Goal: Task Accomplishment & Management: Manage account settings

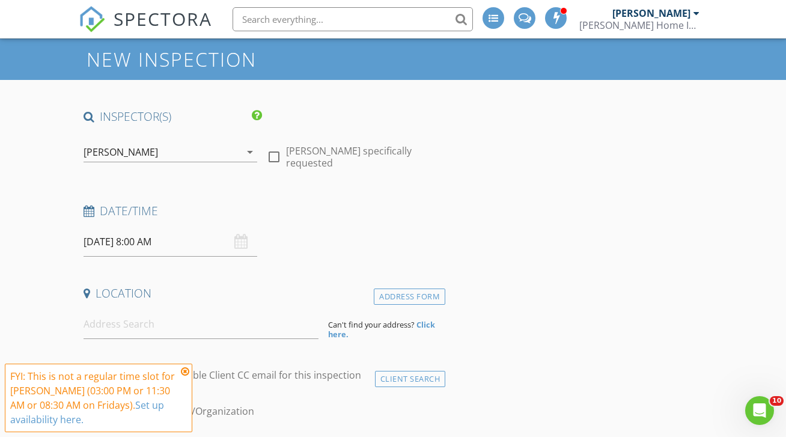
scroll to position [45, 0]
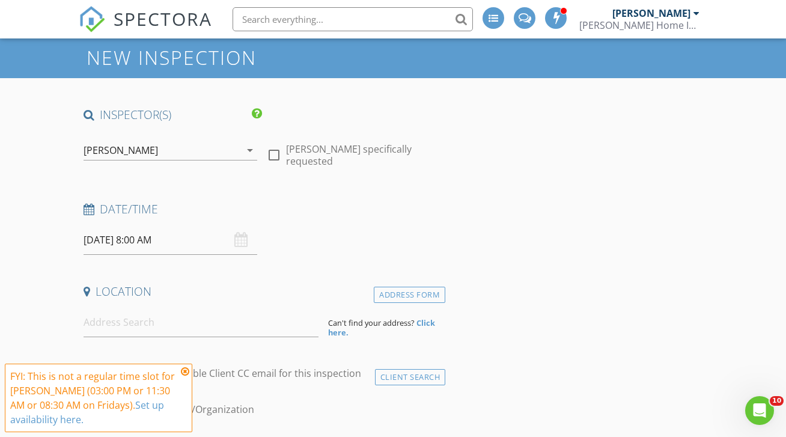
click at [239, 225] on div "08/29/2025 8:00 AM" at bounding box center [171, 239] width 174 height 29
click at [180, 232] on input "08/29/2025 8:00 AM" at bounding box center [171, 239] width 174 height 29
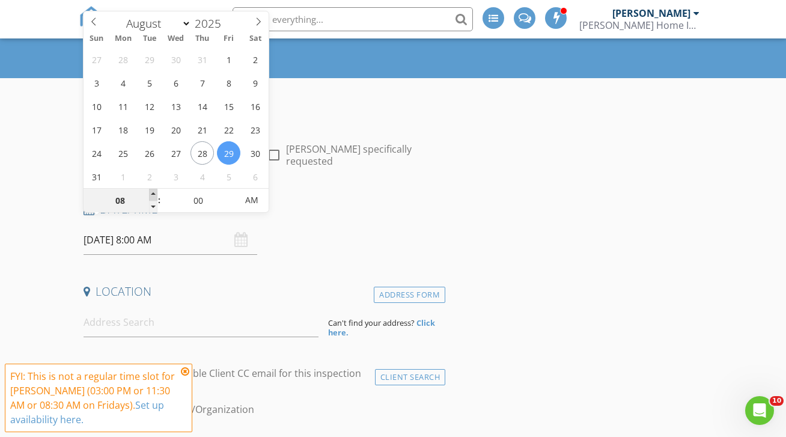
type input "09"
type input "08/29/2025 9:00 AM"
click at [151, 194] on span at bounding box center [153, 195] width 8 height 12
type input "10"
type input "08/29/2025 10:00 AM"
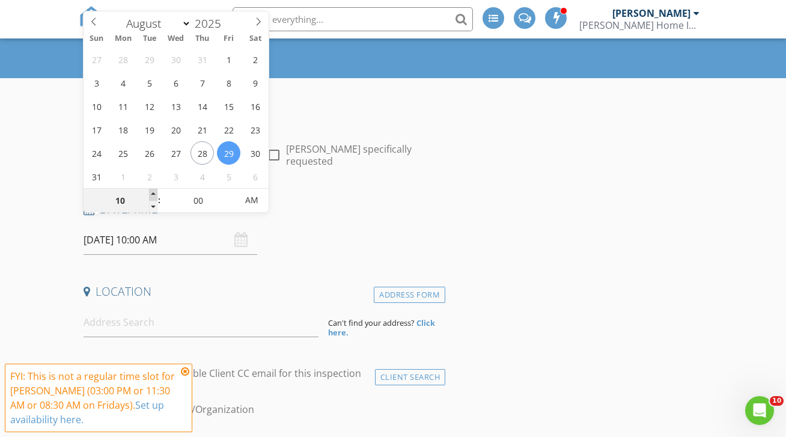
click at [151, 194] on span at bounding box center [153, 195] width 8 height 12
type input "11"
type input "08/29/2025 11:00 AM"
click at [151, 194] on span at bounding box center [153, 195] width 8 height 12
type input "05"
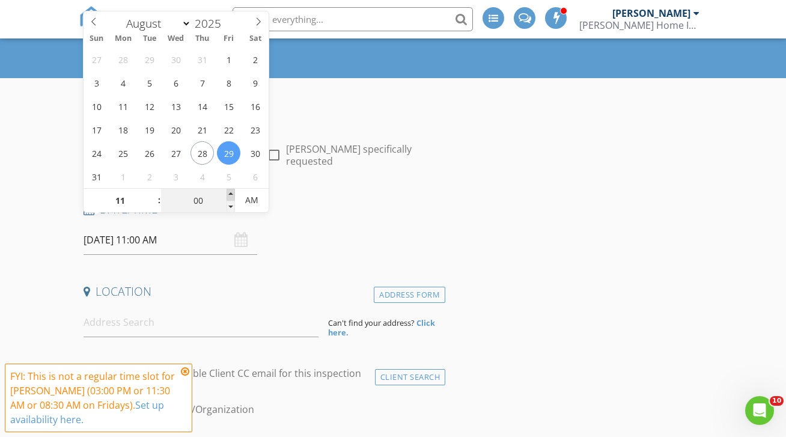
type input "08/29/2025 11:05 AM"
click at [233, 191] on span at bounding box center [231, 195] width 8 height 12
type input "10"
type input "08/29/2025 11:10 AM"
click at [233, 191] on span at bounding box center [231, 195] width 8 height 12
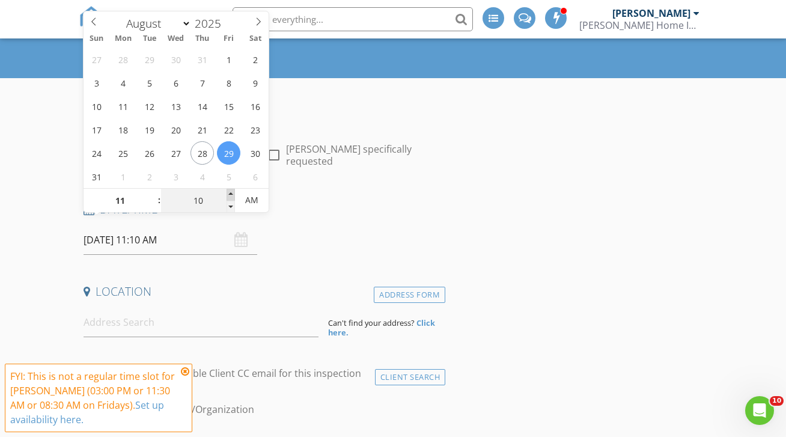
type input "15"
type input "08/29/2025 11:15 AM"
click at [233, 191] on span at bounding box center [231, 195] width 8 height 12
type input "20"
type input "08/29/2025 11:20 AM"
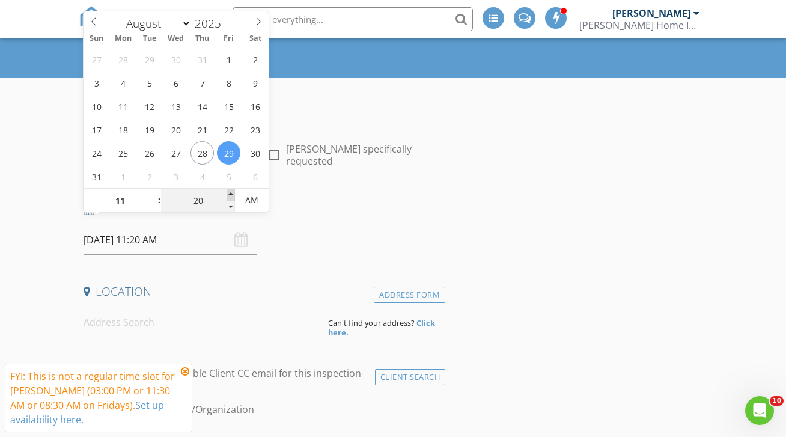
click at [233, 191] on span at bounding box center [231, 195] width 8 height 12
type input "25"
type input "08/29/2025 11:25 AM"
click at [233, 191] on span at bounding box center [231, 195] width 8 height 12
type input "30"
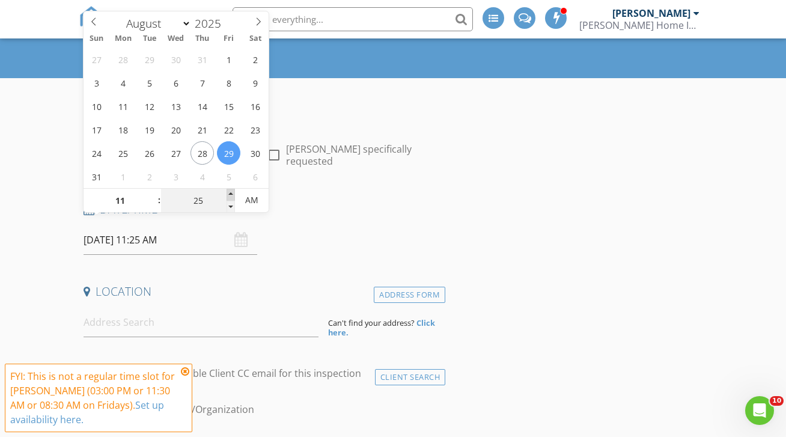
type input "08/29/2025 11:30 AM"
click at [233, 191] on span at bounding box center [231, 195] width 8 height 12
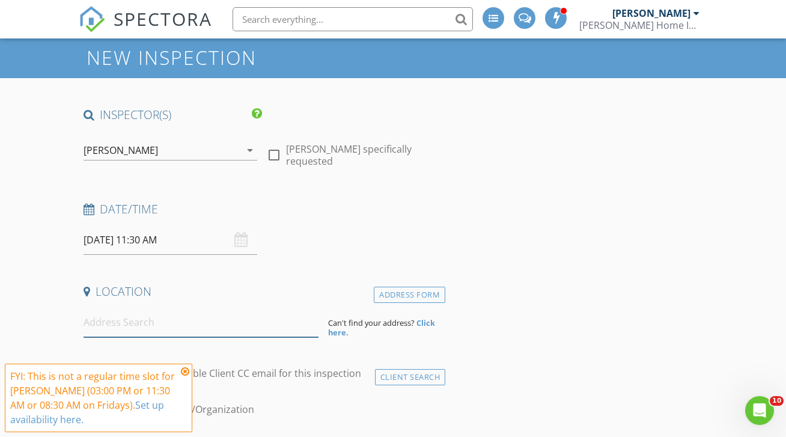
click at [132, 310] on input at bounding box center [201, 322] width 235 height 29
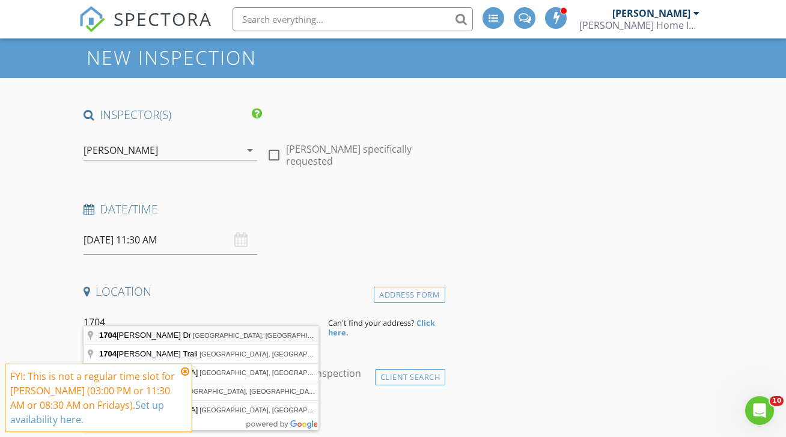
type input "1704 Starling Dr, College Station, TX, USA"
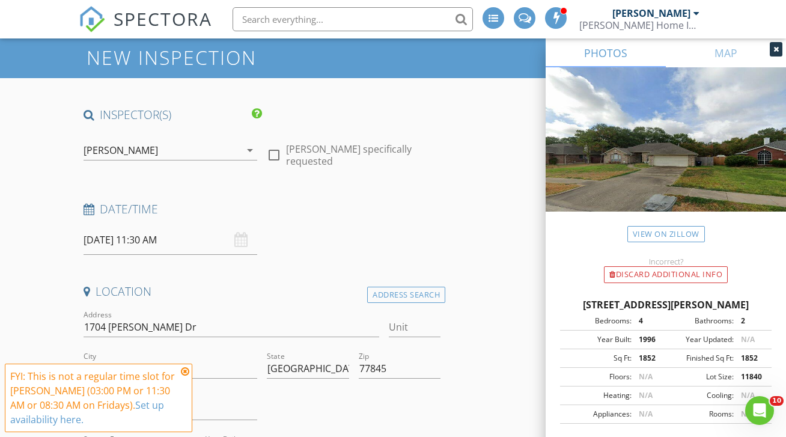
click at [185, 370] on icon at bounding box center [185, 372] width 8 height 10
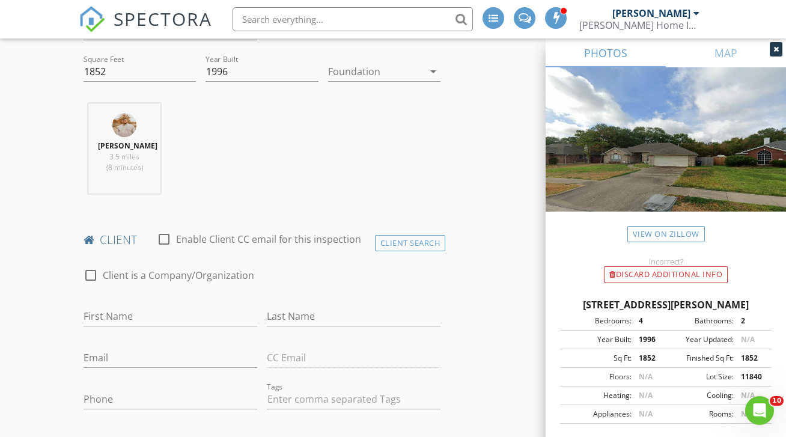
scroll to position [426, 0]
click at [161, 311] on input "First Name" at bounding box center [171, 316] width 174 height 20
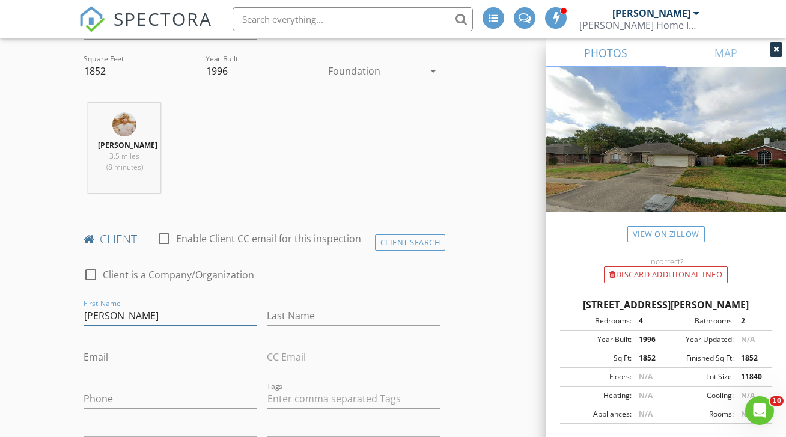
type input "Nancy"
type input "Apalido"
click at [132, 355] on input "Email" at bounding box center [171, 358] width 174 height 20
paste input "njapilado@yahoo.com"
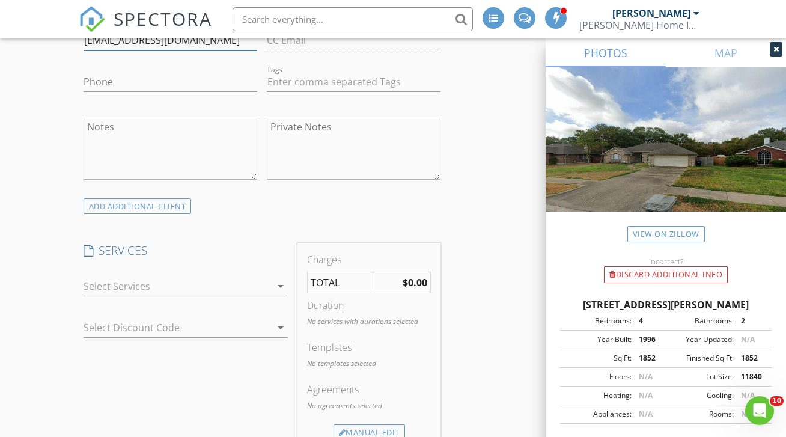
scroll to position [744, 0]
type input "njapilado@yahoo.com"
click at [210, 285] on div at bounding box center [178, 284] width 188 height 19
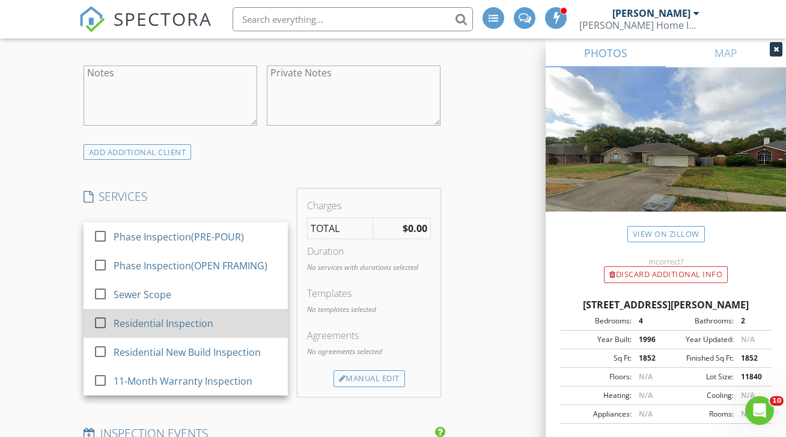
scroll to position [803, 0]
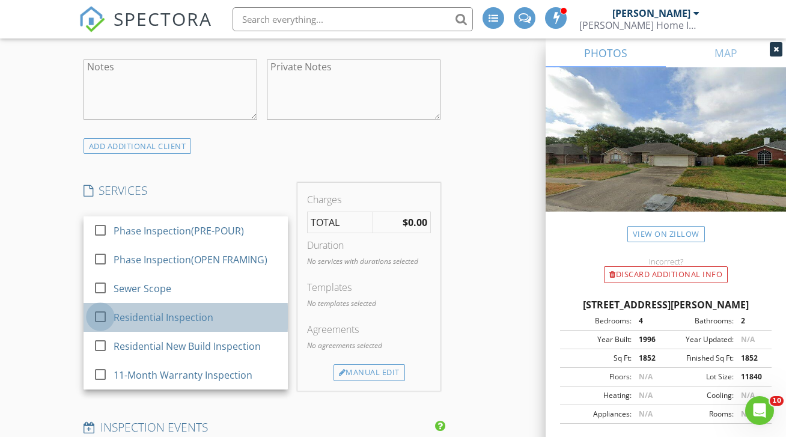
click at [103, 311] on div at bounding box center [100, 317] width 20 height 20
checkbox input "true"
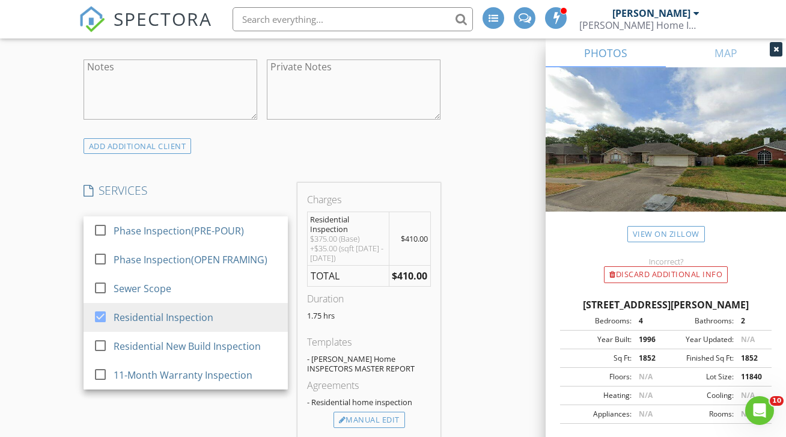
click at [185, 422] on div "SERVICES check_box_outline_blank Phase Inspection(PRE-POUR) check_box_outline_b…" at bounding box center [186, 310] width 214 height 255
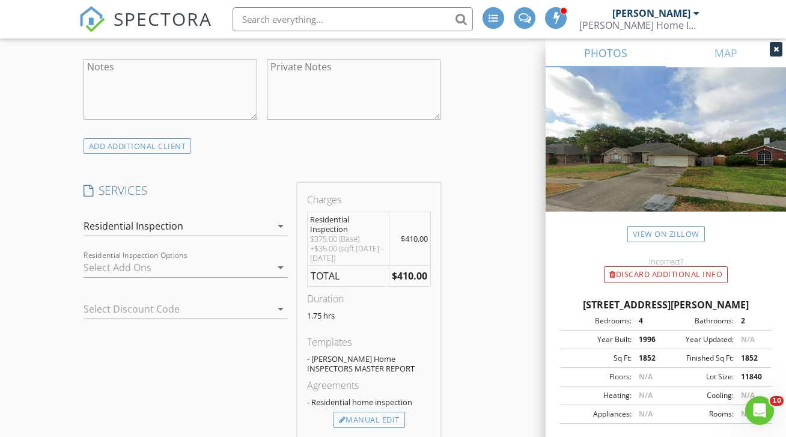
click at [203, 259] on div at bounding box center [178, 267] width 188 height 19
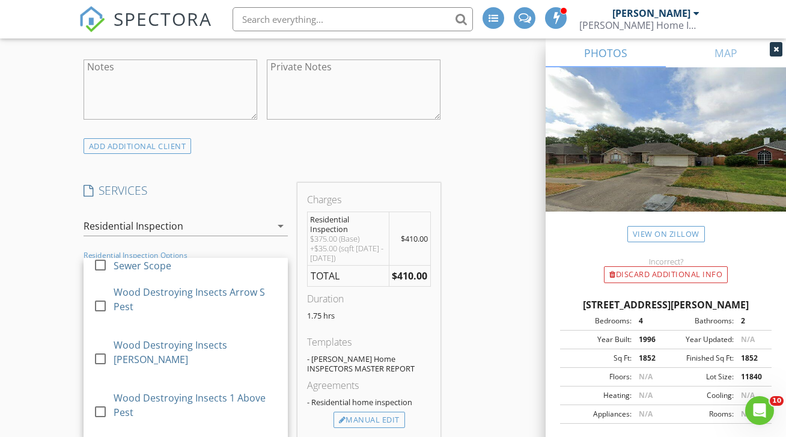
scroll to position [190, 0]
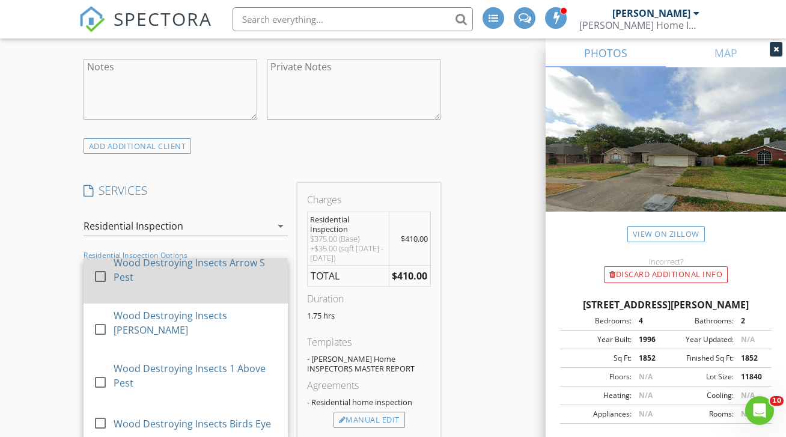
click at [101, 269] on div at bounding box center [100, 276] width 20 height 20
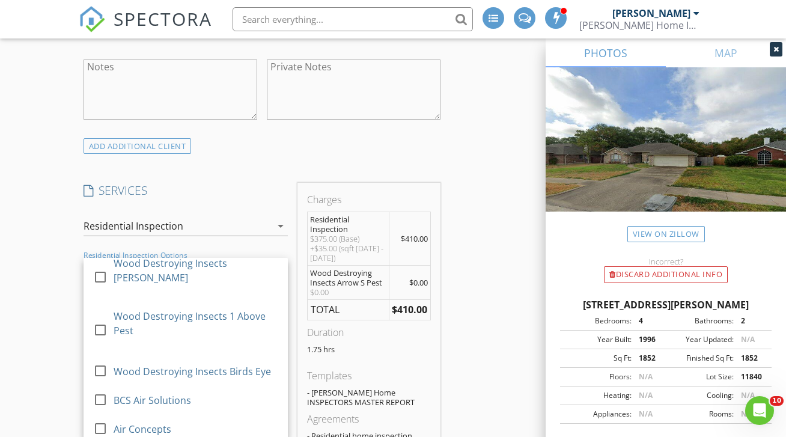
scroll to position [253, 0]
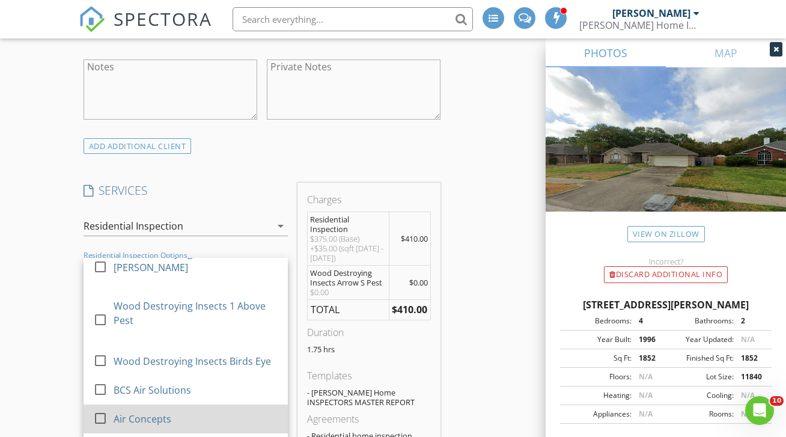
click at [103, 408] on div at bounding box center [100, 418] width 20 height 20
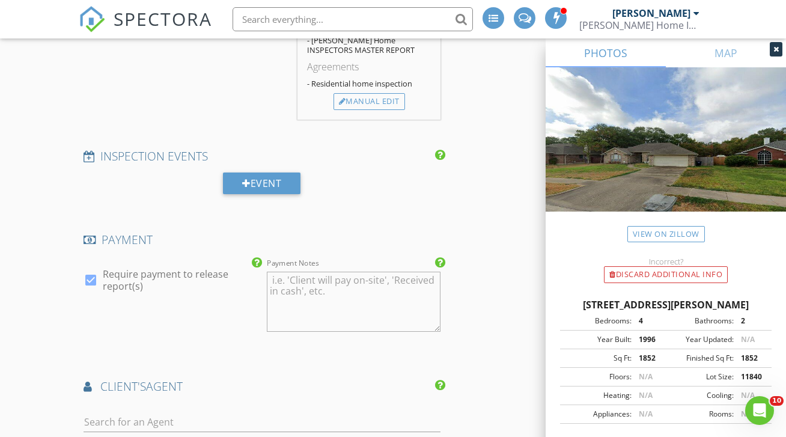
scroll to position [1183, 0]
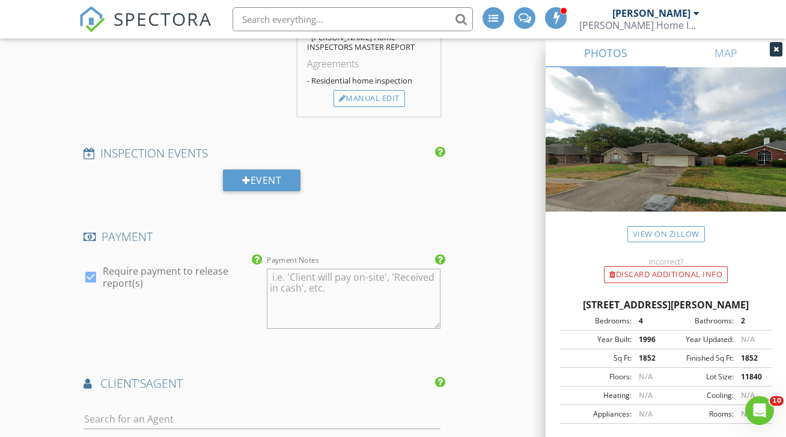
click at [95, 278] on div at bounding box center [91, 277] width 20 height 20
checkbox input "false"
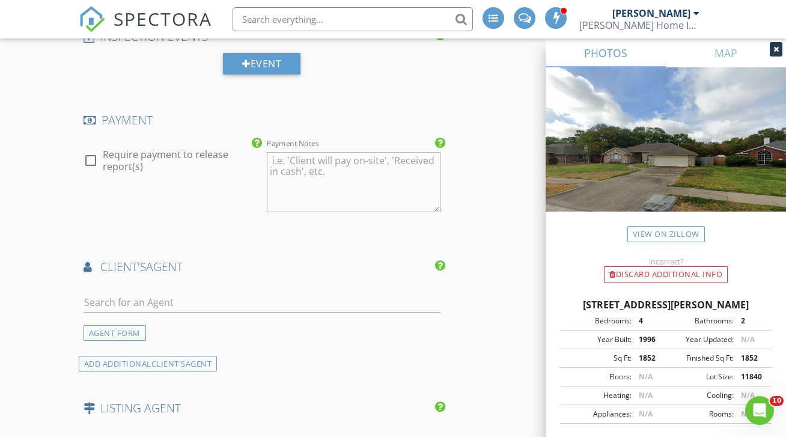
scroll to position [1301, 0]
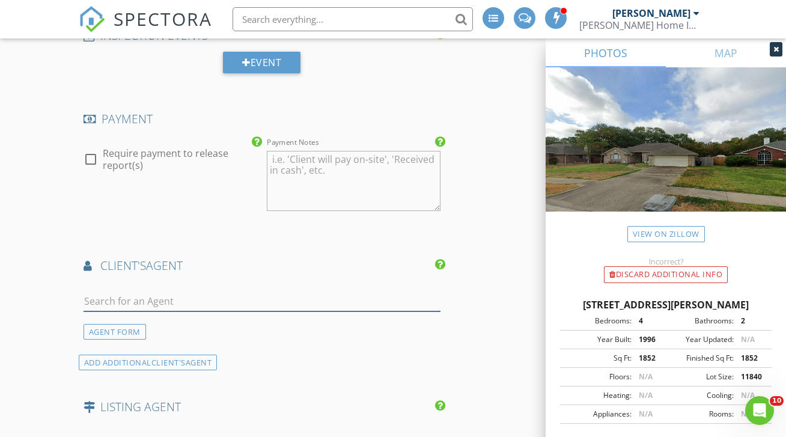
click at [165, 302] on input "text" at bounding box center [262, 302] width 357 height 20
type input "Gol"
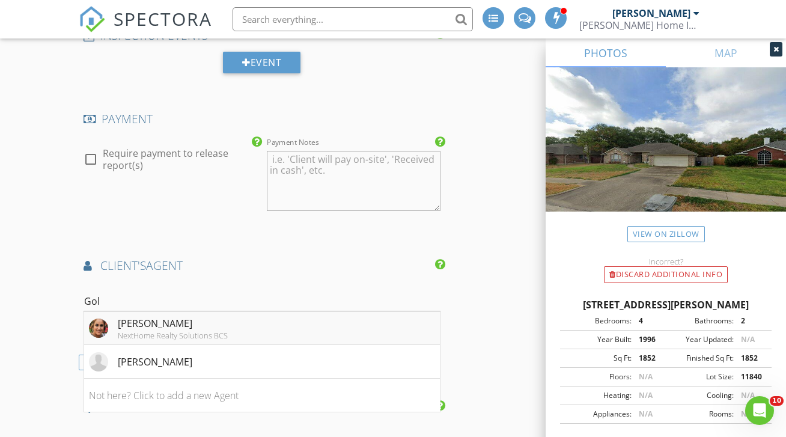
click at [147, 325] on div "Goly Apgar" at bounding box center [173, 323] width 110 height 14
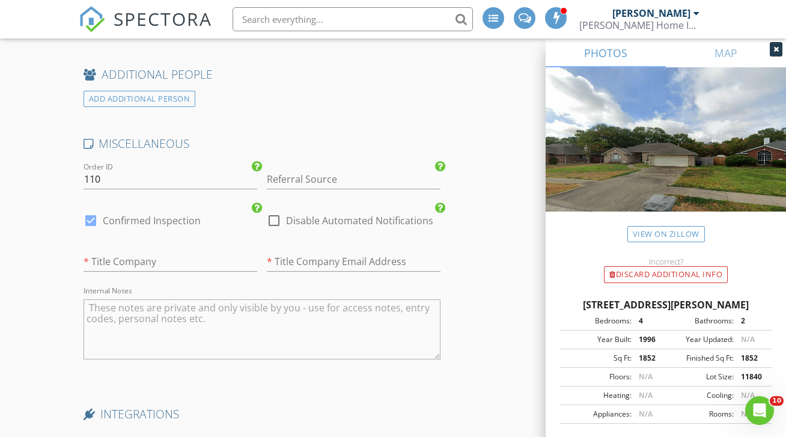
scroll to position [1988, 0]
click at [176, 256] on input "text" at bounding box center [171, 261] width 174 height 20
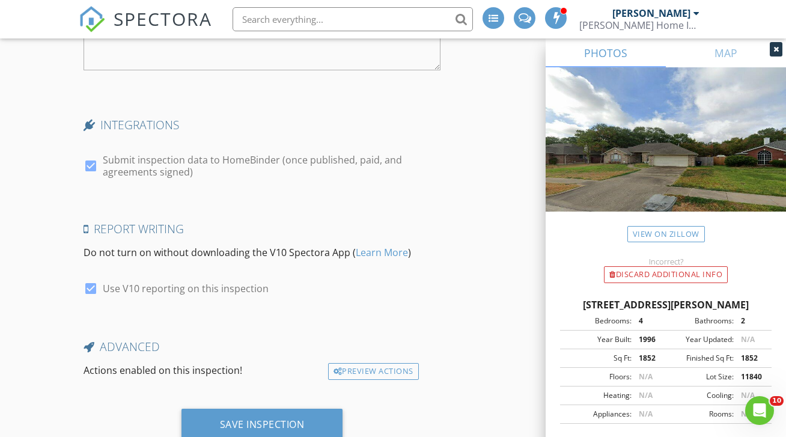
scroll to position [2316, 0]
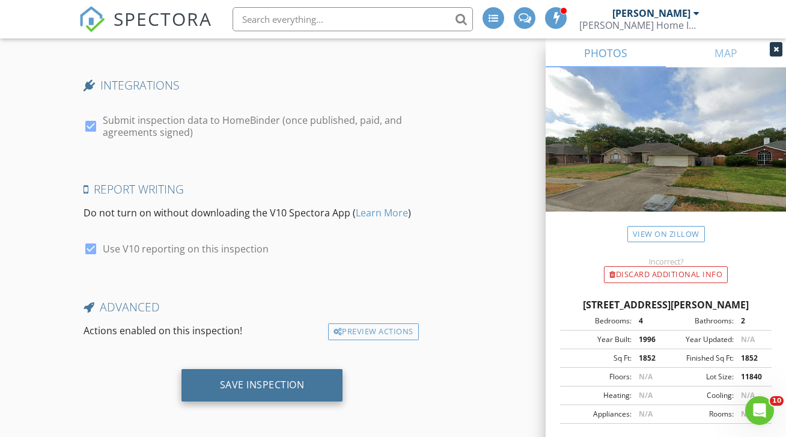
type input "Capital Title"
click at [298, 370] on div "Save Inspection" at bounding box center [263, 385] width 162 height 32
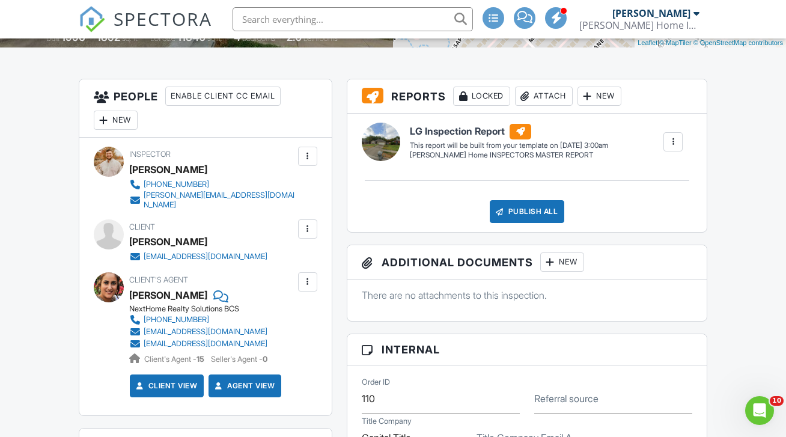
click at [142, 22] on span "SPECTORA" at bounding box center [163, 18] width 99 height 25
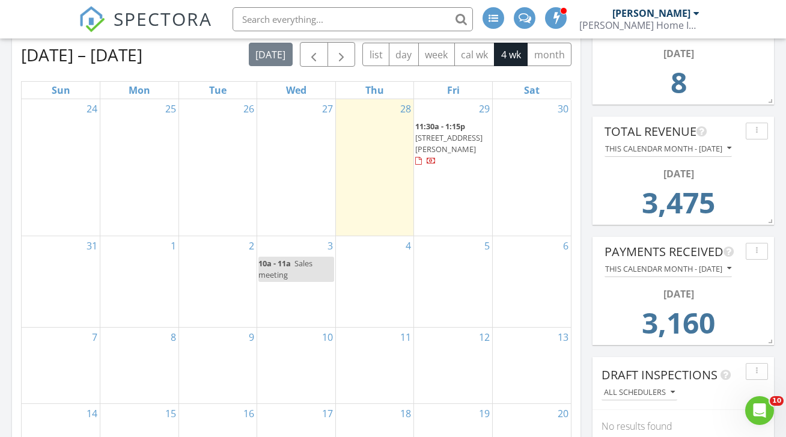
scroll to position [487, 0]
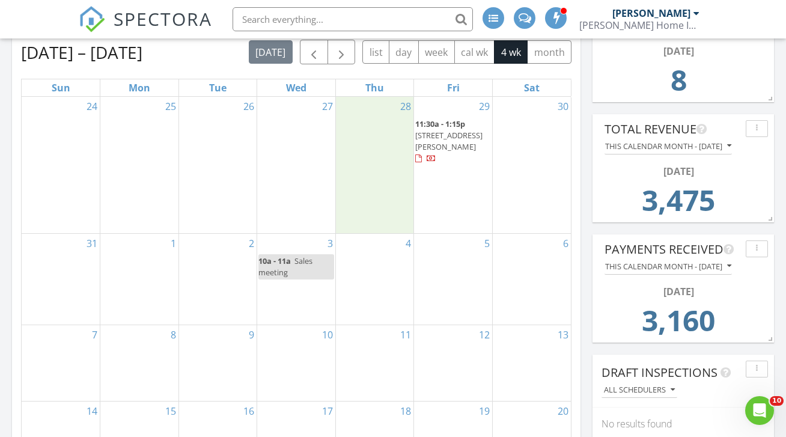
click at [384, 140] on div "28" at bounding box center [375, 165] width 78 height 136
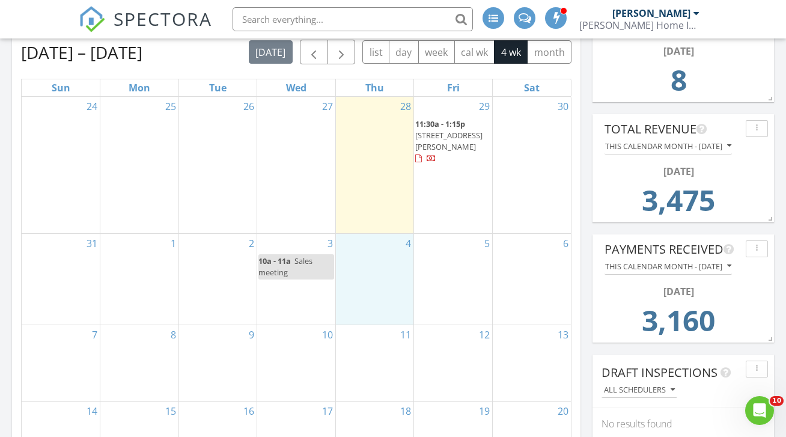
click at [388, 238] on div "4" at bounding box center [375, 279] width 78 height 91
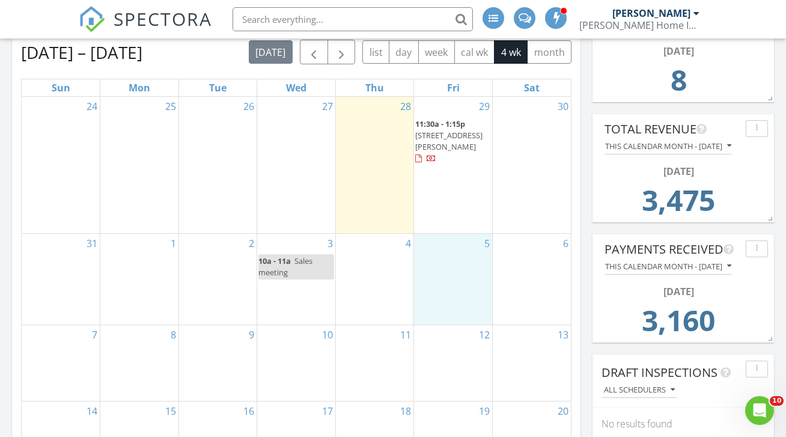
click at [448, 234] on div "5" at bounding box center [453, 279] width 78 height 91
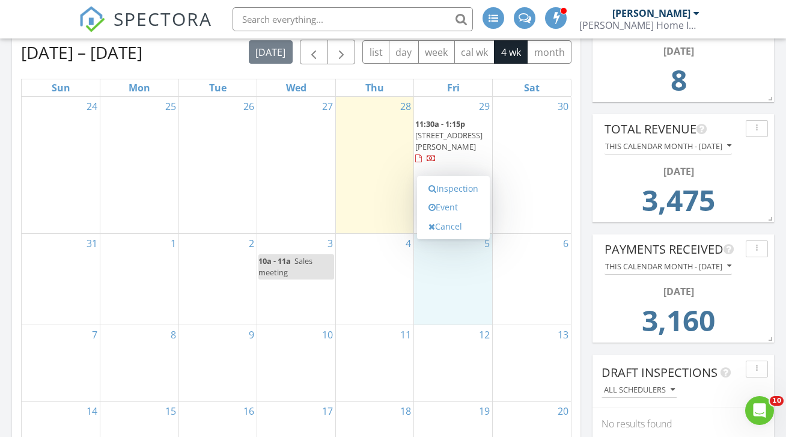
click at [399, 251] on div "4" at bounding box center [375, 279] width 78 height 91
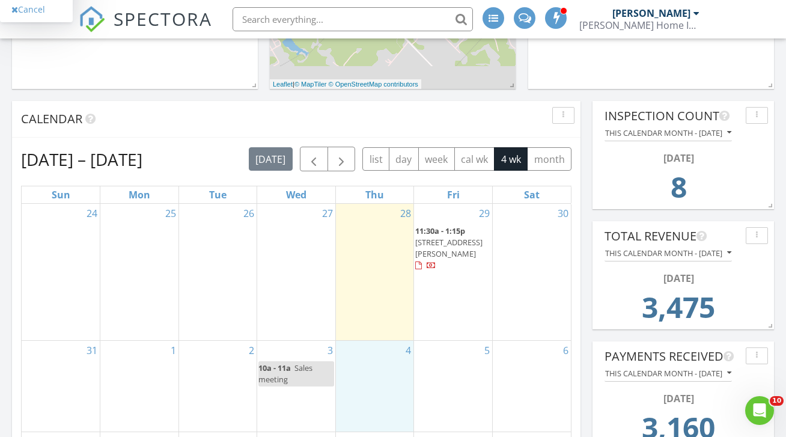
scroll to position [383, 0]
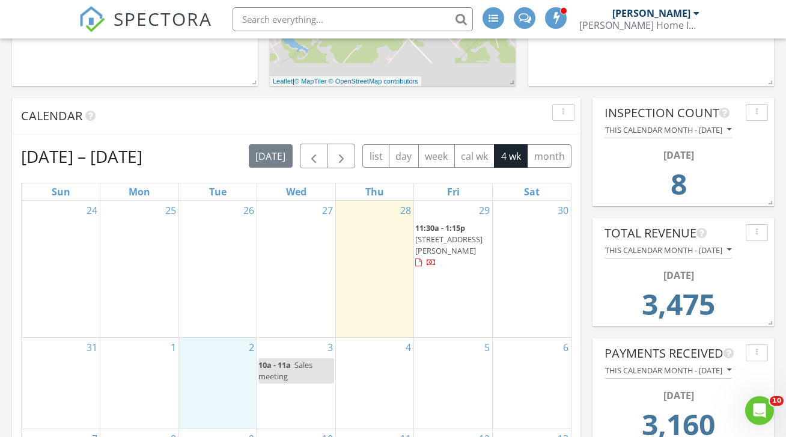
click at [215, 357] on div "2" at bounding box center [218, 383] width 78 height 91
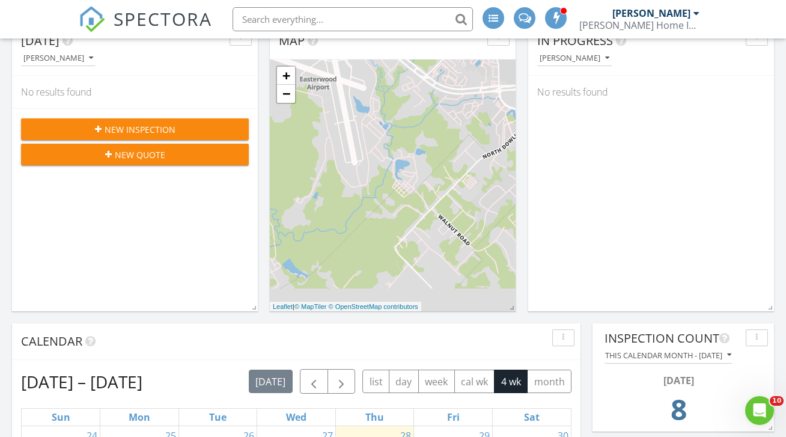
scroll to position [0, 0]
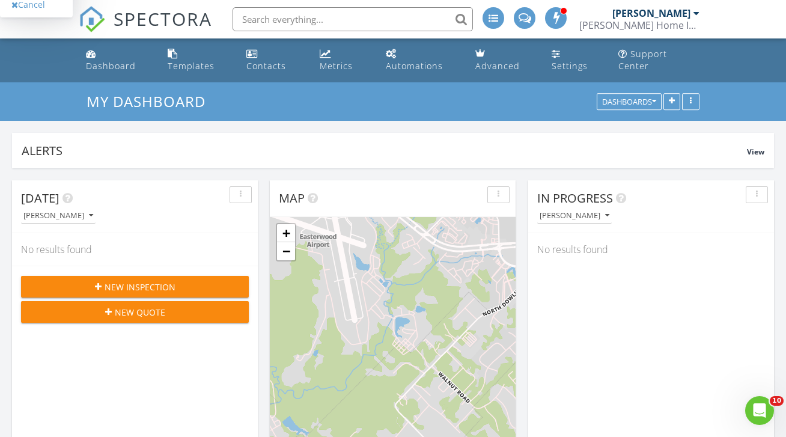
click at [160, 281] on span "New Inspection" at bounding box center [140, 287] width 71 height 13
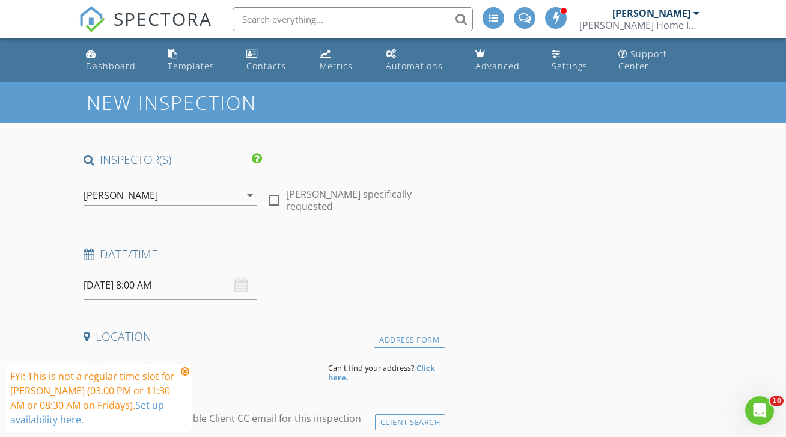
click at [251, 274] on input "[DATE] 8:00 AM" at bounding box center [171, 285] width 174 height 29
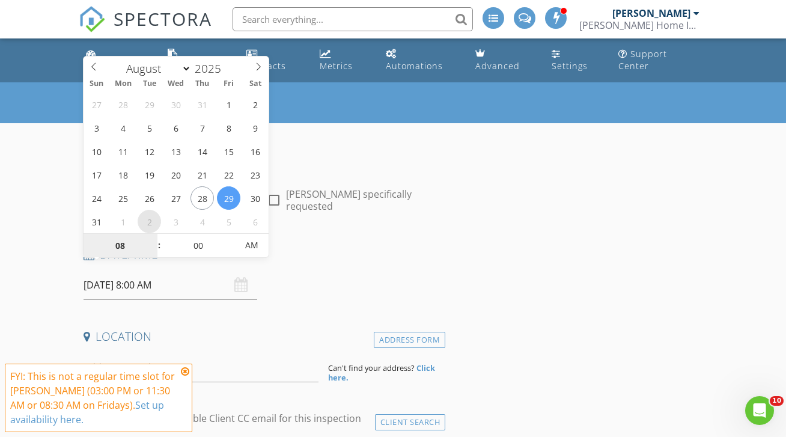
select select "8"
type input "09/02/2025 8:00 AM"
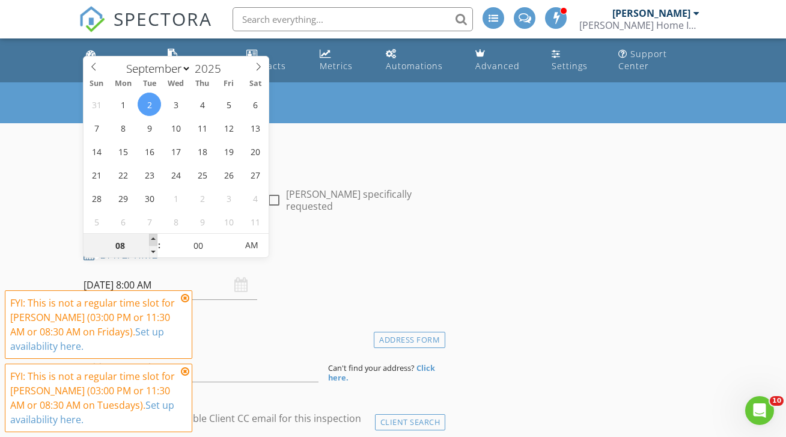
type input "09"
type input "09/02/2025 9:00 AM"
click at [153, 239] on span at bounding box center [153, 240] width 8 height 12
type input "10"
type input "09/02/2025 10:00 AM"
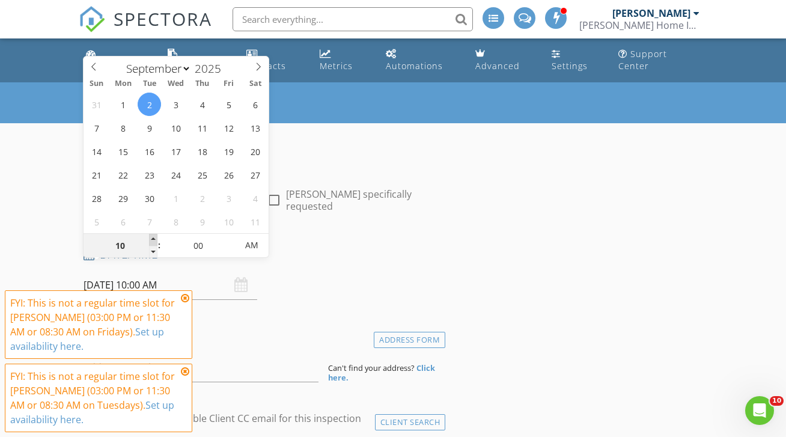
click at [153, 239] on span at bounding box center [153, 240] width 8 height 12
type input "11"
type input "09/02/2025 11:00 AM"
click at [153, 239] on span at bounding box center [153, 240] width 8 height 12
type input "12"
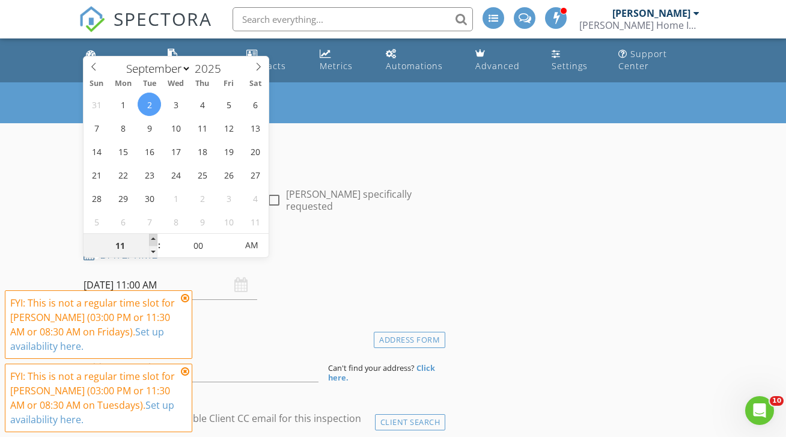
type input "09/02/2025 12:00 PM"
click at [153, 239] on span at bounding box center [153, 240] width 8 height 12
type input "01"
type input "09/02/2025 1:00 PM"
click at [153, 239] on span at bounding box center [153, 240] width 8 height 12
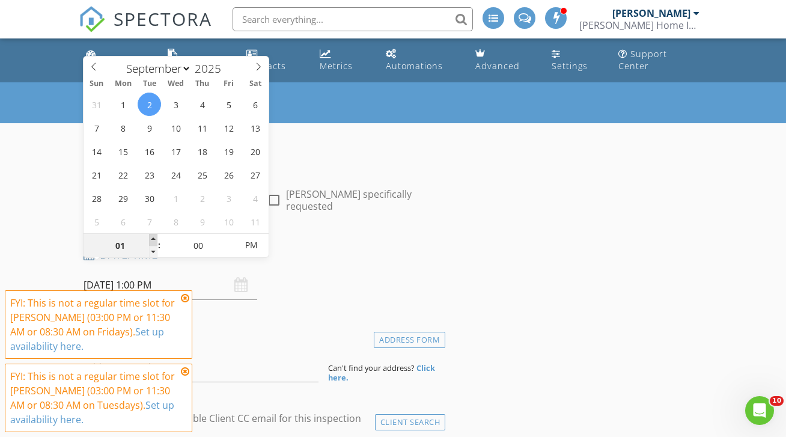
type input "02"
type input "09/02/2025 2:00 PM"
click at [153, 239] on span at bounding box center [153, 240] width 8 height 12
type input "05"
type input "09/02/2025 2:05 PM"
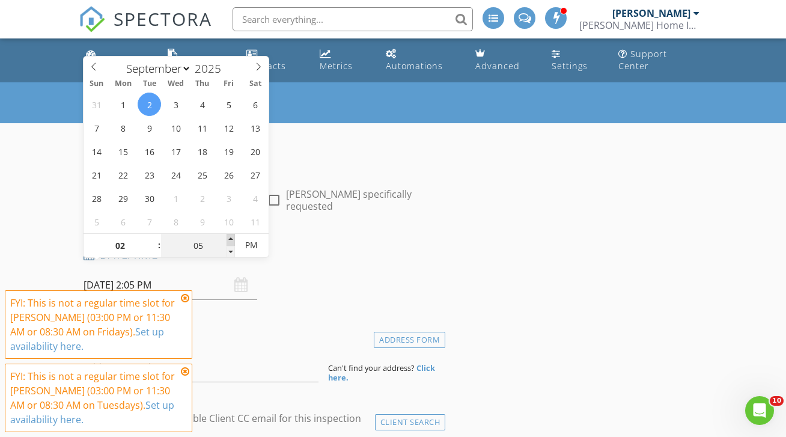
click at [233, 236] on span at bounding box center [231, 240] width 8 height 12
type input "10"
type input "09/02/2025 2:10 PM"
click at [233, 236] on span at bounding box center [231, 240] width 8 height 12
type input "15"
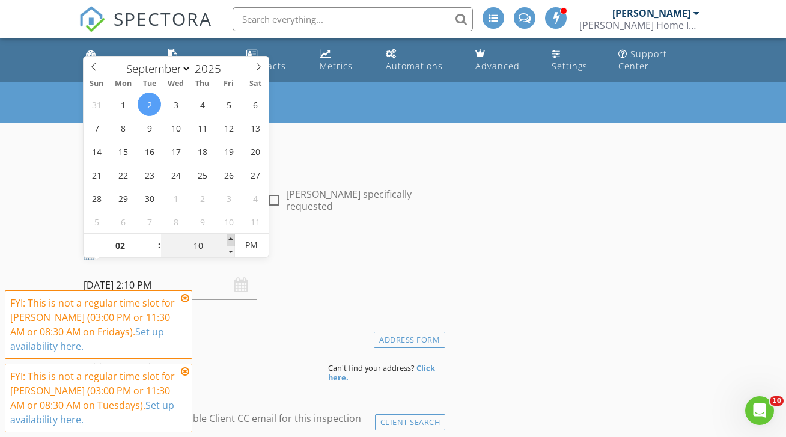
type input "09/02/2025 2:15 PM"
click at [233, 236] on span at bounding box center [231, 240] width 8 height 12
type input "20"
type input "09/02/2025 2:20 PM"
click at [233, 236] on span at bounding box center [231, 240] width 8 height 12
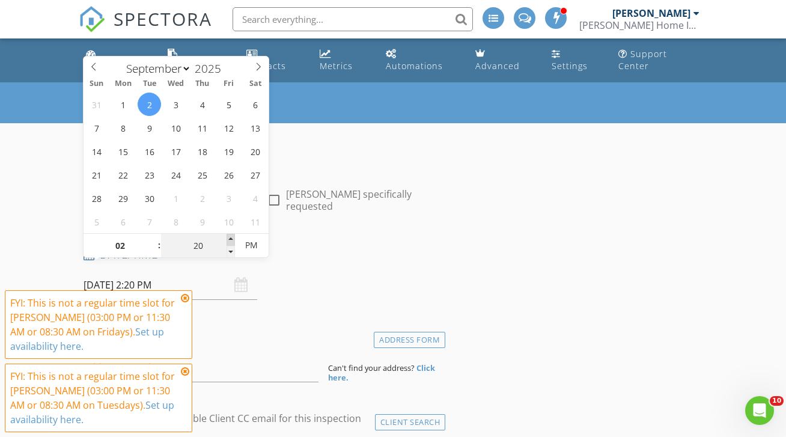
type input "25"
type input "09/02/2025 2:25 PM"
click at [233, 236] on span at bounding box center [231, 240] width 8 height 12
type input "30"
type input "09/02/2025 2:30 PM"
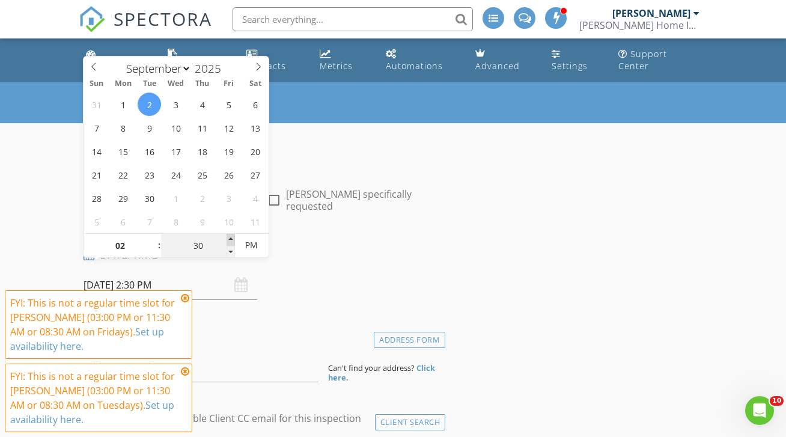
click at [233, 236] on span at bounding box center [231, 240] width 8 height 12
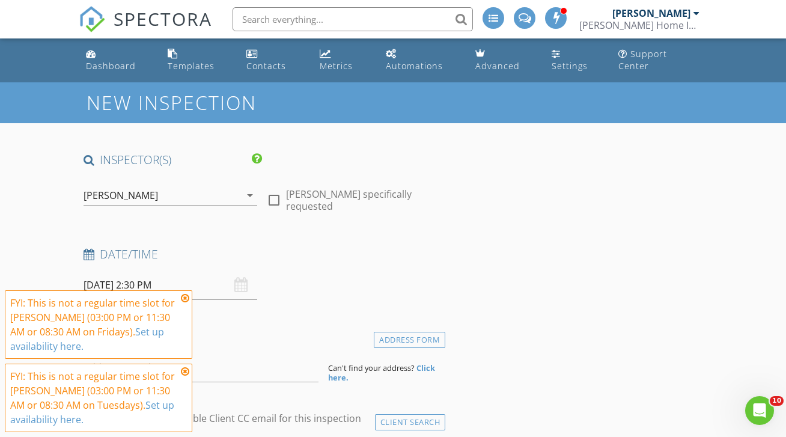
click at [224, 330] on h4 "Location" at bounding box center [262, 337] width 357 height 16
click at [224, 353] on input at bounding box center [201, 367] width 235 height 29
click at [188, 296] on icon at bounding box center [185, 298] width 8 height 10
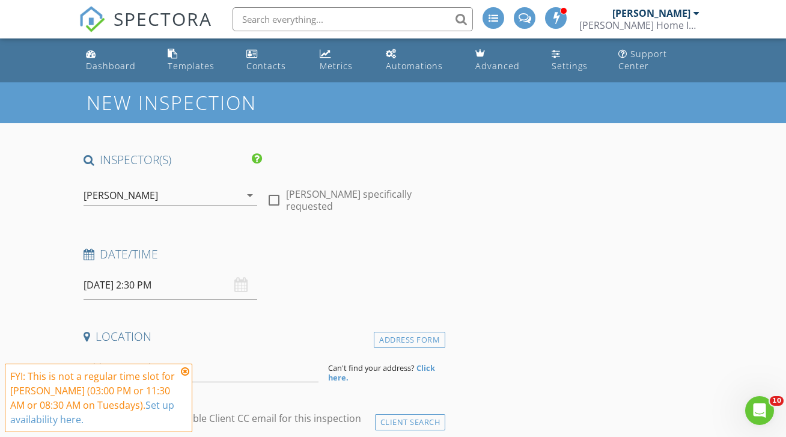
click at [187, 371] on icon at bounding box center [185, 372] width 8 height 10
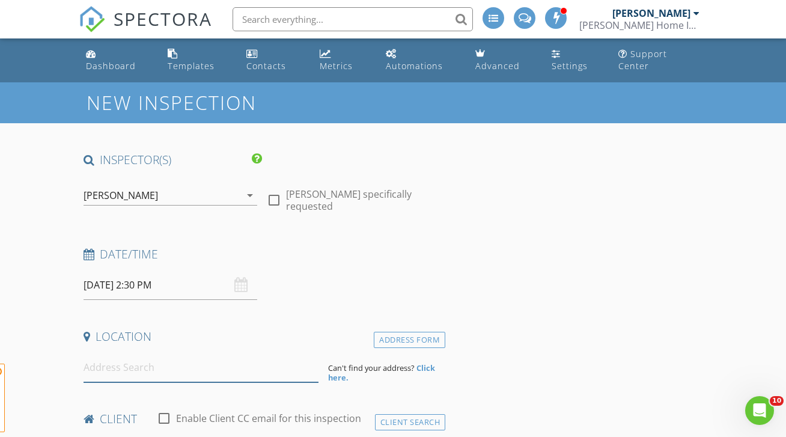
click at [188, 360] on input at bounding box center [201, 367] width 235 height 29
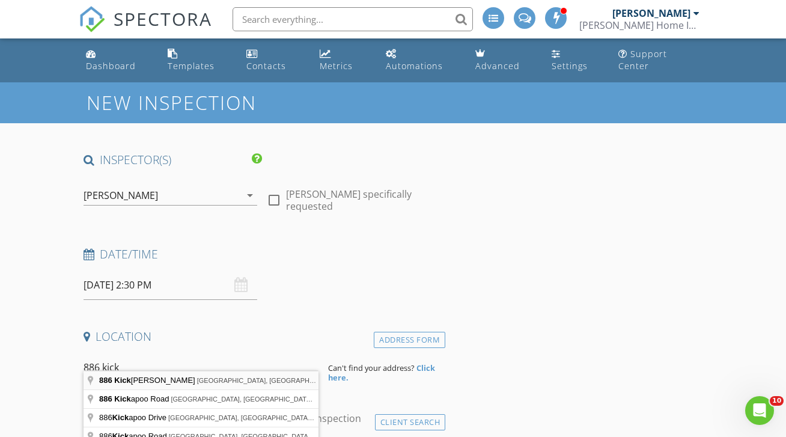
type input "886 Kickapoo Lane, College Station, TX, USA"
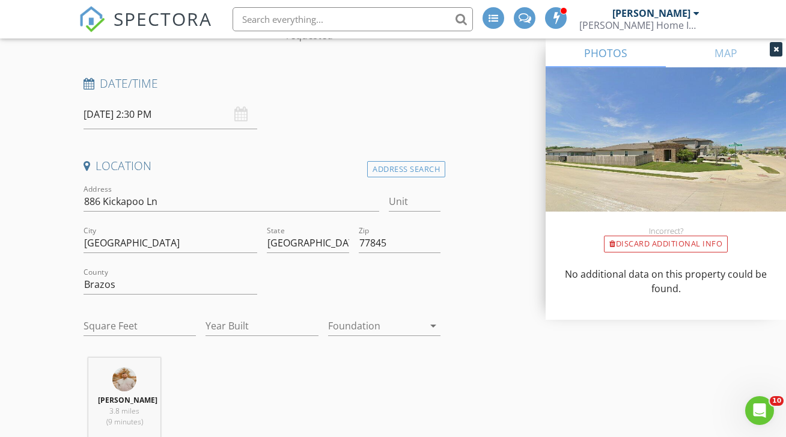
scroll to position [174, 0]
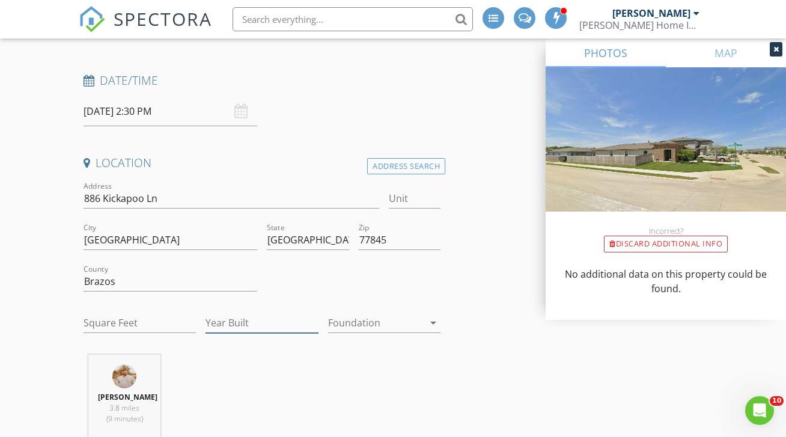
drag, startPoint x: 266, startPoint y: 296, endPoint x: 278, endPoint y: 217, distance: 80.2
click at [266, 290] on div "Address 886 Kickapoo Ln Unit City College Station State TX Zip 77845 County Bra…" at bounding box center [262, 262] width 367 height 166
click at [138, 313] on input "Square Feet" at bounding box center [140, 323] width 112 height 20
type input "1490"
click at [233, 313] on input "Year Built" at bounding box center [262, 323] width 112 height 20
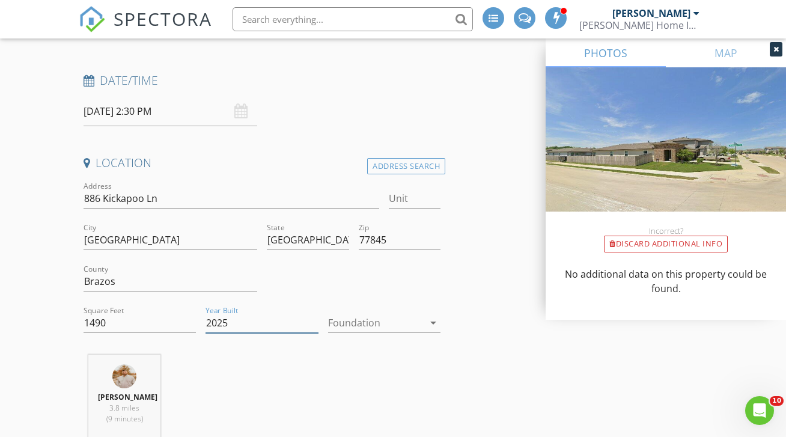
type input "2025"
click at [372, 313] on div at bounding box center [376, 322] width 96 height 19
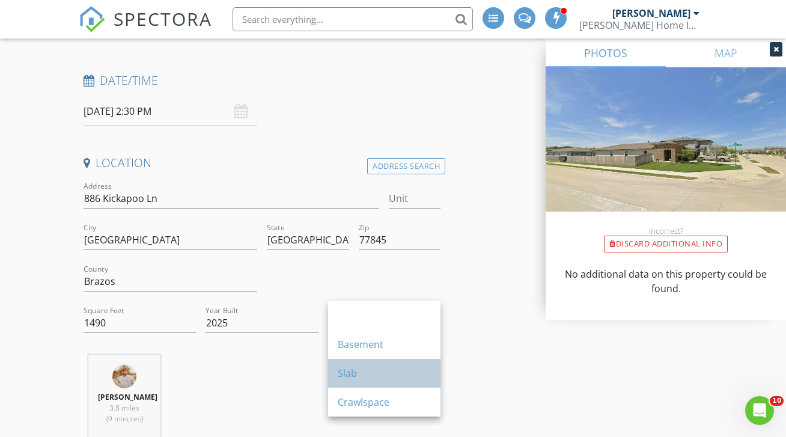
click at [365, 373] on div "Slab" at bounding box center [384, 373] width 93 height 14
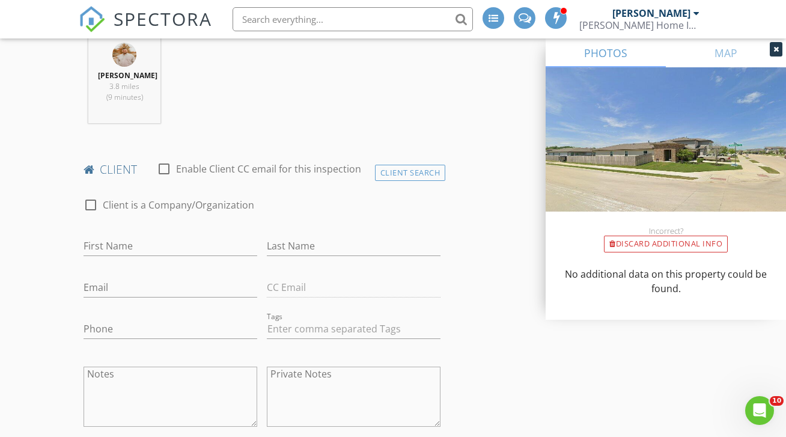
scroll to position [496, 0]
click at [177, 233] on div "First Name" at bounding box center [171, 247] width 174 height 39
click at [177, 242] on input "First Name" at bounding box center [171, 246] width 174 height 20
type input "Michelle"
type input "Jurica"
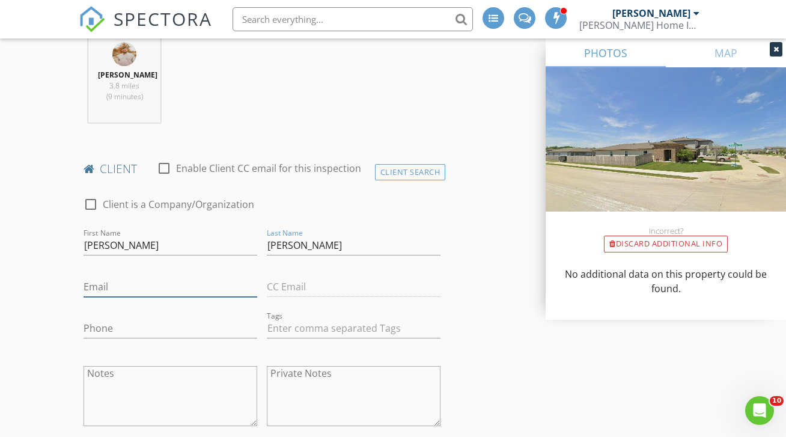
click at [124, 280] on input "Email" at bounding box center [171, 287] width 174 height 20
paste input "njapilado@yahoo.com"
type input "njapilado@yahoo.com"
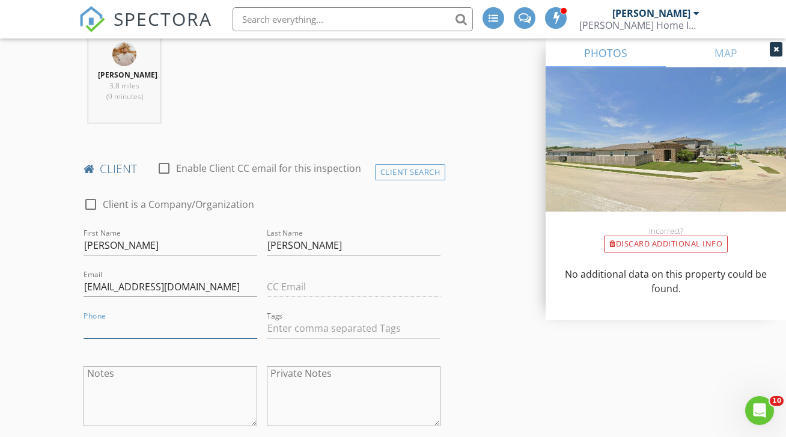
click at [129, 331] on input "Phone" at bounding box center [171, 329] width 174 height 20
type input "575-317-2634"
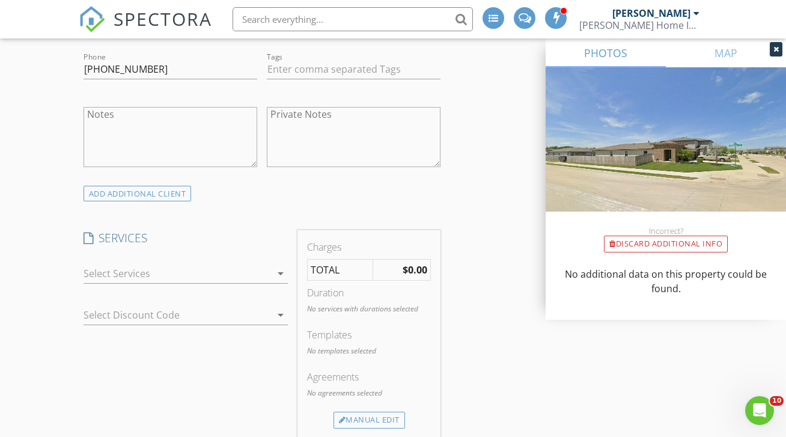
scroll to position [761, 0]
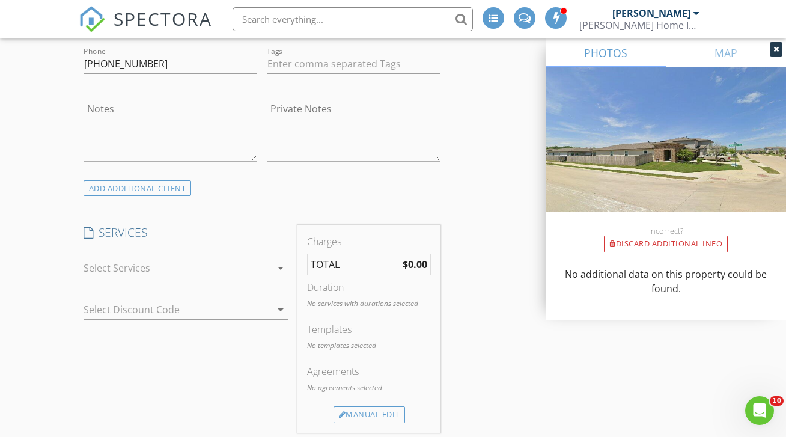
click at [287, 269] on icon "arrow_drop_down" at bounding box center [281, 268] width 14 height 14
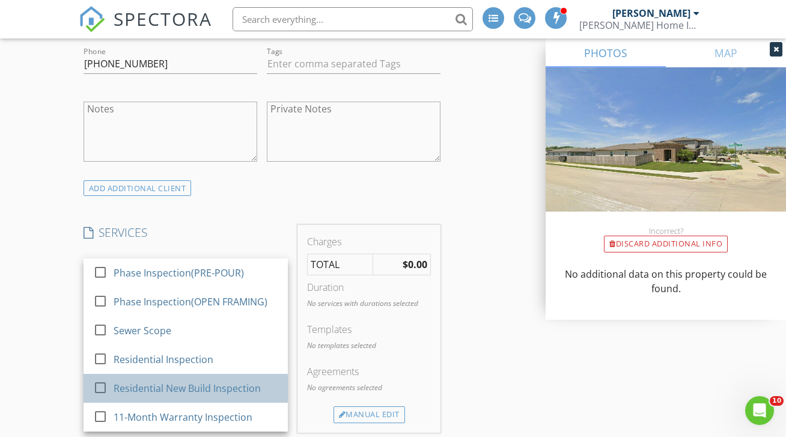
click at [221, 388] on div "Residential New Build Inspection" at bounding box center [186, 388] width 147 height 14
checkbox input "true"
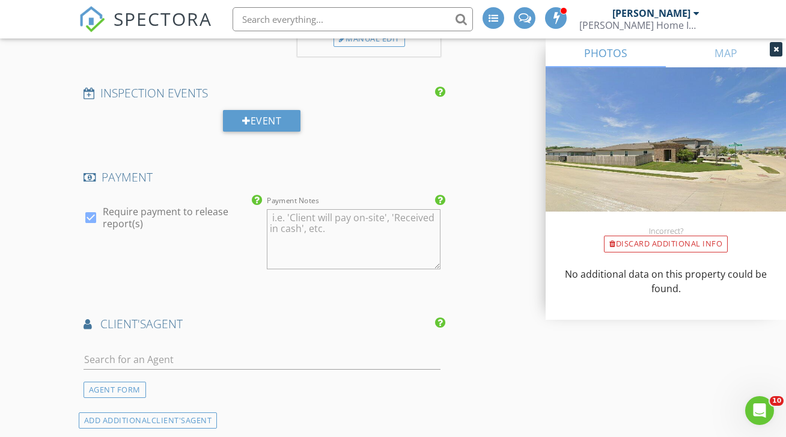
scroll to position [1174, 0]
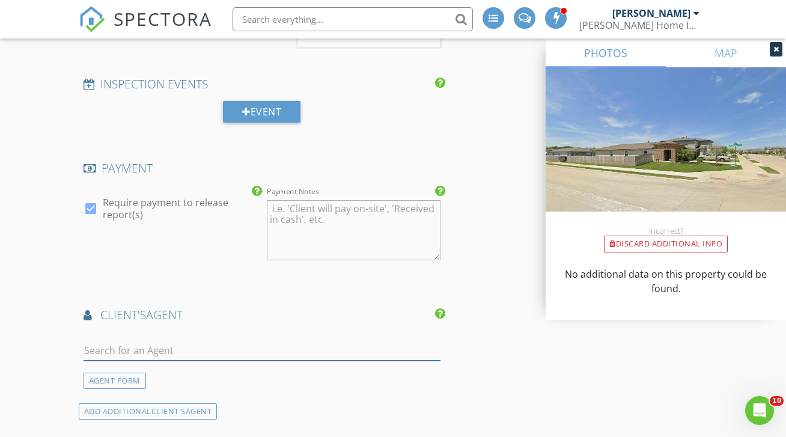
click at [189, 343] on input "text" at bounding box center [262, 351] width 357 height 20
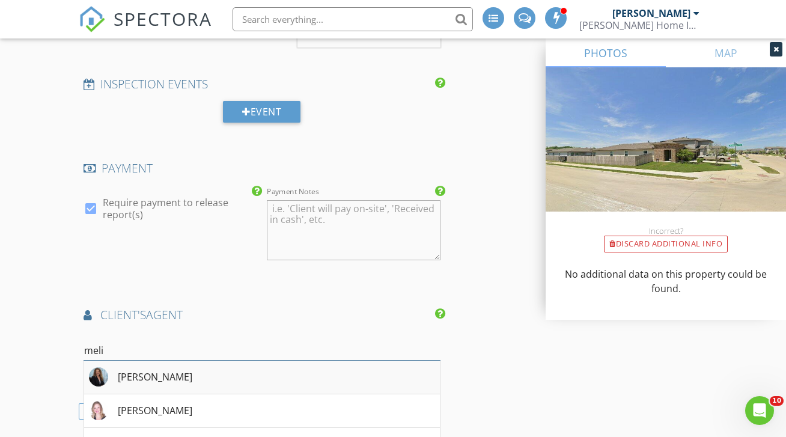
type input "meli"
click at [202, 372] on li "Melissa Kubeczka" at bounding box center [262, 378] width 356 height 34
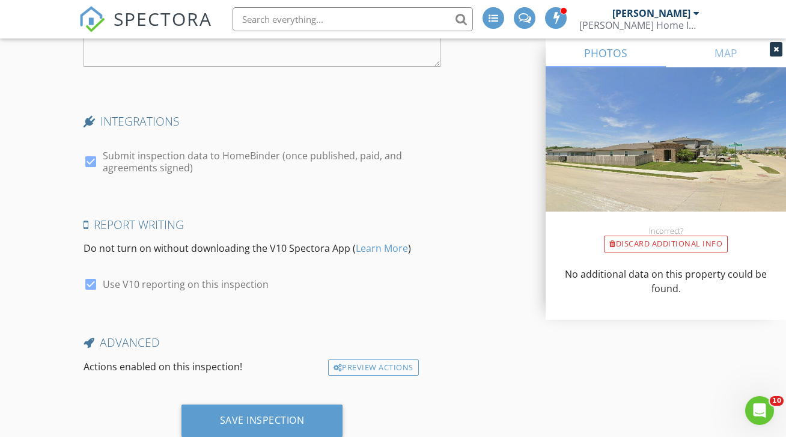
scroll to position [2239, 0]
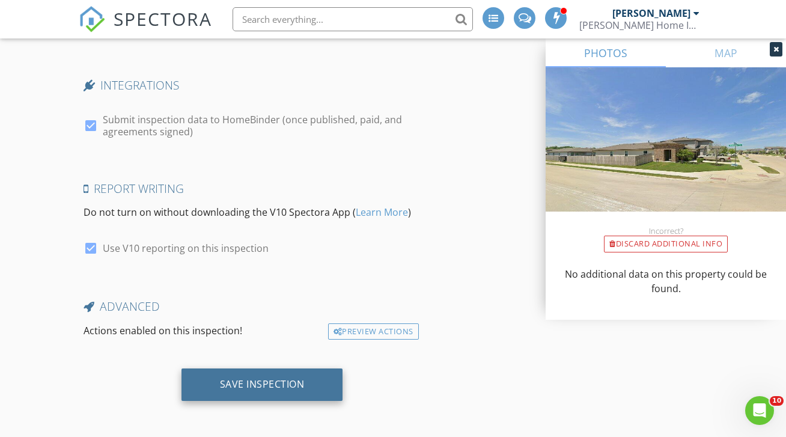
click at [251, 379] on div "Save Inspection" at bounding box center [262, 384] width 85 height 12
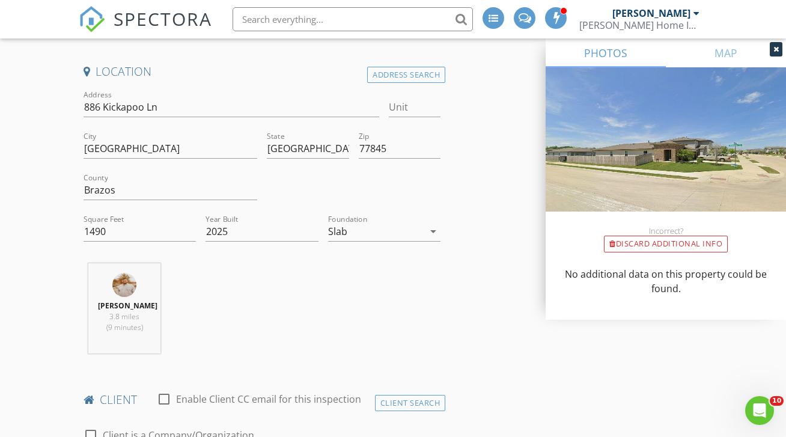
scroll to position [180, 0]
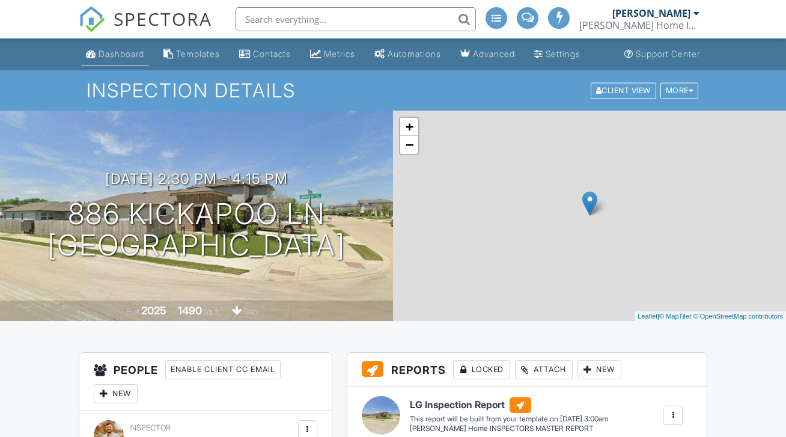
click at [127, 61] on link "Dashboard" at bounding box center [115, 54] width 68 height 22
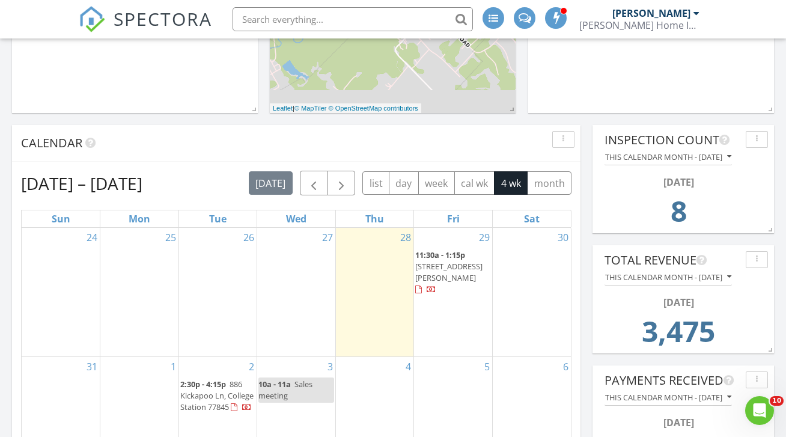
scroll to position [361, 0]
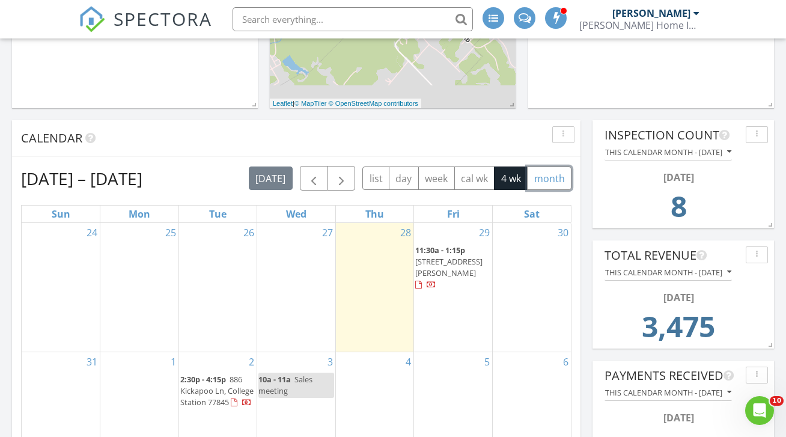
click at [549, 167] on button "month" at bounding box center [549, 178] width 44 height 23
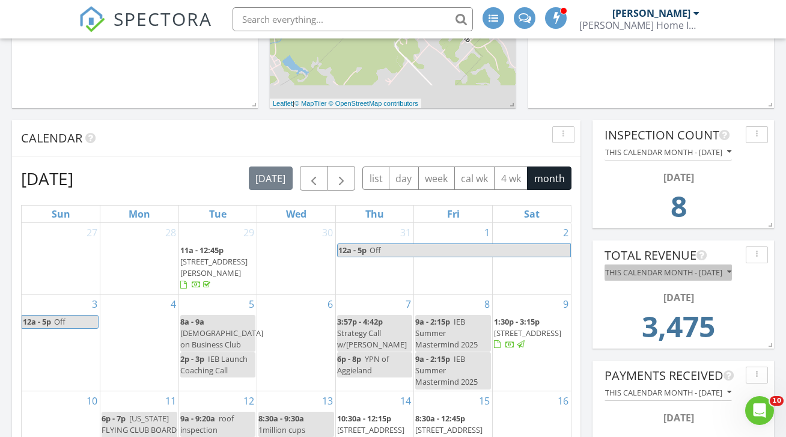
click at [685, 268] on div "This calendar month - [DATE]" at bounding box center [669, 272] width 126 height 8
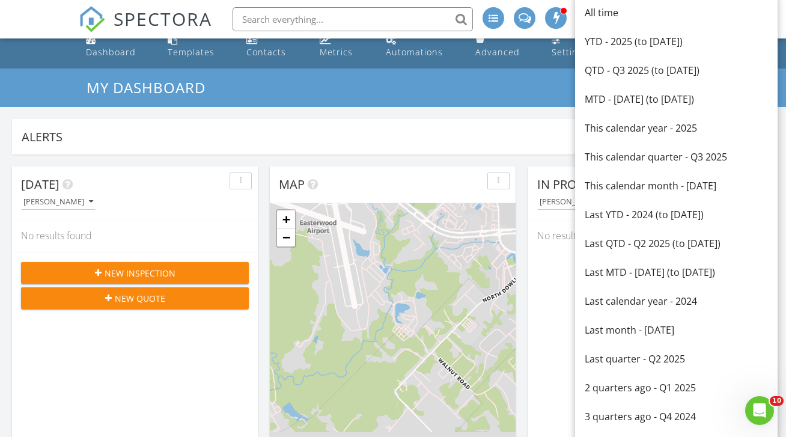
scroll to position [0, 0]
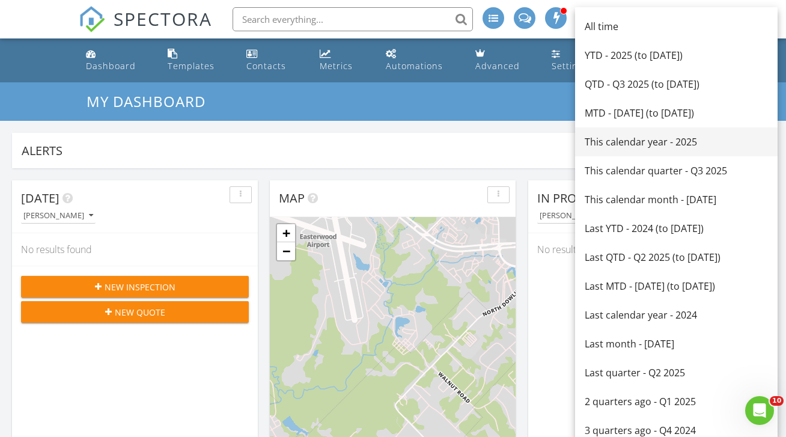
click at [670, 139] on div "This calendar year - 2025" at bounding box center [676, 142] width 183 height 14
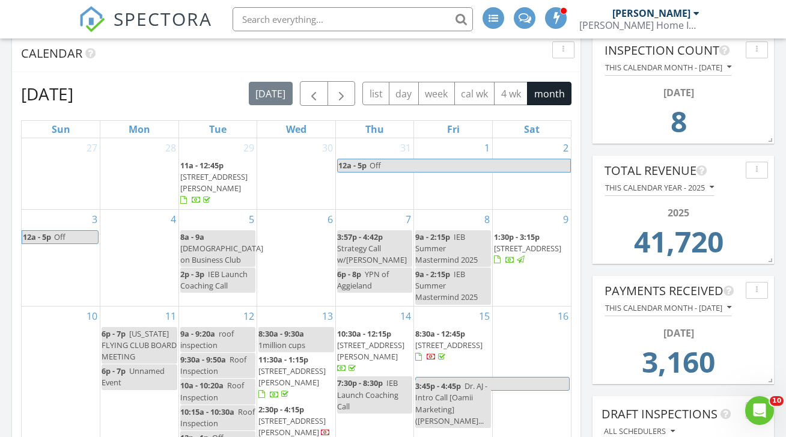
scroll to position [455, 0]
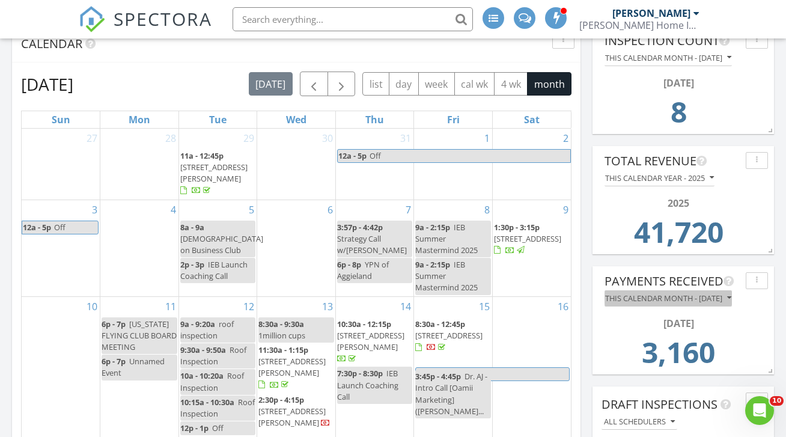
click at [695, 294] on div "This calendar month - August 2025" at bounding box center [669, 298] width 126 height 8
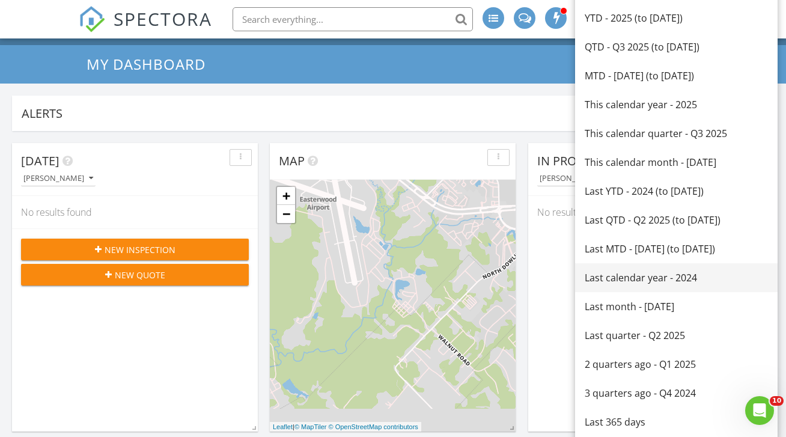
scroll to position [34, 0]
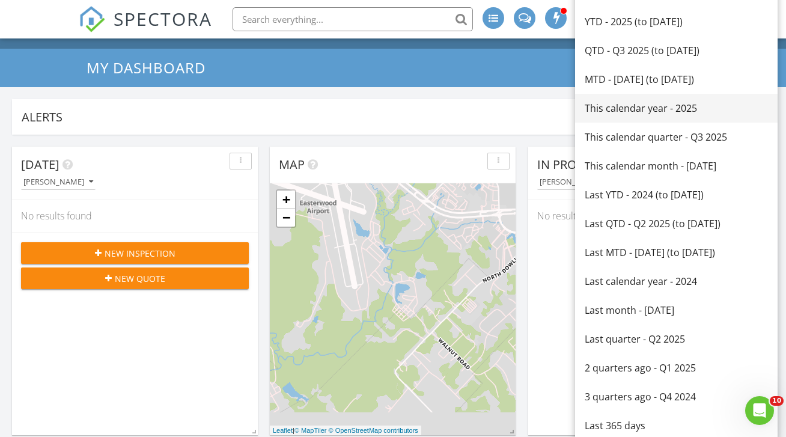
click at [665, 116] on link "This calendar year - 2025" at bounding box center [676, 108] width 203 height 29
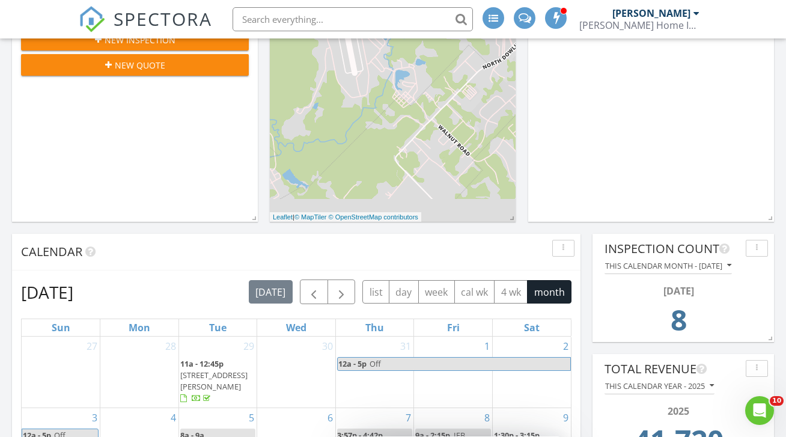
scroll to position [250, 0]
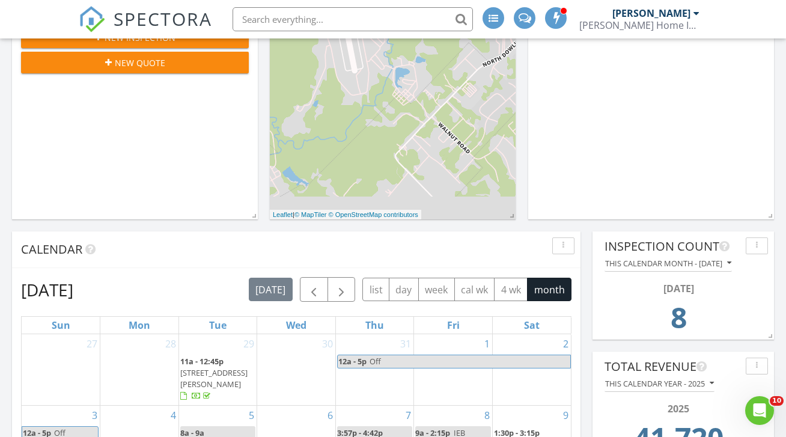
click at [274, 231] on div "Calendar" at bounding box center [296, 249] width 569 height 37
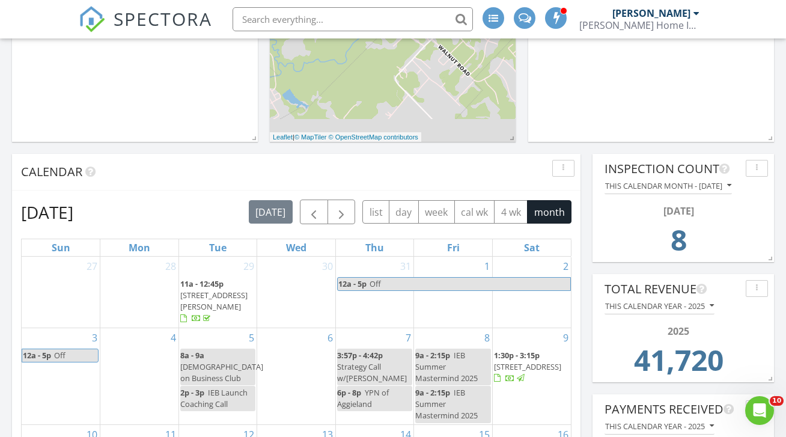
scroll to position [339, 0]
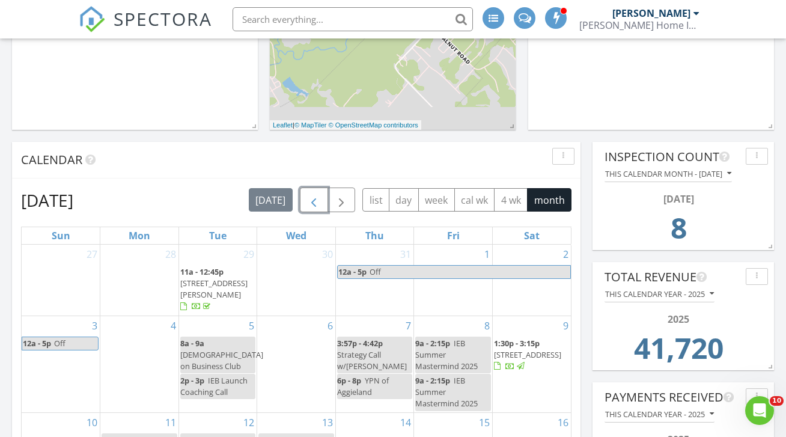
click at [324, 188] on button "button" at bounding box center [314, 200] width 28 height 25
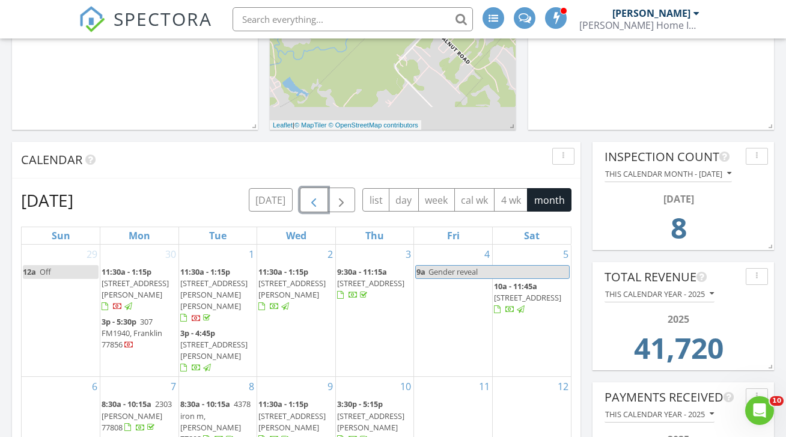
click at [324, 188] on button "button" at bounding box center [314, 200] width 28 height 25
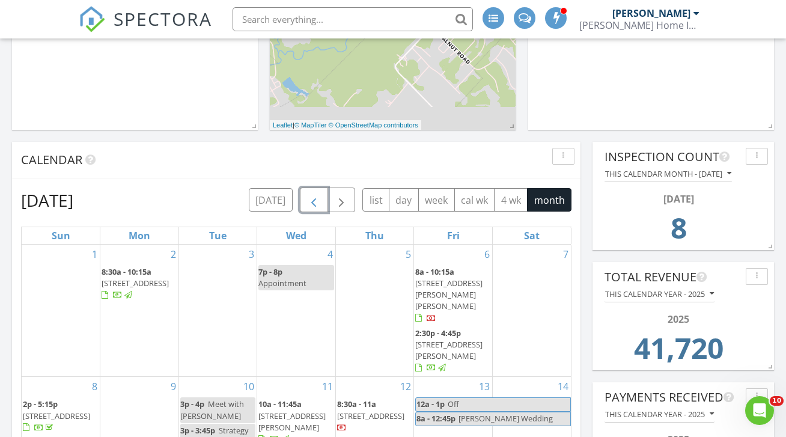
click at [324, 188] on button "button" at bounding box center [314, 200] width 28 height 25
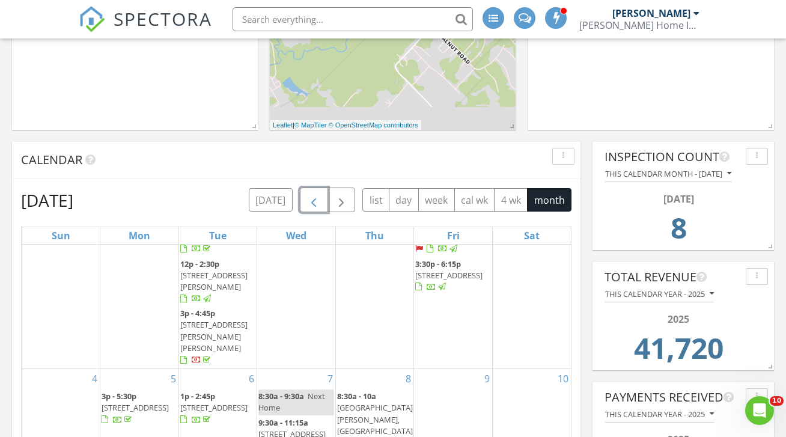
scroll to position [12, 0]
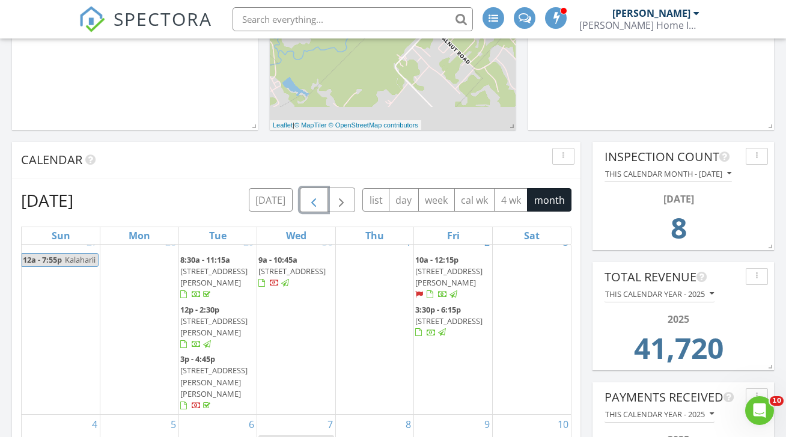
click at [308, 194] on span "button" at bounding box center [314, 200] width 14 height 14
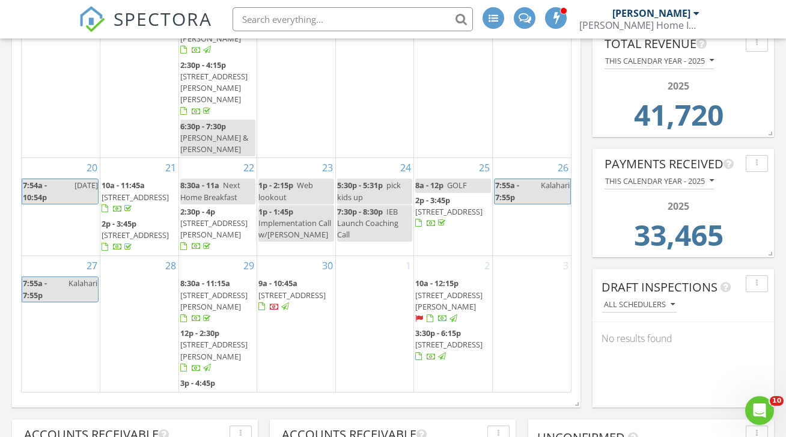
scroll to position [582, 0]
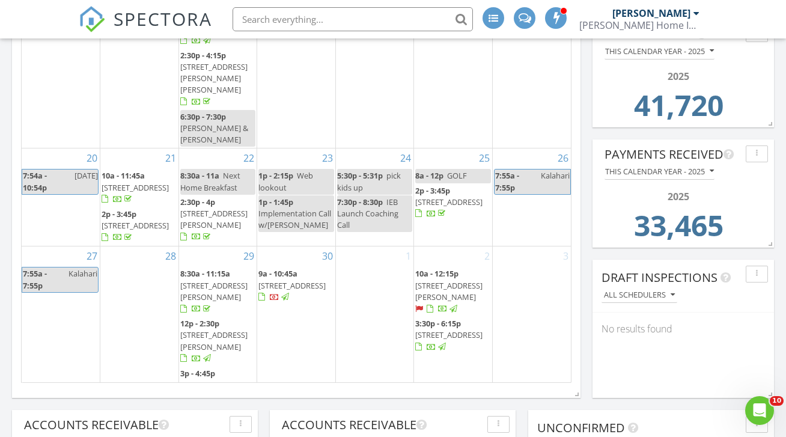
click at [212, 379] on span "3720 Mckenzie St, Bryan 77803" at bounding box center [213, 396] width 67 height 34
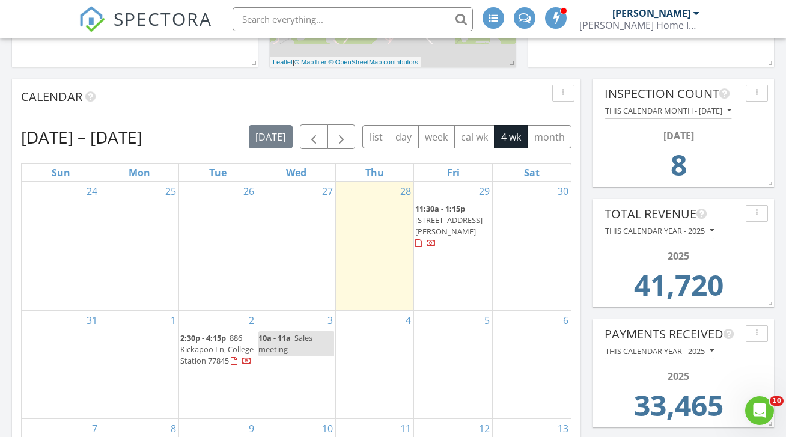
scroll to position [414, 0]
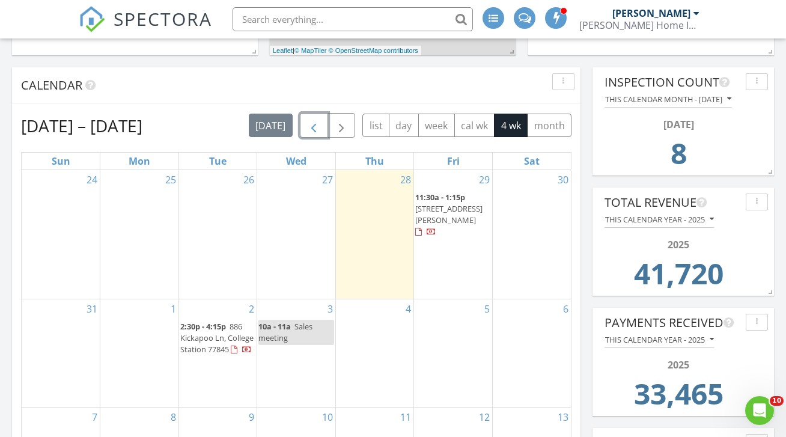
click at [318, 118] on span "button" at bounding box center [314, 125] width 14 height 14
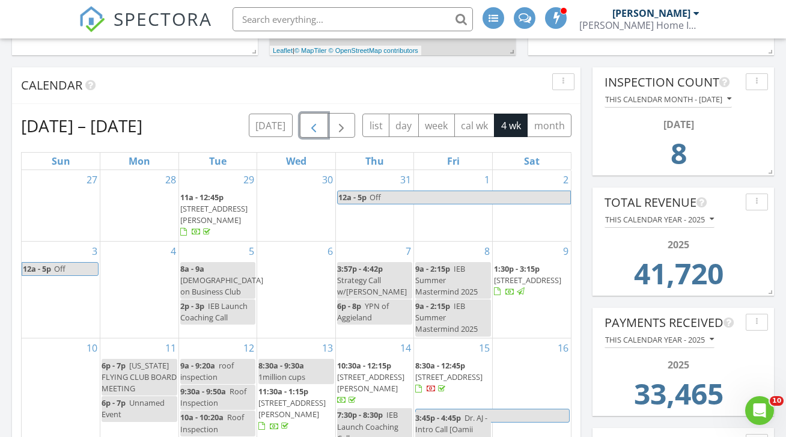
click at [318, 118] on span "button" at bounding box center [314, 125] width 14 height 14
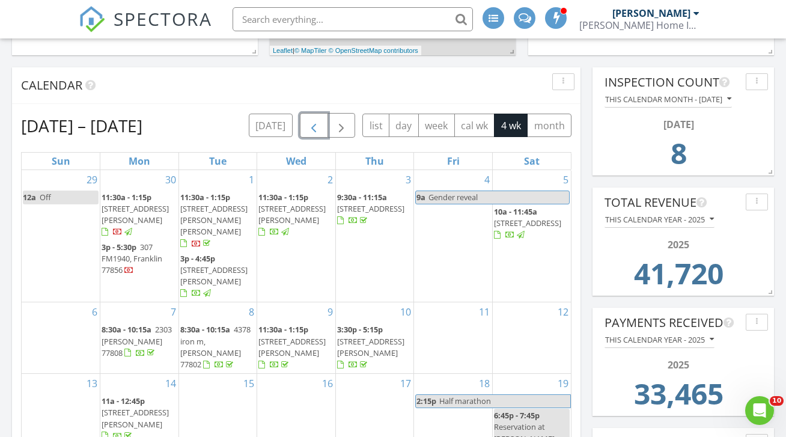
click at [318, 118] on span "button" at bounding box center [314, 125] width 14 height 14
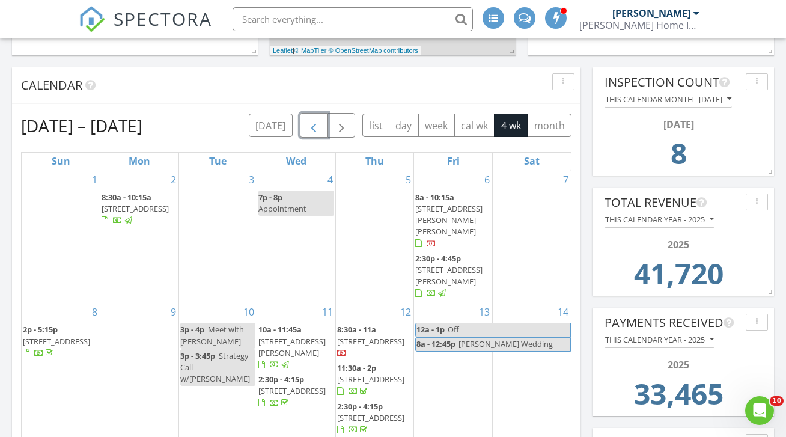
click at [314, 118] on span "button" at bounding box center [314, 125] width 14 height 14
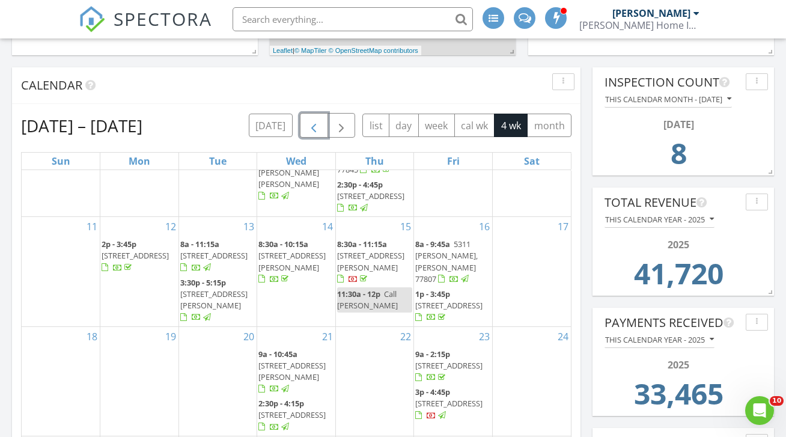
scroll to position [73, 0]
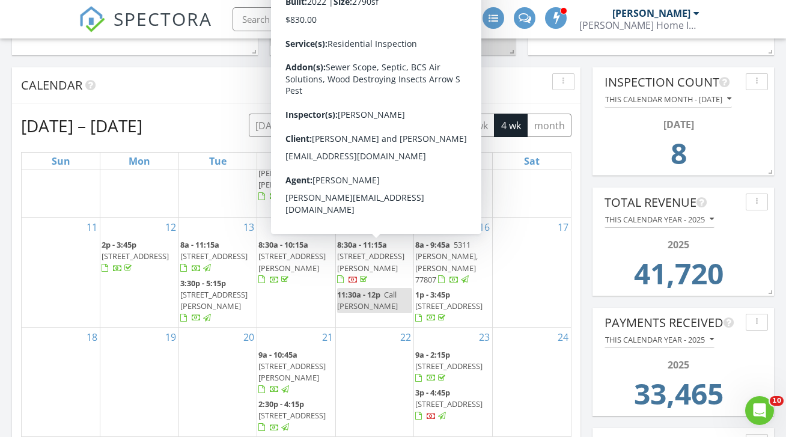
click at [366, 239] on span "8:30a - 11:15a 5025 Glory Rd, Bryan 77808" at bounding box center [375, 262] width 76 height 47
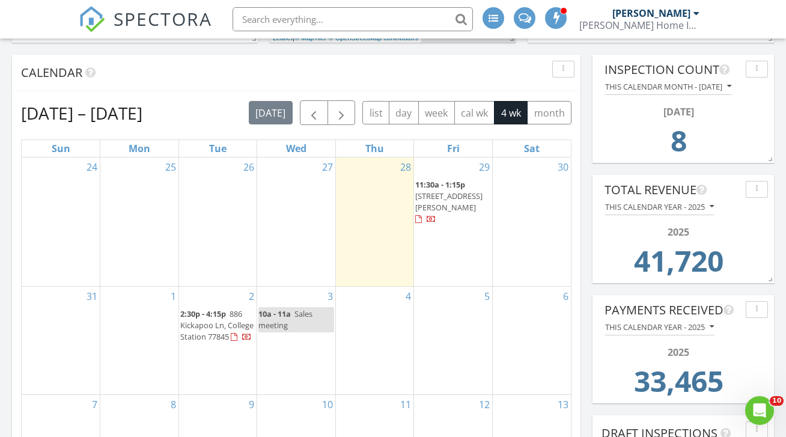
scroll to position [412, 0]
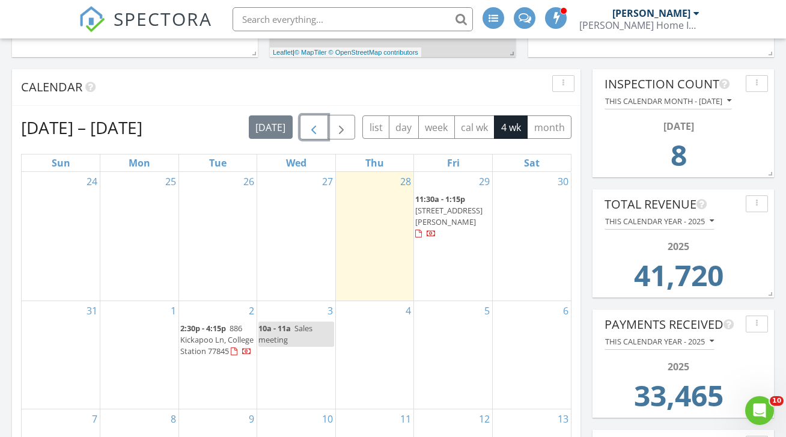
click at [319, 120] on span "button" at bounding box center [314, 127] width 14 height 14
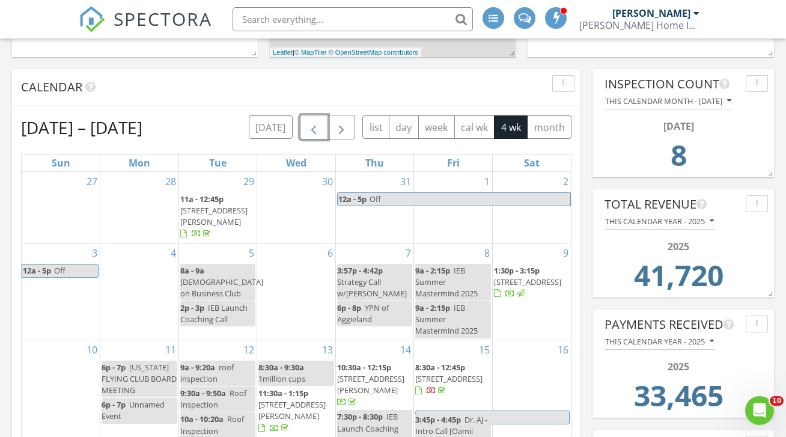
click at [319, 120] on span "button" at bounding box center [314, 127] width 14 height 14
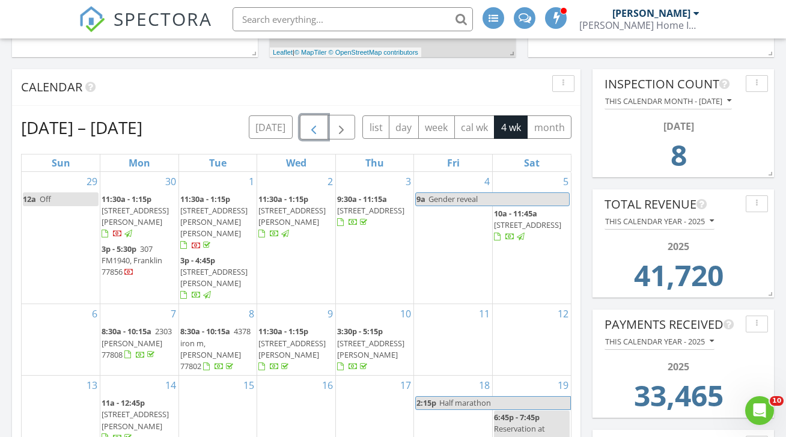
click at [319, 120] on span "button" at bounding box center [314, 127] width 14 height 14
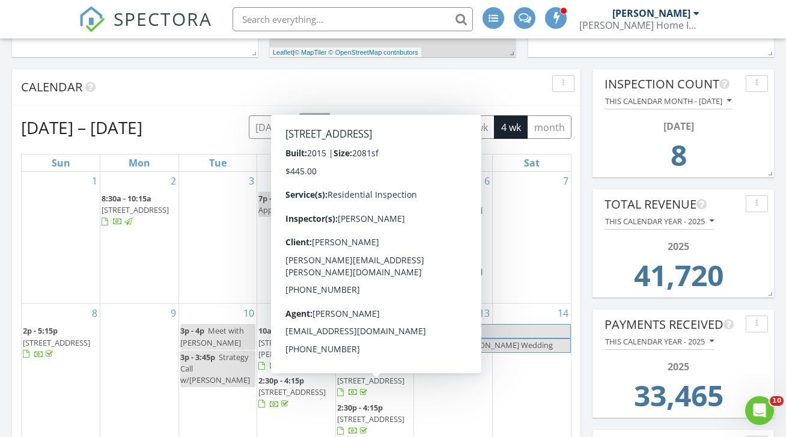
scroll to position [0, 0]
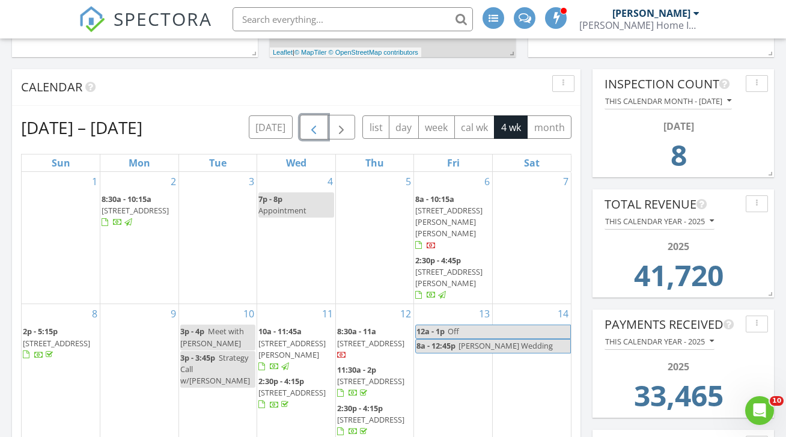
click at [311, 120] on span "button" at bounding box center [314, 127] width 14 height 14
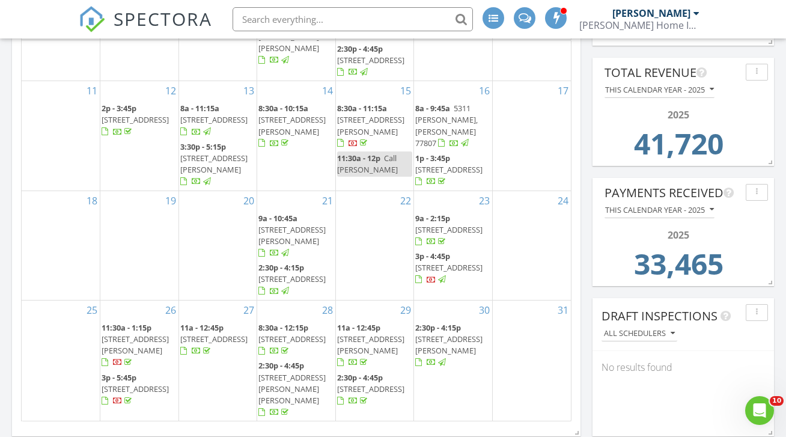
scroll to position [543, 0]
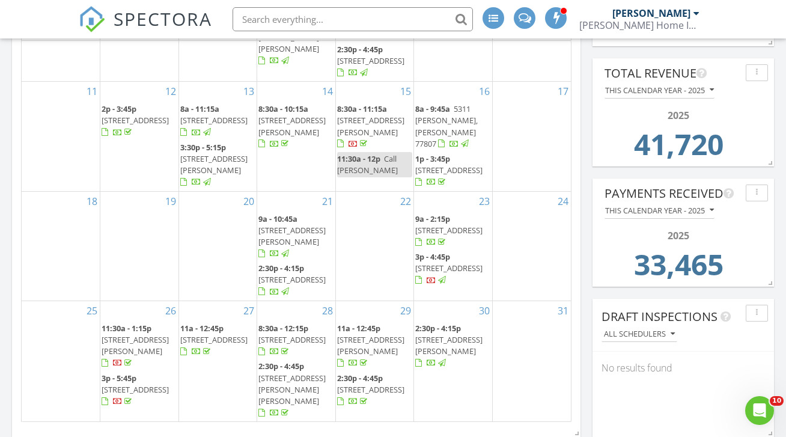
click at [456, 263] on span "6121 Pocono Dr, College Station 77845" at bounding box center [448, 268] width 67 height 11
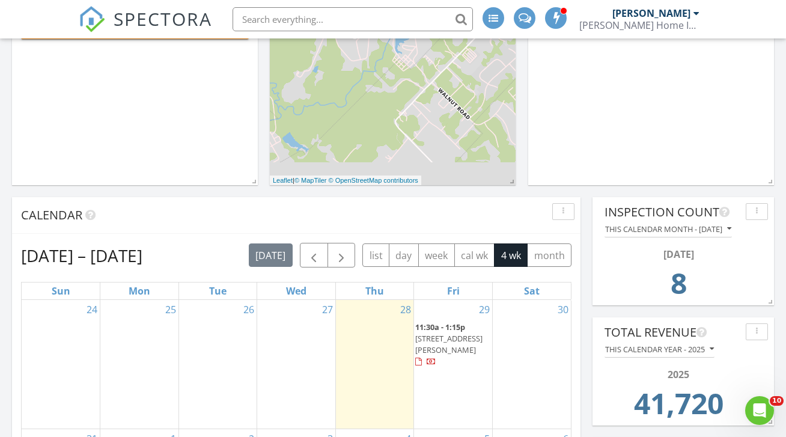
scroll to position [337, 0]
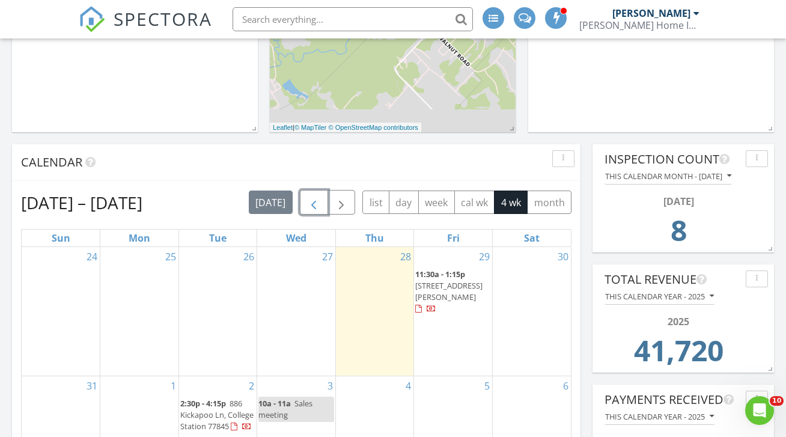
click at [313, 195] on span "button" at bounding box center [314, 202] width 14 height 14
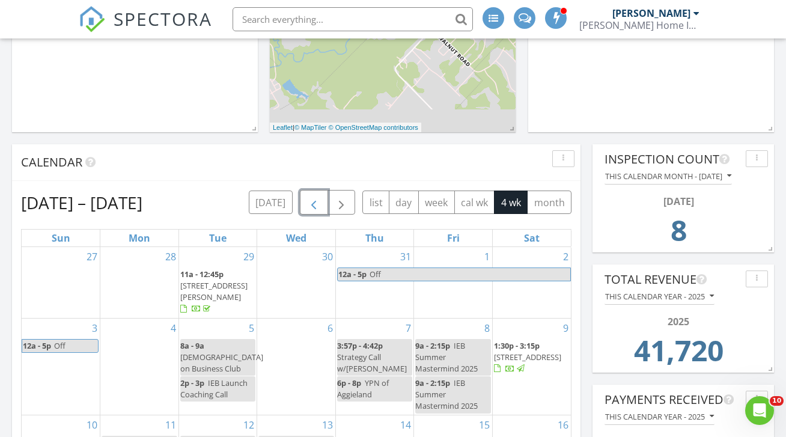
click at [313, 195] on span "button" at bounding box center [314, 202] width 14 height 14
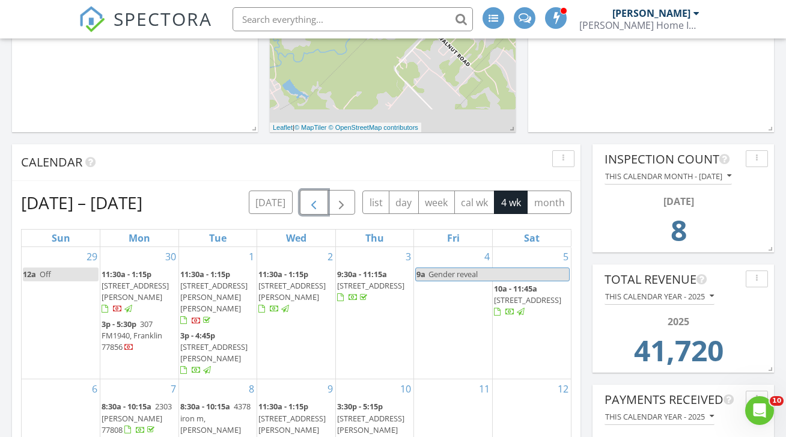
click at [313, 195] on span "button" at bounding box center [314, 202] width 14 height 14
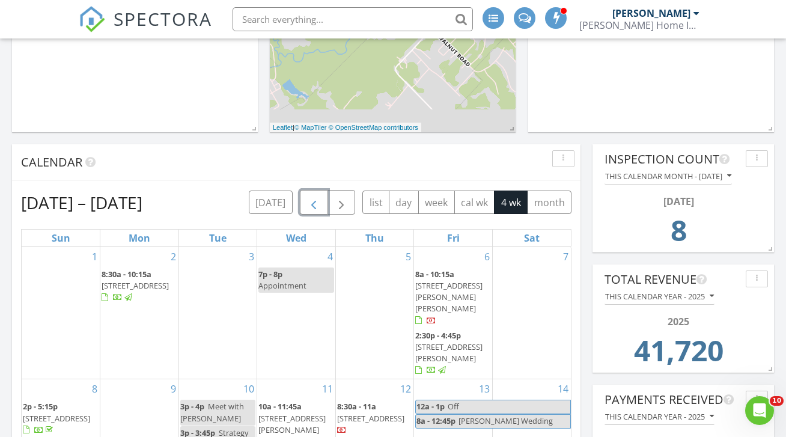
click at [313, 195] on span "button" at bounding box center [314, 202] width 14 height 14
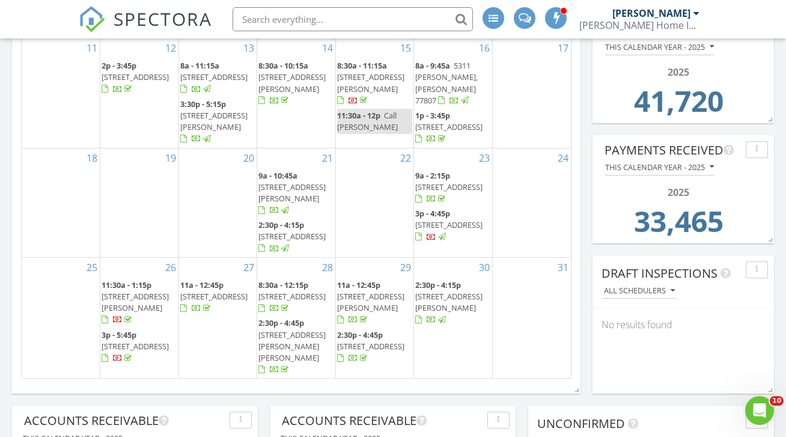
scroll to position [609, 0]
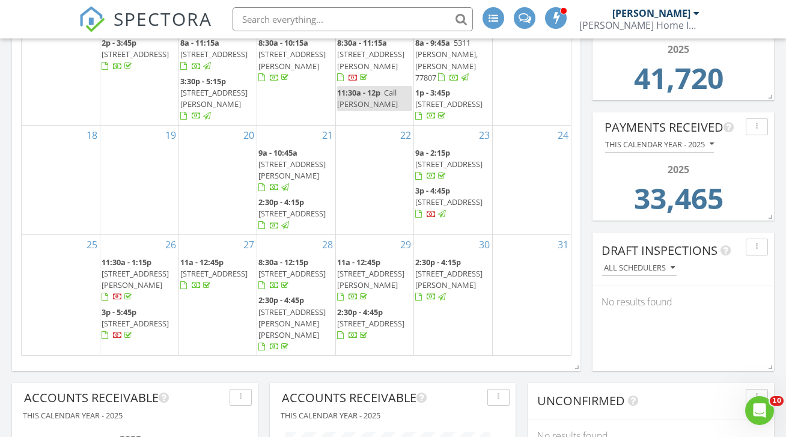
click at [130, 318] on span "17626 Windsong Dr, College Station 77845" at bounding box center [135, 323] width 67 height 11
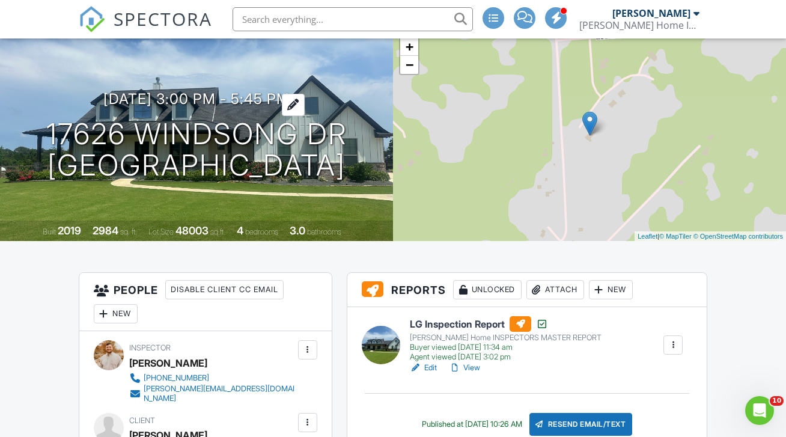
scroll to position [31, 0]
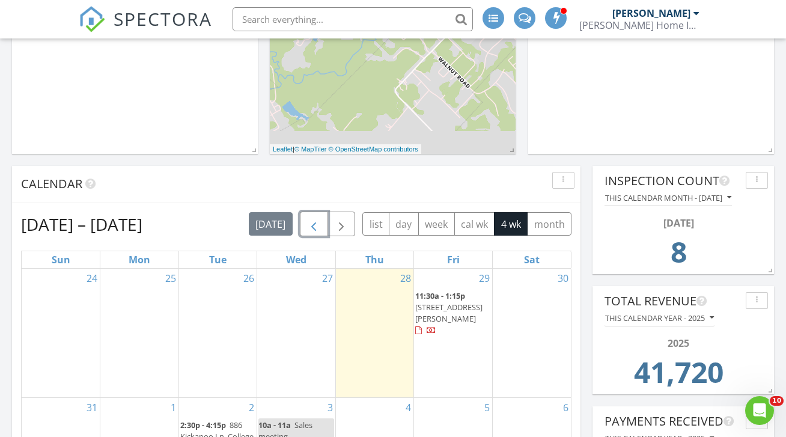
click at [318, 217] on span "button" at bounding box center [314, 224] width 14 height 14
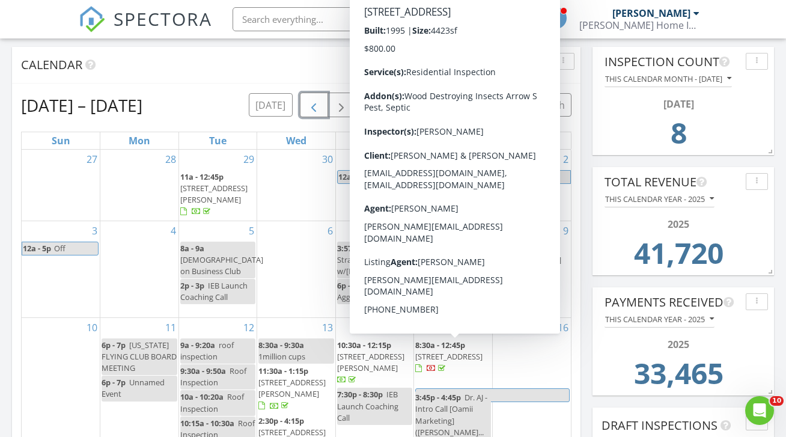
scroll to position [412, 0]
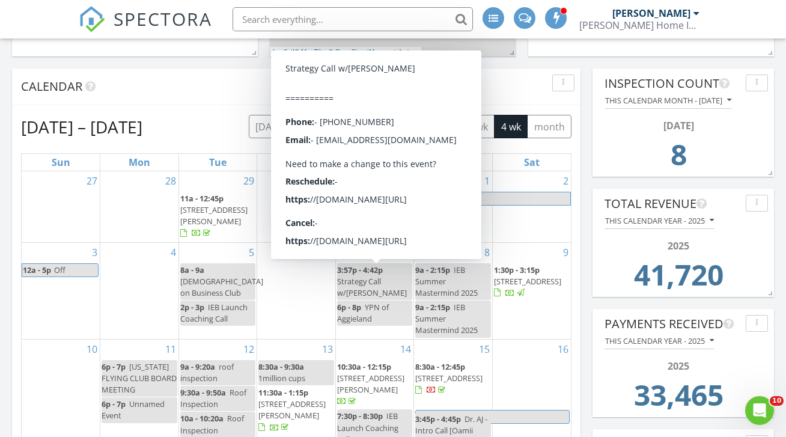
click at [236, 79] on div "Calendar" at bounding box center [287, 87] width 533 height 18
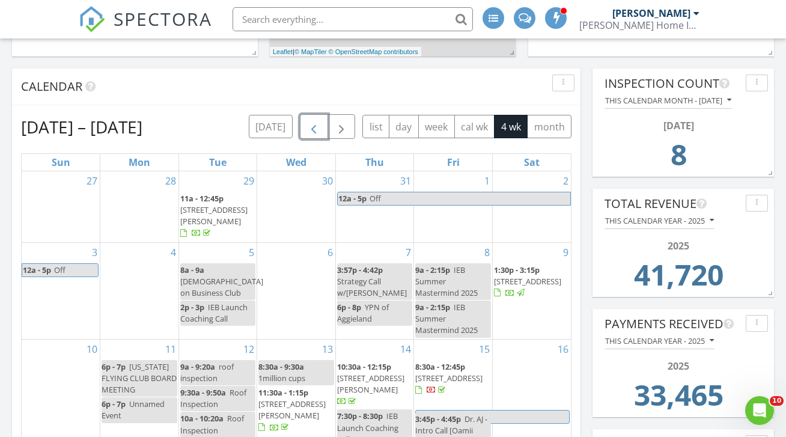
click at [313, 120] on span "button" at bounding box center [314, 127] width 14 height 14
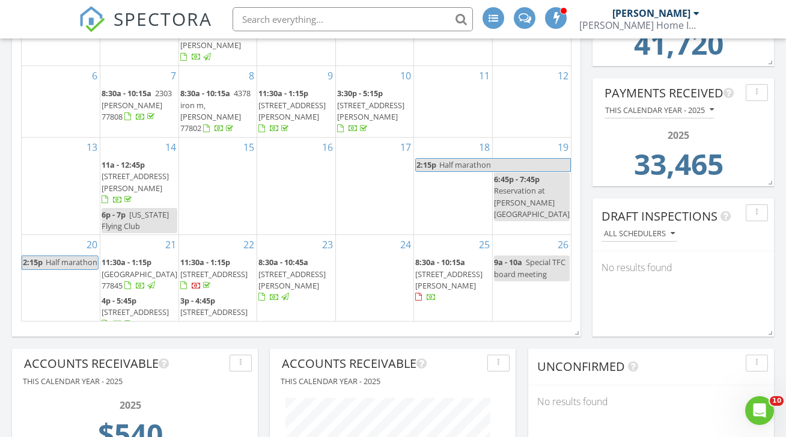
scroll to position [646, 0]
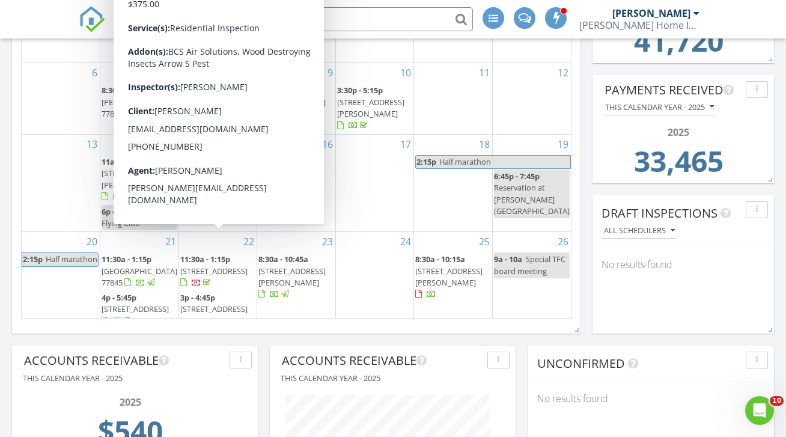
click at [206, 266] on span "1702 Deacon Dr, College Station 77845" at bounding box center [213, 271] width 67 height 11
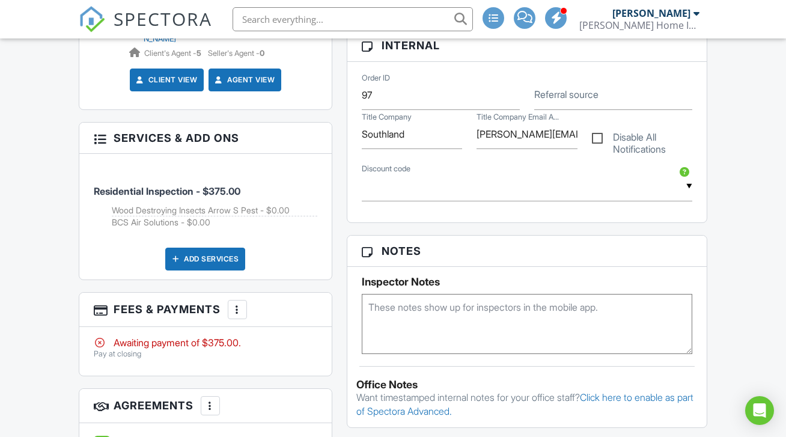
click at [238, 309] on div at bounding box center [237, 310] width 12 height 12
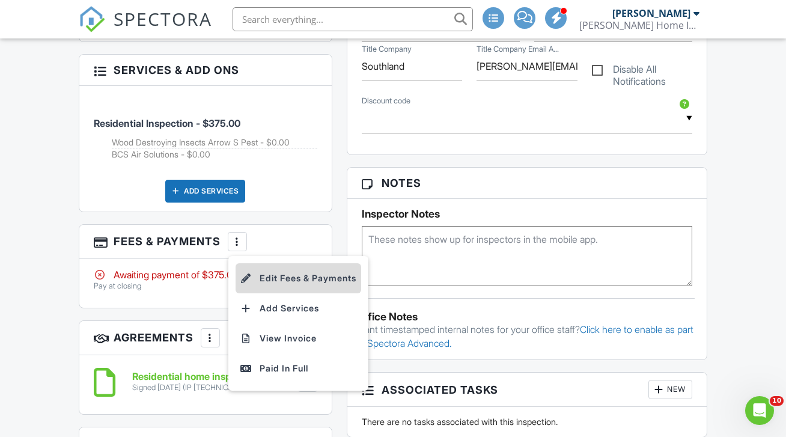
scroll to position [656, 0]
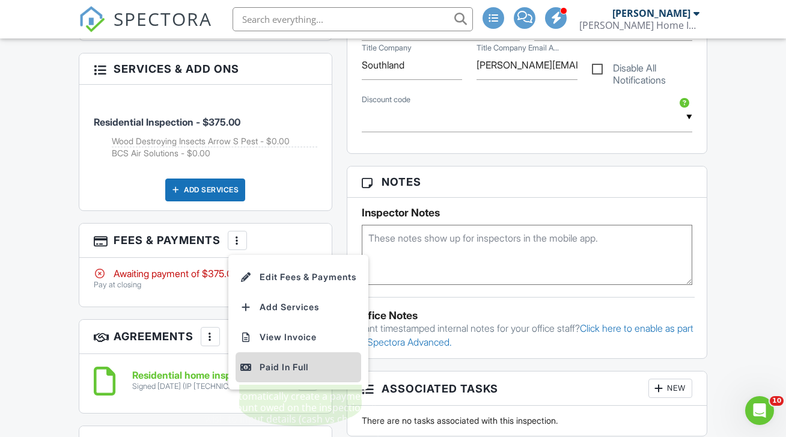
click at [296, 360] on div "Paid In Full" at bounding box center [299, 367] width 116 height 14
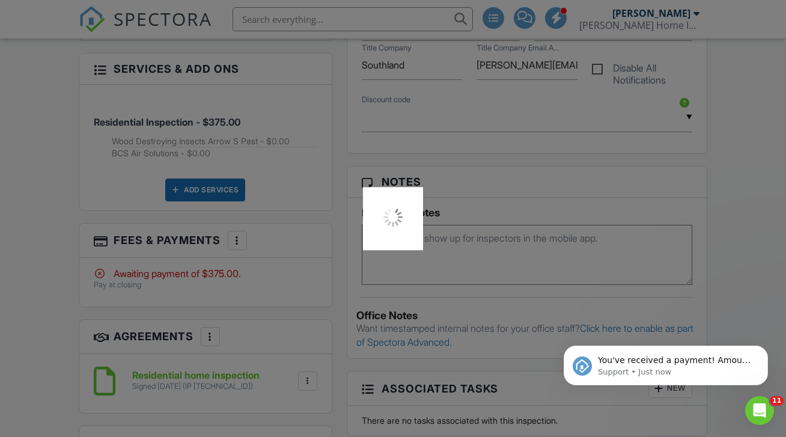
scroll to position [0, 0]
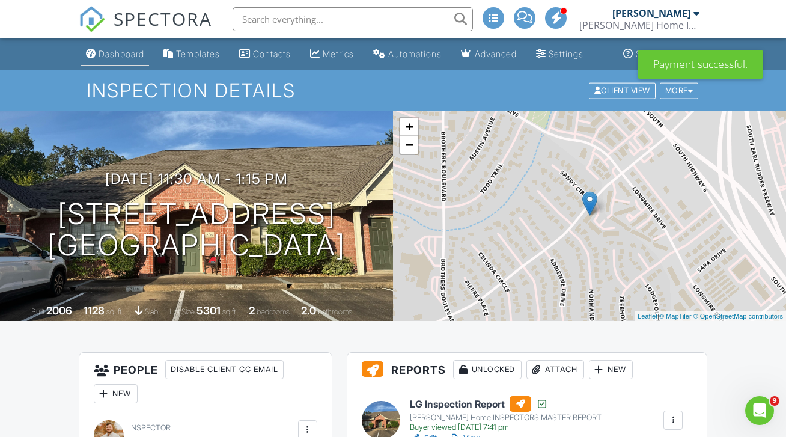
click at [99, 56] on link "Dashboard" at bounding box center [115, 54] width 68 height 22
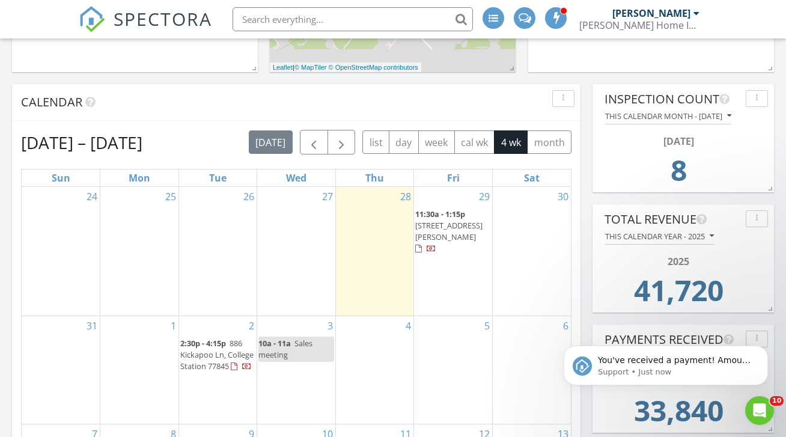
scroll to position [384, 0]
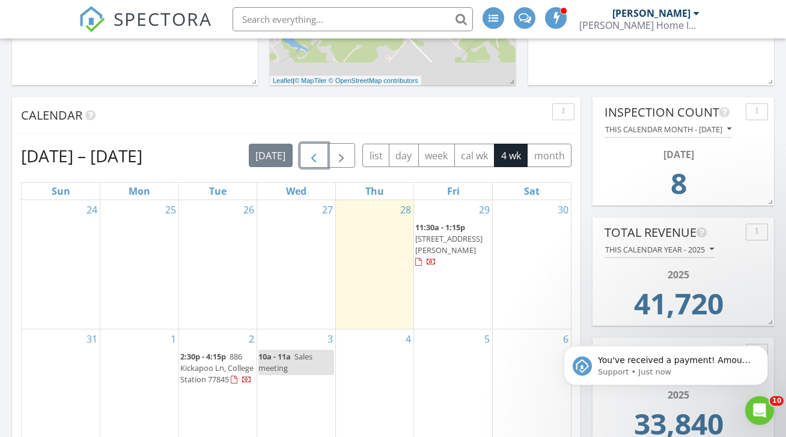
click at [316, 149] on span "button" at bounding box center [314, 156] width 14 height 14
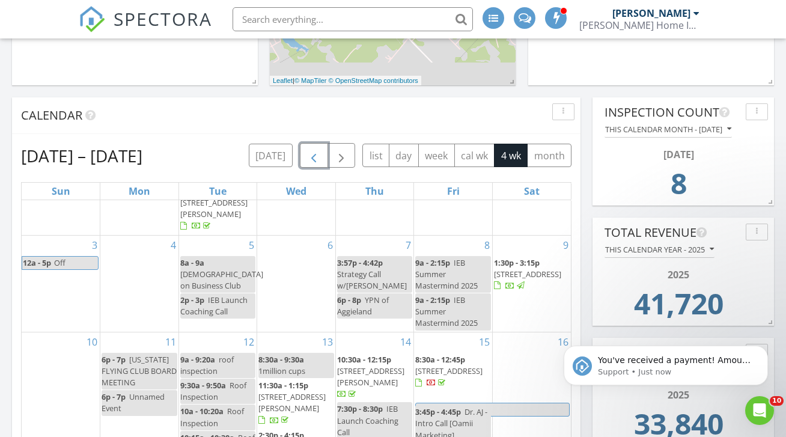
scroll to position [74, 0]
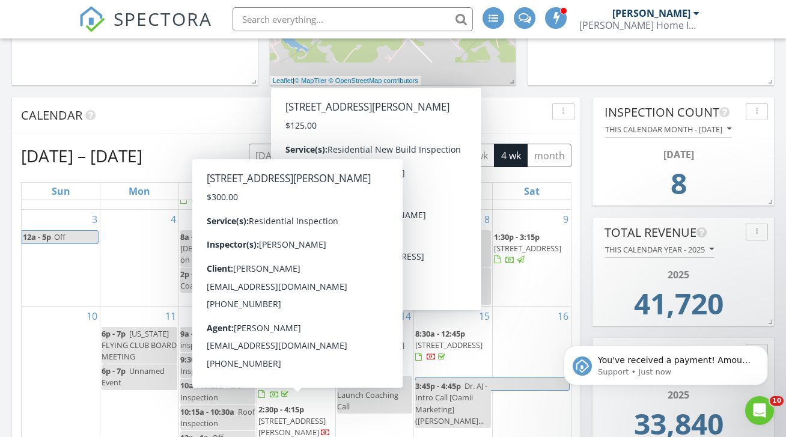
click at [303, 404] on span "2:30p - 4:15p" at bounding box center [282, 409] width 46 height 11
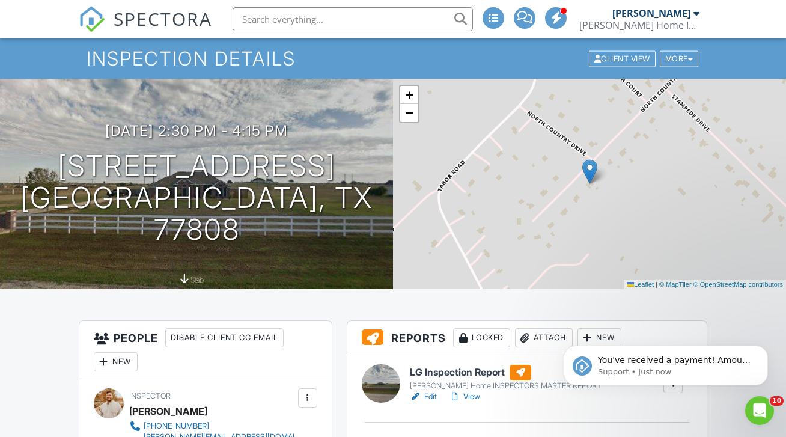
scroll to position [33, 0]
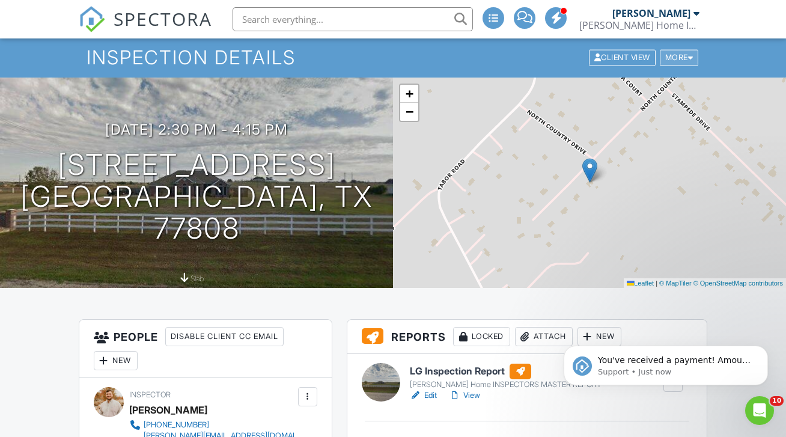
click at [670, 66] on div "More" at bounding box center [679, 57] width 39 height 16
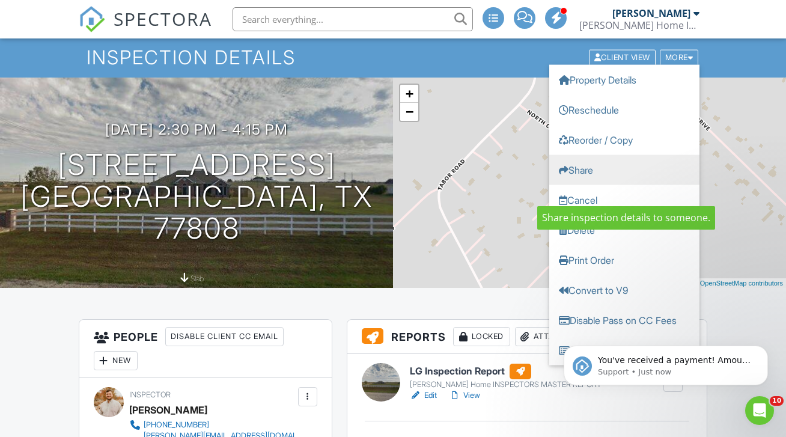
click at [606, 185] on link "Share" at bounding box center [625, 170] width 150 height 30
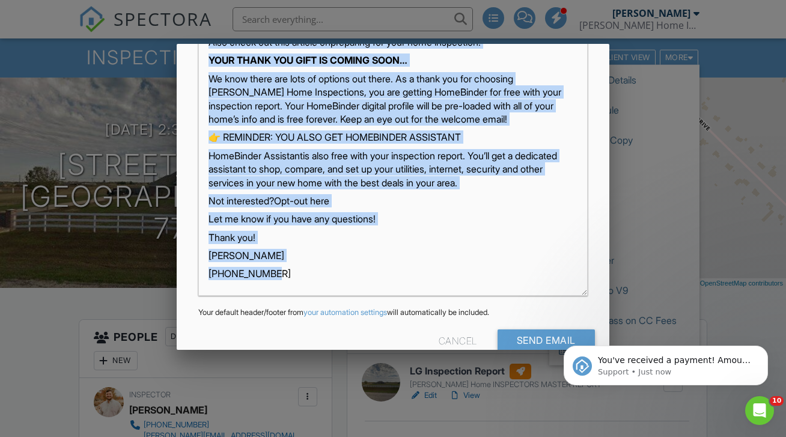
scroll to position [313, 0]
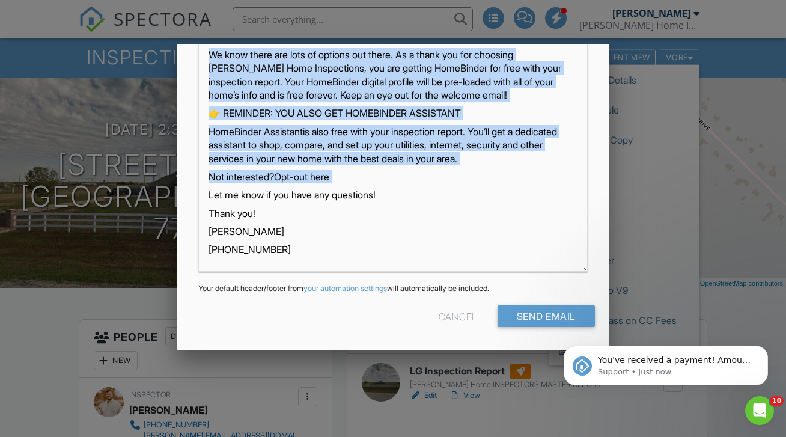
drag, startPoint x: 203, startPoint y: 260, endPoint x: 468, endPoint y: 183, distance: 276.1
click at [468, 183] on div "Hi Steven, Your inspection at 4578 N Country Ct , Bryan, TX 77808 is scheduled …" at bounding box center [393, 56] width 388 height 430
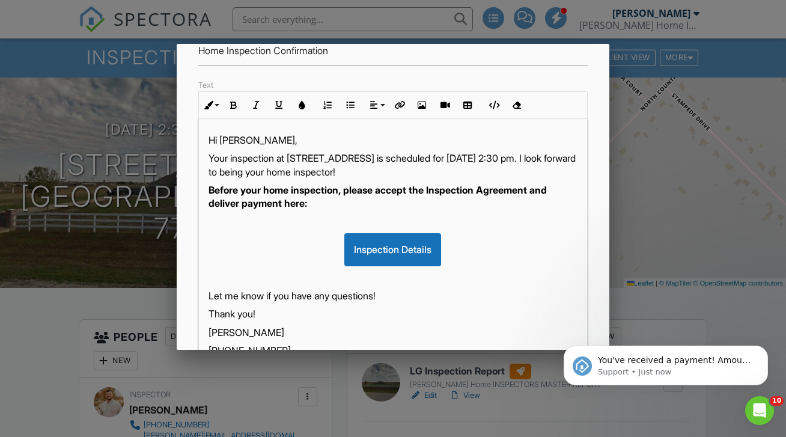
scroll to position [160, 0]
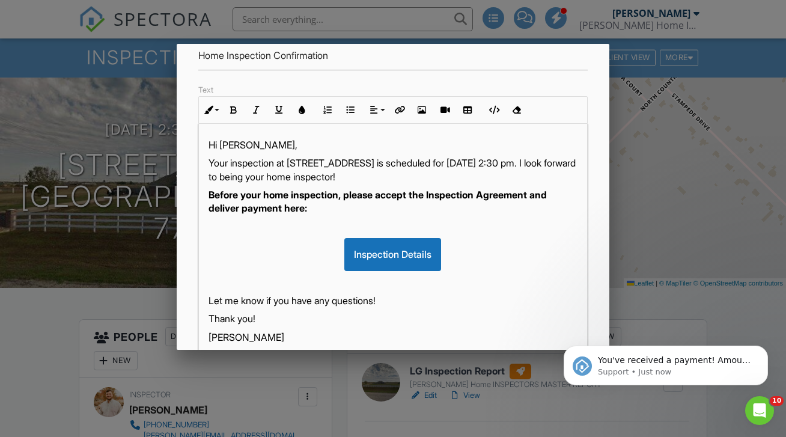
click at [472, 164] on p "Your inspection at 4578 N Country Ct , Bryan, TX 77808 is scheduled for 08/13/2…" at bounding box center [393, 169] width 369 height 27
click at [314, 176] on p "Your inspection at 4578 N Country Ct , Bryan, TX 77808 was scheduled for 08/13/…" at bounding box center [393, 169] width 369 height 27
drag, startPoint x: 327, startPoint y: 189, endPoint x: 387, endPoint y: 174, distance: 62.4
click at [387, 174] on p "Your inspection at 4578 N Country Ct , Bryan, TX 77808 was scheduled for 08/13/…" at bounding box center [393, 169] width 369 height 27
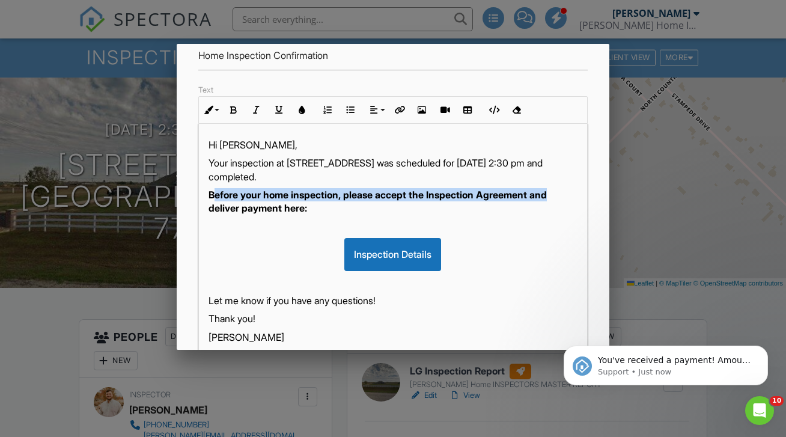
drag, startPoint x: 213, startPoint y: 194, endPoint x: 554, endPoint y: 196, distance: 340.9
click at [547, 196] on strong "Before your home inspection, please accept the Inspection Agreement and deliver…" at bounding box center [378, 201] width 339 height 25
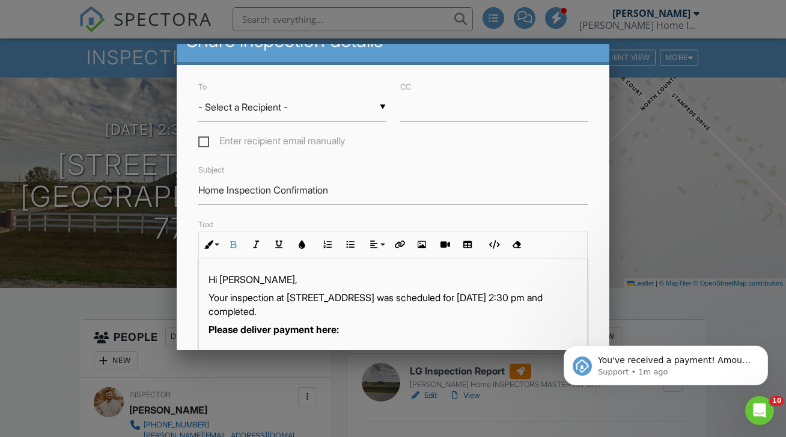
scroll to position [0, 0]
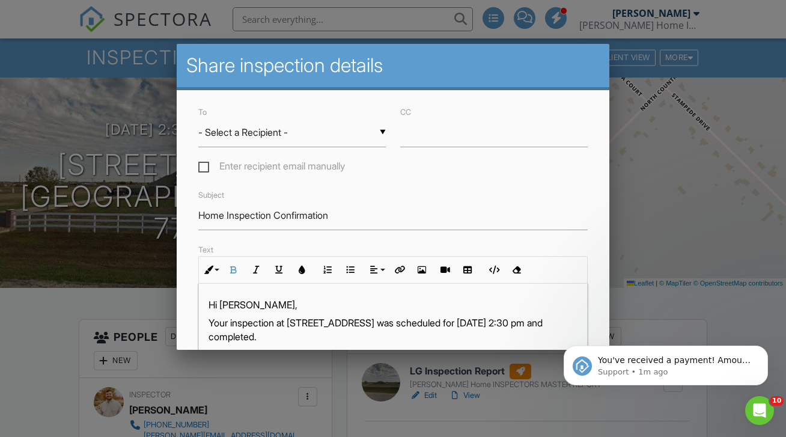
click at [315, 135] on div "▼ - Select a Recipient - - Select a Recipient - Steven (Client) Goly Apgar (Age…" at bounding box center [292, 132] width 188 height 29
click at [275, 169] on span "Steven (Client)" at bounding box center [292, 163] width 188 height 30
type input "Steven (Client)"
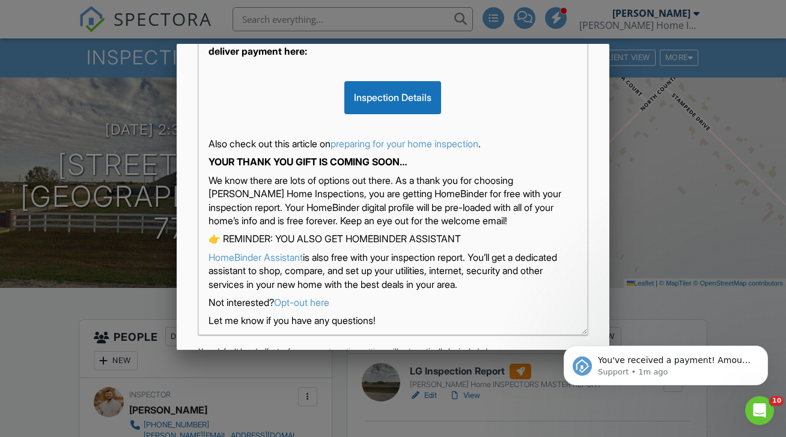
scroll to position [70, 0]
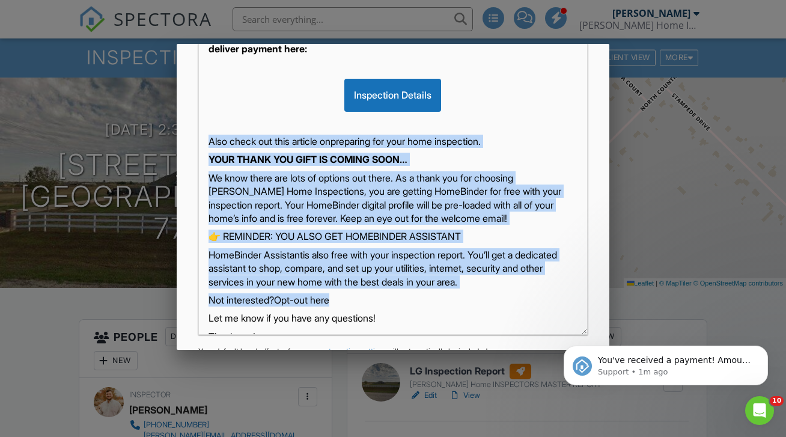
drag, startPoint x: 207, startPoint y: 143, endPoint x: 403, endPoint y: 302, distance: 252.5
click at [403, 302] on div "Hi Steven, Your inspection at 4578 N Country Ct , Bryan, TX 77808 is scheduled …" at bounding box center [393, 180] width 388 height 430
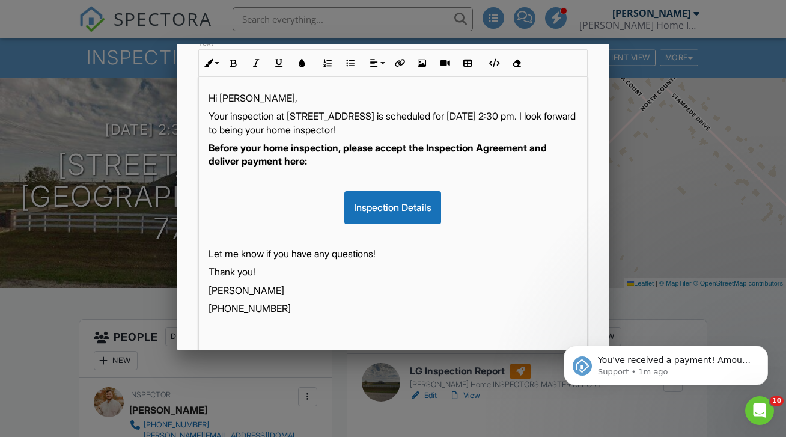
scroll to position [1, 0]
click at [471, 115] on p "Your inspection at 4578 N Country Ct , Bryan, TX 77808 is scheduled for 08/13/2…" at bounding box center [393, 122] width 369 height 27
drag, startPoint x: 316, startPoint y: 126, endPoint x: 549, endPoint y: 124, distance: 232.7
click at [549, 124] on p "Your inspection at 4578 N Country Ct , Bryan, TX 77808 was scheduled for 08/13/…" at bounding box center [393, 122] width 369 height 27
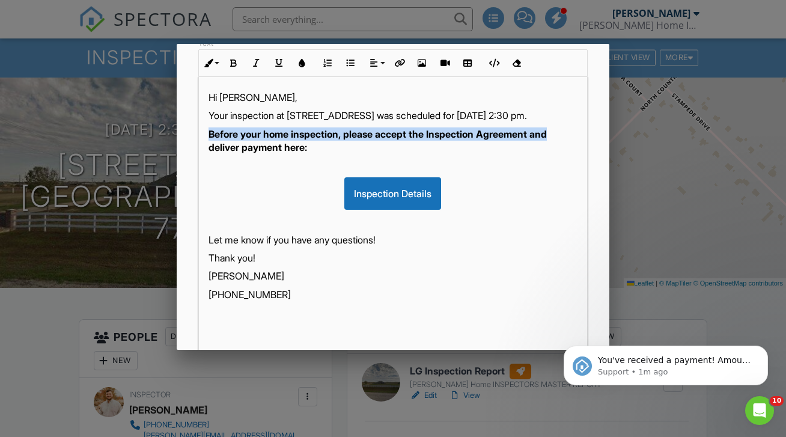
drag, startPoint x: 558, startPoint y: 147, endPoint x: 211, endPoint y: 142, distance: 347.0
click at [211, 142] on p "Before your home inspection, please accept the Inspection Agreement and deliver…" at bounding box center [393, 140] width 369 height 27
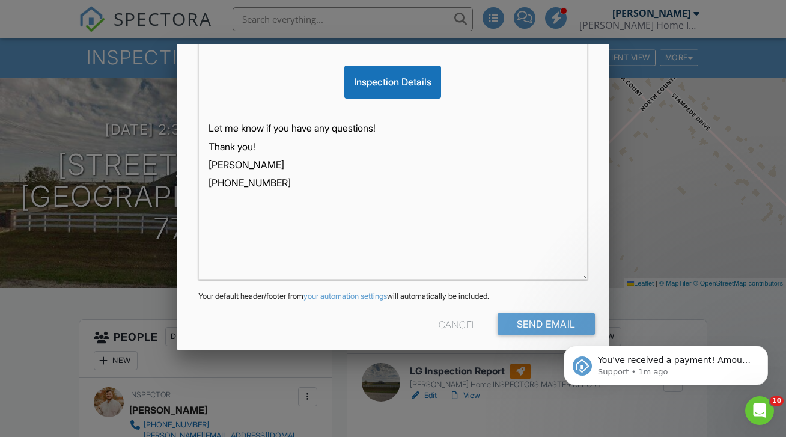
scroll to position [313, 0]
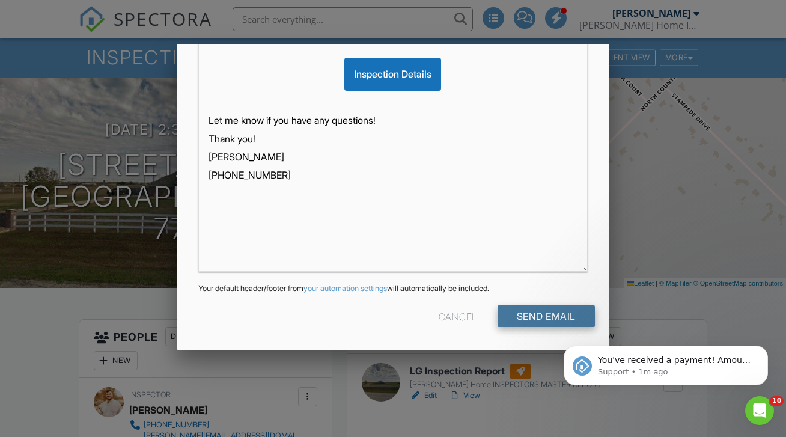
click at [540, 319] on input "Send Email" at bounding box center [546, 316] width 97 height 22
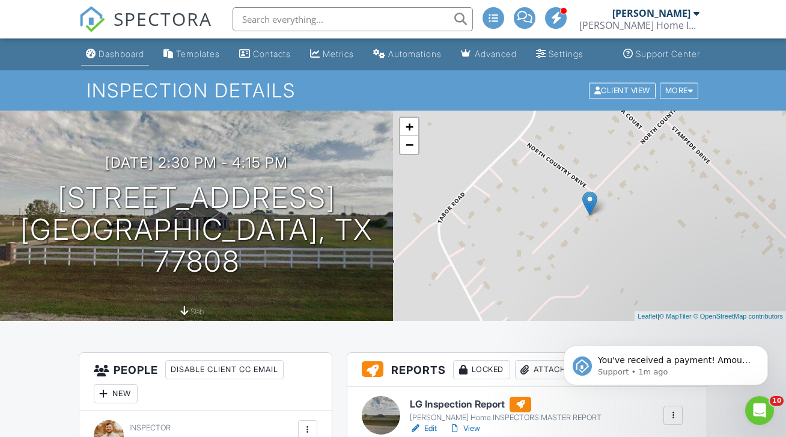
click at [96, 55] on link "Dashboard" at bounding box center [115, 54] width 68 height 22
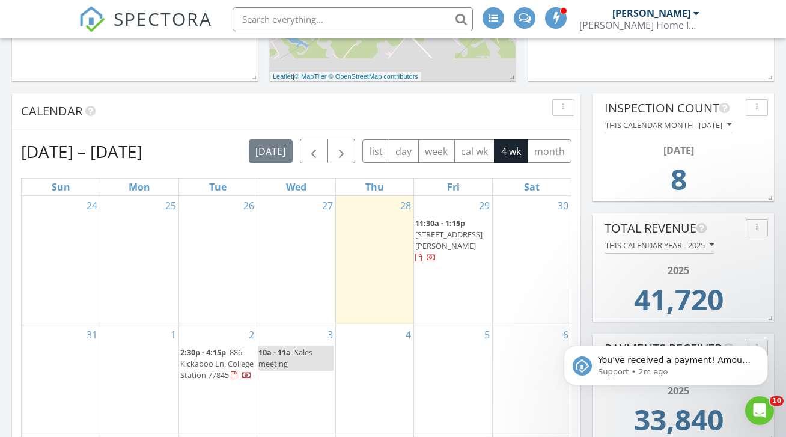
scroll to position [388, 0]
click at [382, 105] on div "Calendar" at bounding box center [287, 111] width 533 height 18
click at [318, 144] on span "button" at bounding box center [314, 151] width 14 height 14
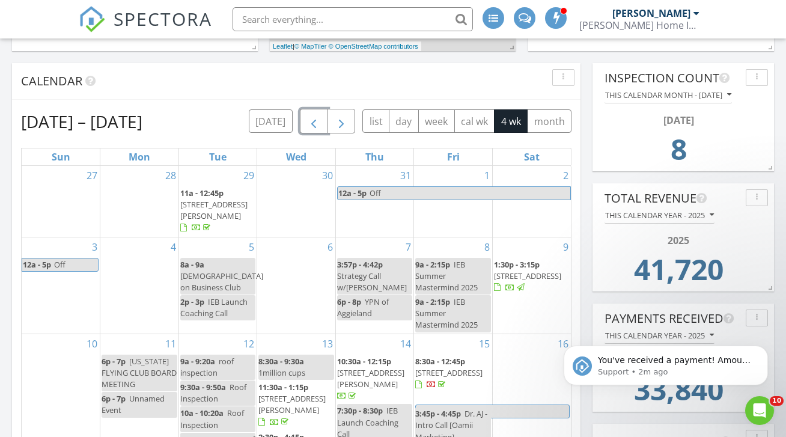
scroll to position [1, 0]
click at [310, 114] on span "button" at bounding box center [314, 121] width 14 height 14
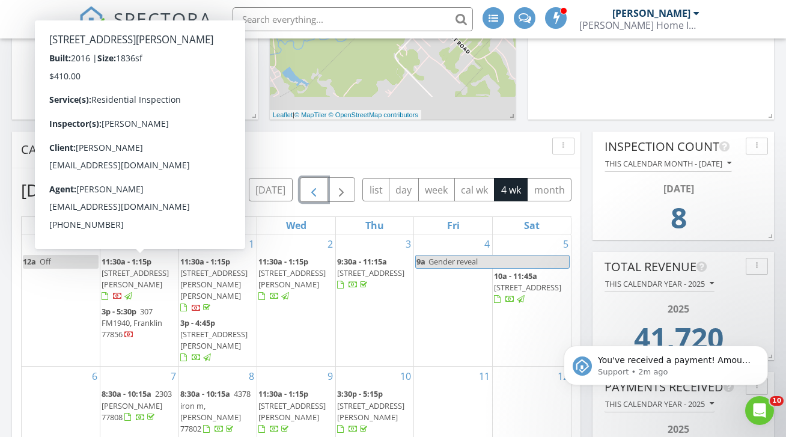
scroll to position [350, 0]
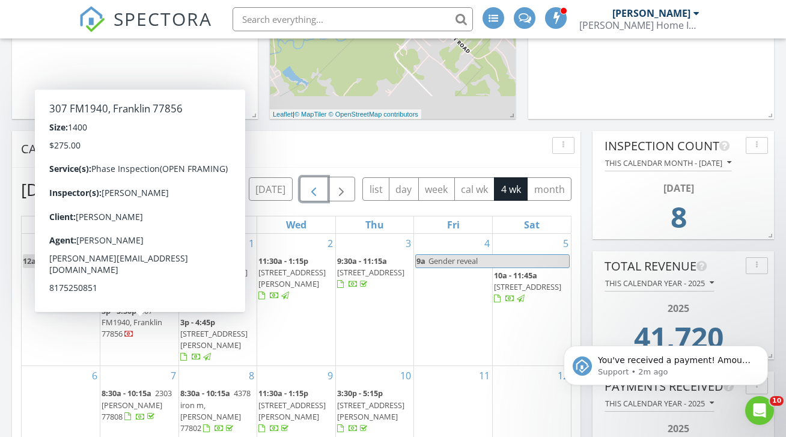
click at [142, 324] on span "307 FM1940, Franklin 77856" at bounding box center [132, 322] width 61 height 34
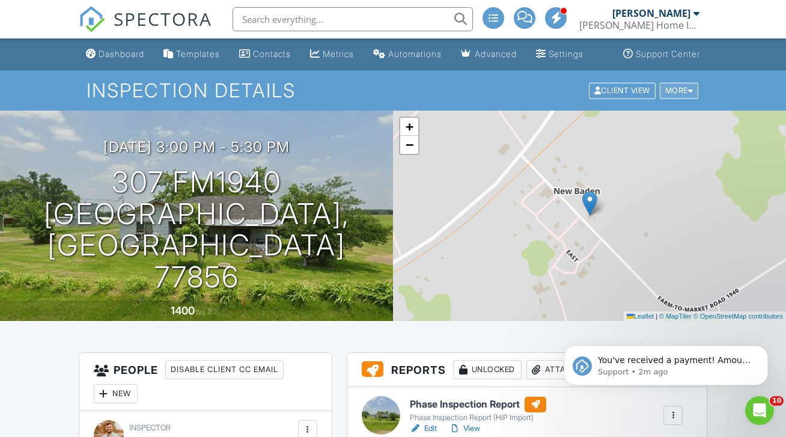
click at [691, 94] on div at bounding box center [690, 91] width 5 height 8
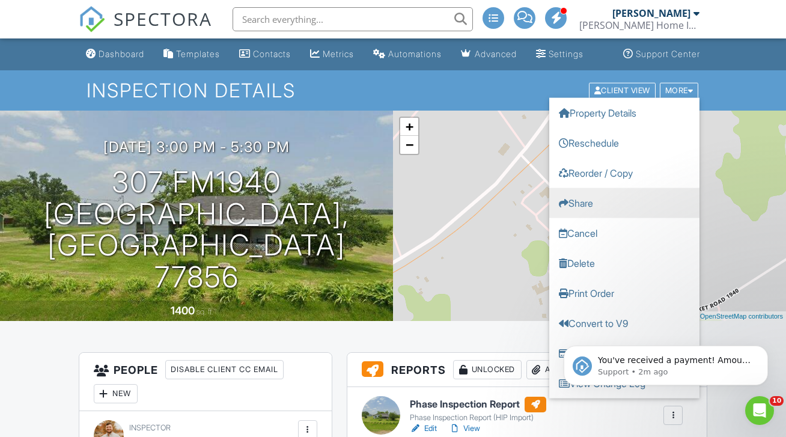
click at [602, 218] on link "Share" at bounding box center [625, 203] width 150 height 30
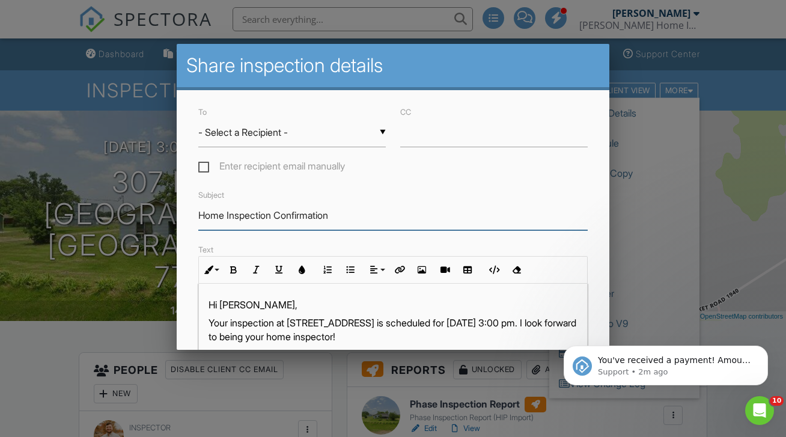
drag, startPoint x: 346, startPoint y: 214, endPoint x: 278, endPoint y: 215, distance: 68.0
click at [278, 215] on input "Home Inspection Confirmation" at bounding box center [392, 215] width 389 height 29
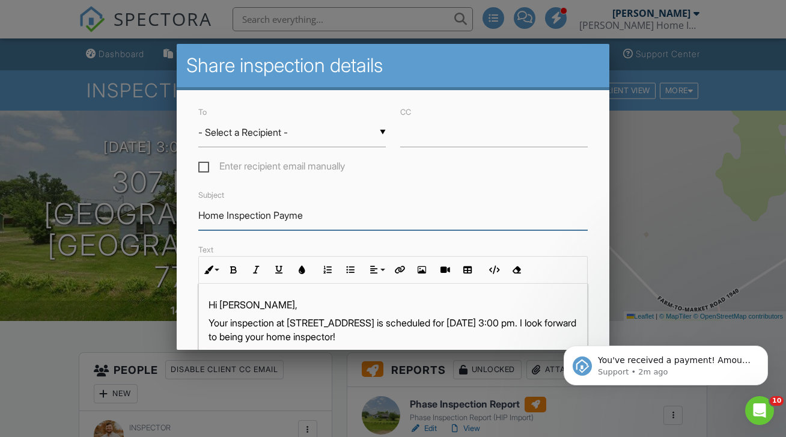
type input "Home Inspection Payme"
click at [298, 123] on div "▼ - Select a Recipient - - Select a Recipient - [PERSON_NAME] (Client) [PERSON_…" at bounding box center [292, 132] width 188 height 29
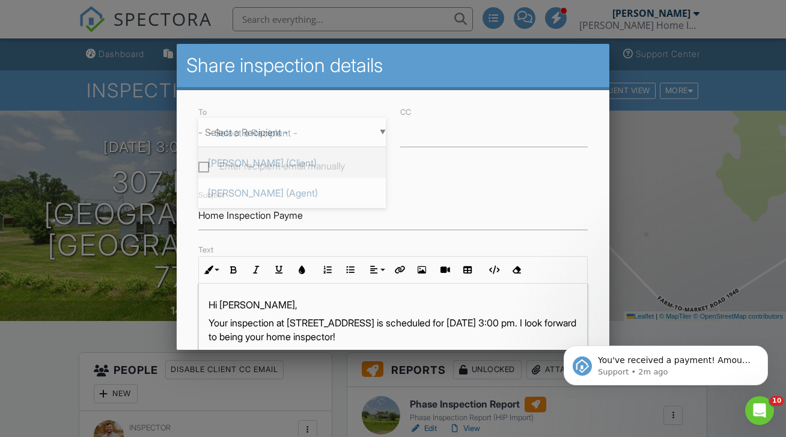
click at [290, 164] on span "[PERSON_NAME] (Client)" at bounding box center [292, 163] width 188 height 30
type input "[PERSON_NAME] (Client)"
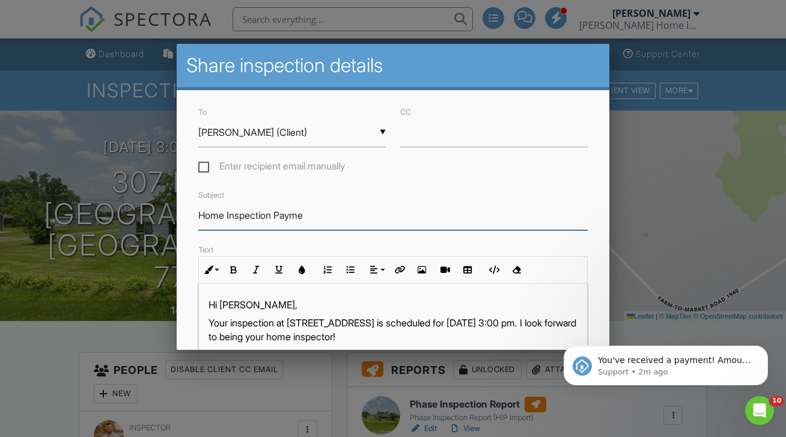
click at [321, 218] on input "Home Inspection Payme" at bounding box center [392, 215] width 389 height 29
type input "Home Inspection Payment"
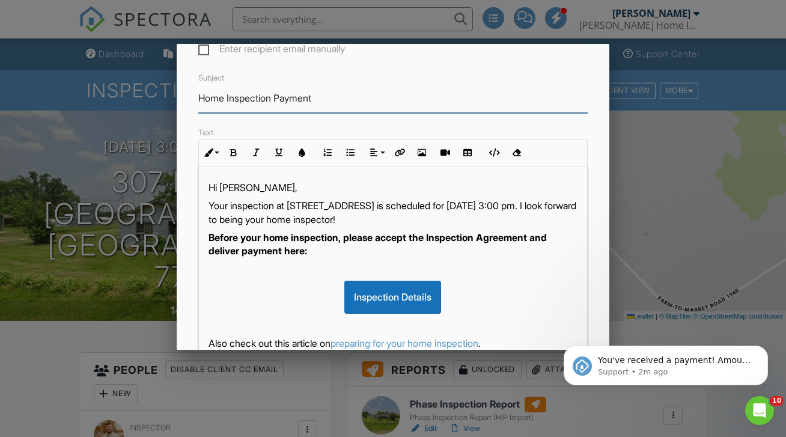
scroll to position [123, 0]
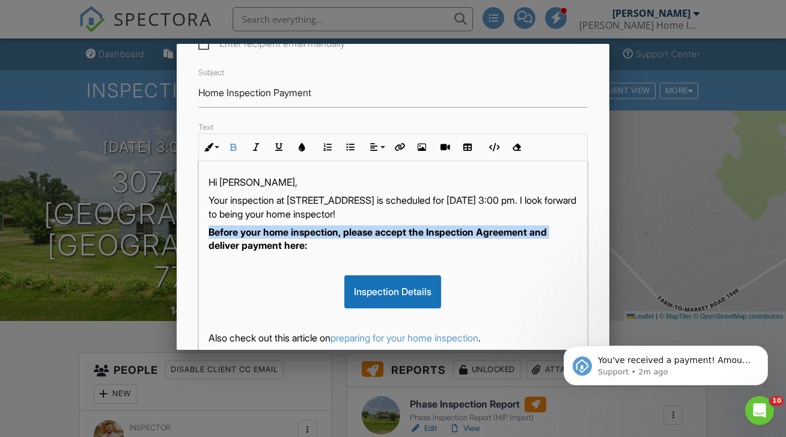
drag, startPoint x: 210, startPoint y: 247, endPoint x: 207, endPoint y: 233, distance: 14.6
click at [207, 233] on div "Hi [PERSON_NAME], Your inspection at [STREET_ADDRESS] is scheduled for [DATE] 3…" at bounding box center [393, 376] width 388 height 430
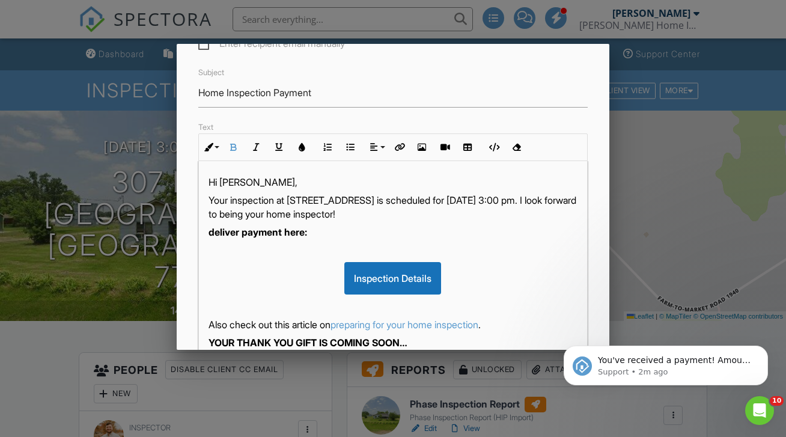
drag, startPoint x: 474, startPoint y: 215, endPoint x: 262, endPoint y: 215, distance: 212.9
click at [262, 215] on p "Your inspection at [STREET_ADDRESS] is scheduled for [DATE] 3:00 pm. I look for…" at bounding box center [393, 207] width 369 height 27
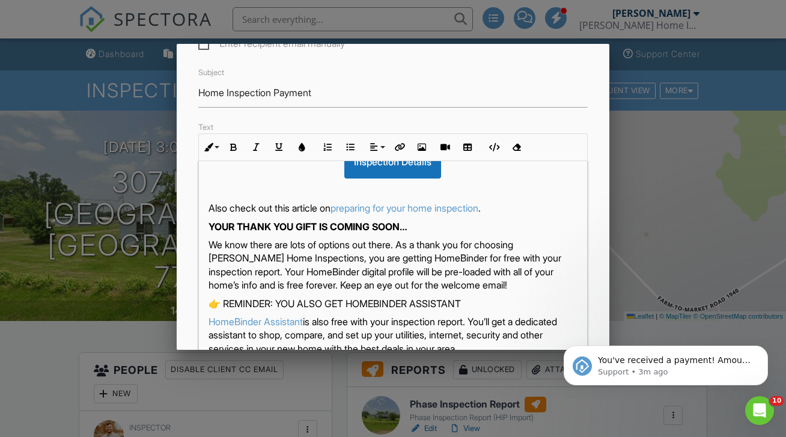
scroll to position [109, 0]
click at [215, 215] on p "Also check out this article on preparing for your home inspection ." at bounding box center [393, 207] width 369 height 13
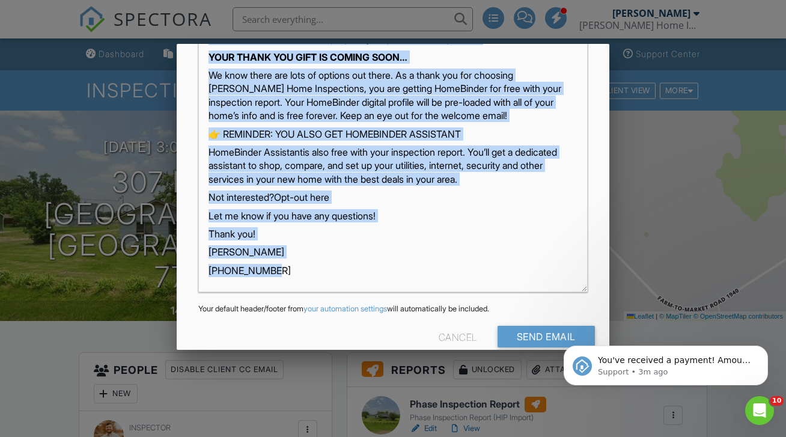
scroll to position [313, 0]
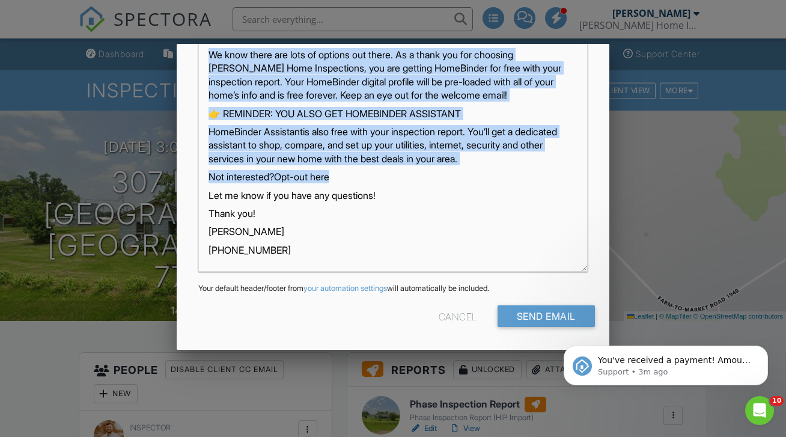
drag, startPoint x: 209, startPoint y: 213, endPoint x: 411, endPoint y: 179, distance: 205.0
click at [411, 179] on div "Hi James Hammond, Your inspection at 307 FM1940, Franklin, TX 77856 is schedule…" at bounding box center [393, 69] width 388 height 403
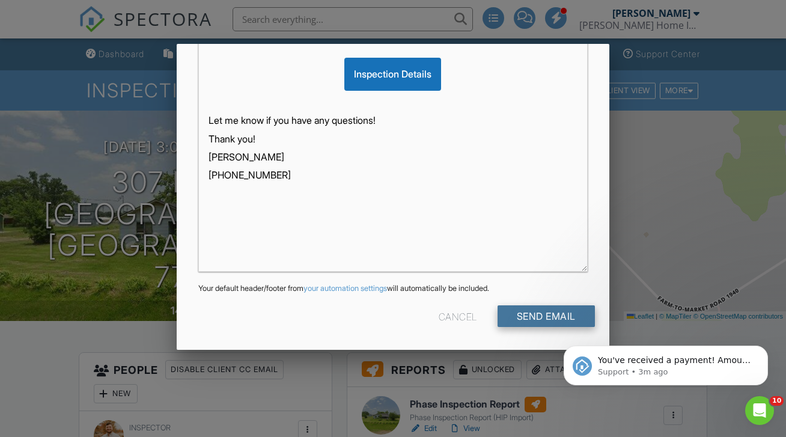
click at [542, 314] on input "Send Email" at bounding box center [546, 316] width 97 height 22
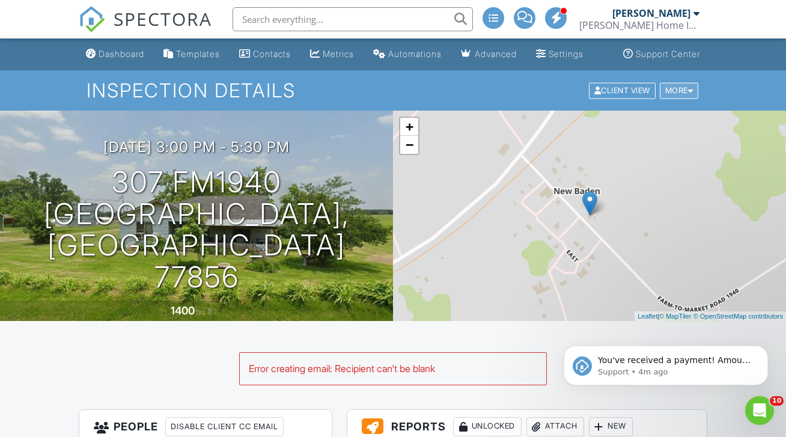
click at [669, 99] on div "More" at bounding box center [679, 90] width 39 height 16
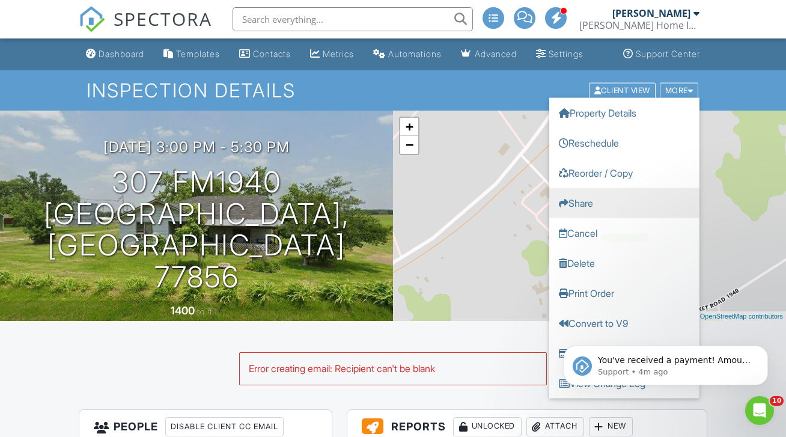
click at [602, 209] on link "Share" at bounding box center [625, 203] width 150 height 30
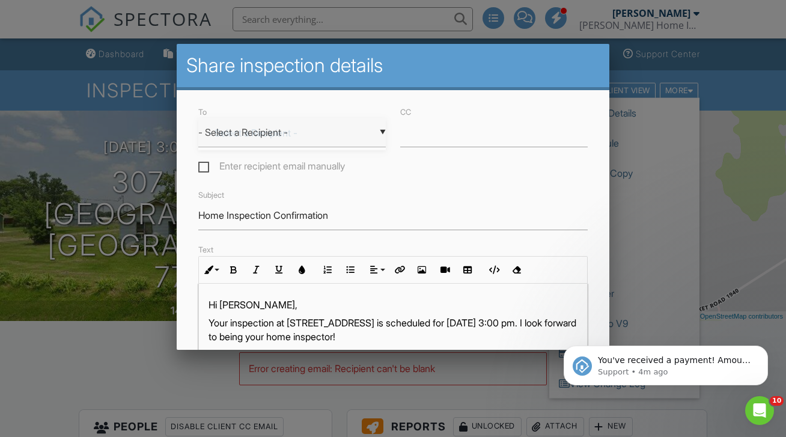
click at [325, 120] on div "▼ - Select a Recipient - - Select a Recipient - [PERSON_NAME] (Client) [PERSON_…" at bounding box center [292, 132] width 188 height 29
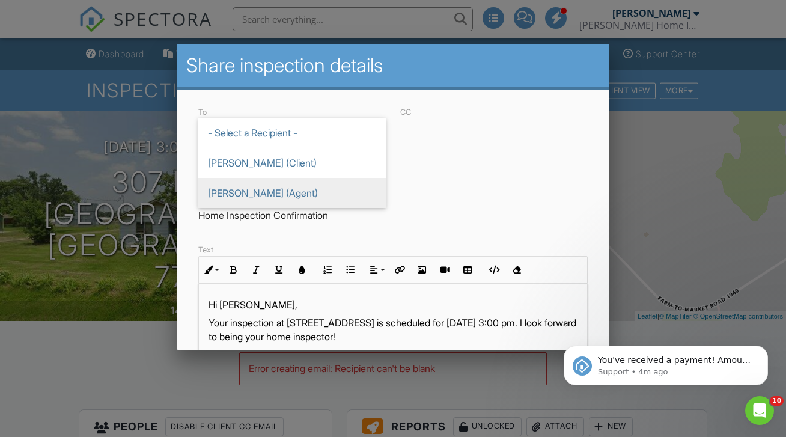
click at [307, 187] on span "[PERSON_NAME] (Agent)" at bounding box center [292, 193] width 188 height 30
type input "[PERSON_NAME] (Agent)"
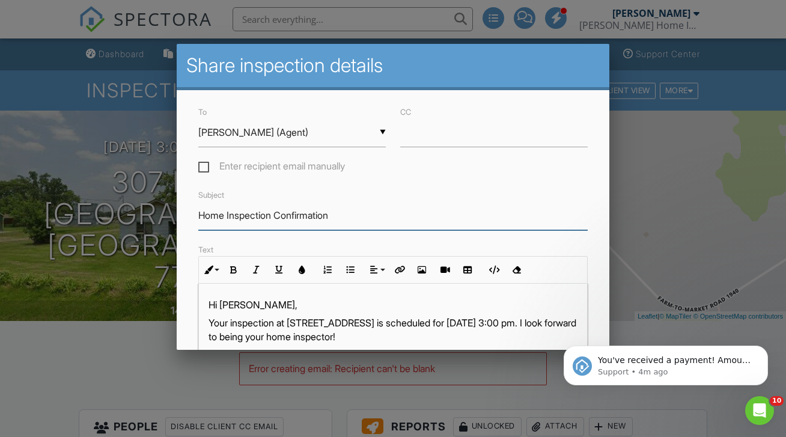
click at [349, 209] on input "Home Inspection Confirmation" at bounding box center [392, 215] width 389 height 29
click at [355, 213] on input "Home Inspection Confirmation" at bounding box center [392, 215] width 389 height 29
type input "Home Inspection Payment"
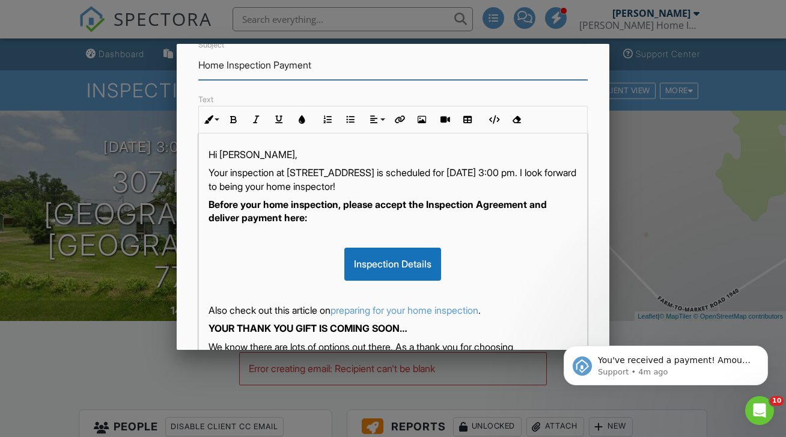
scroll to position [153, 0]
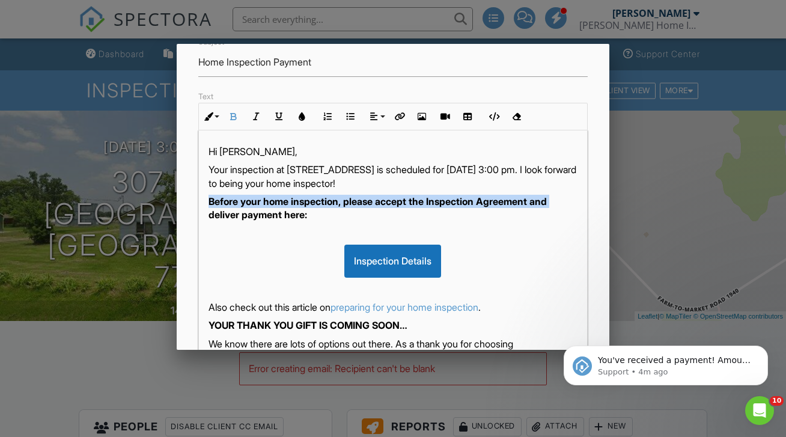
drag, startPoint x: 209, startPoint y: 213, endPoint x: 207, endPoint y: 197, distance: 16.9
click at [207, 197] on div "Hi [PERSON_NAME], Your inspection at [STREET_ADDRESS] is scheduled for [DATE] 3…" at bounding box center [393, 345] width 388 height 430
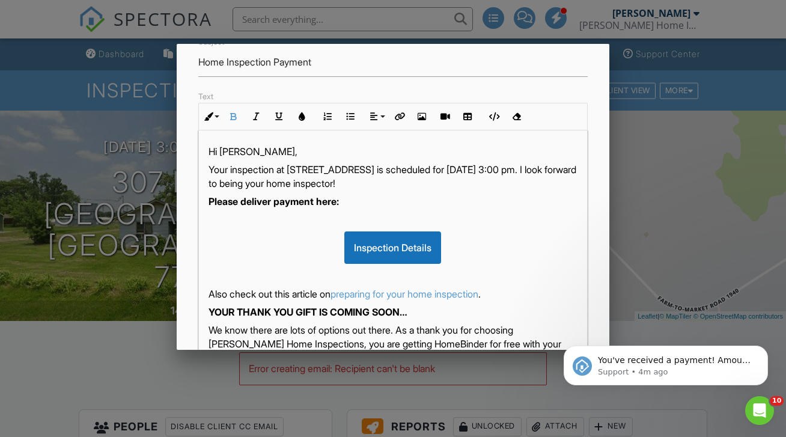
drag, startPoint x: 263, startPoint y: 182, endPoint x: 470, endPoint y: 184, distance: 207.5
click at [470, 184] on p "Your inspection at [STREET_ADDRESS] is scheduled for [DATE] 3:00 pm. I look for…" at bounding box center [393, 176] width 369 height 27
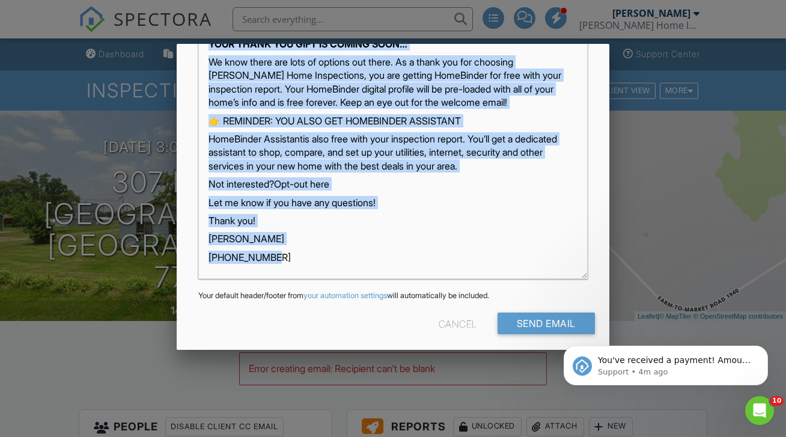
scroll to position [117, 0]
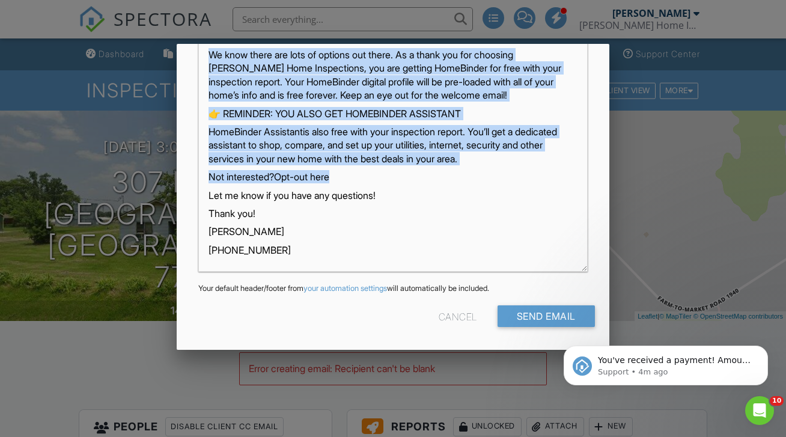
drag, startPoint x: 210, startPoint y: 176, endPoint x: 378, endPoint y: 175, distance: 167.8
click at [378, 175] on div "Hi [PERSON_NAME], Your inspection at [STREET_ADDRESS] is scheduled for [DATE] 3…" at bounding box center [393, 69] width 388 height 403
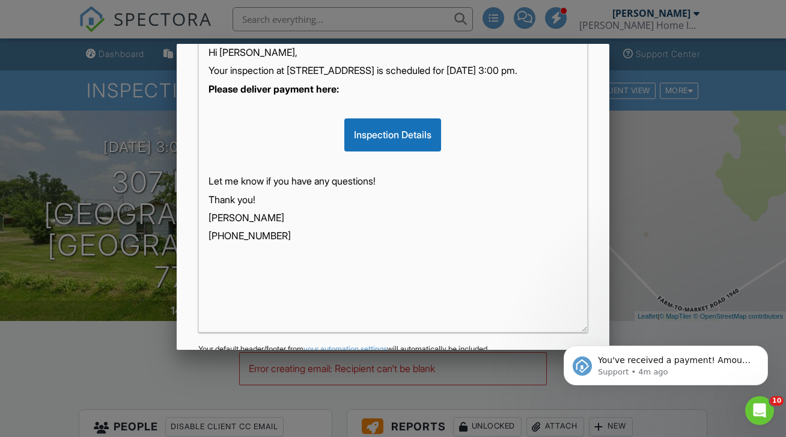
scroll to position [313, 0]
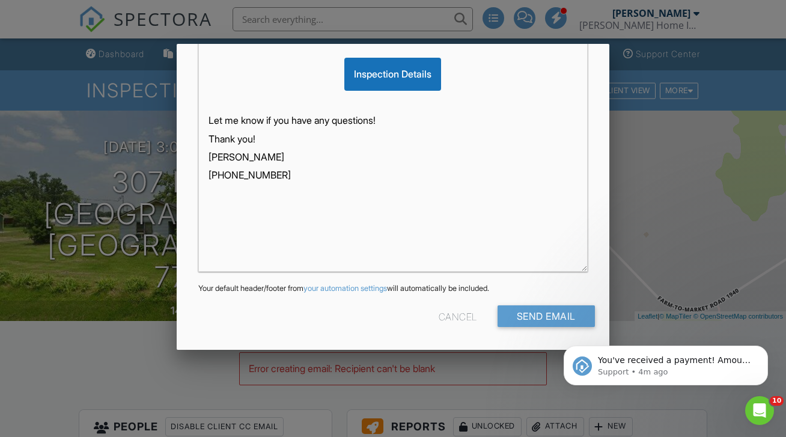
click html "You've received a payment! Amount $375.00 Fee $0.00 Net $375.00 Transaction # I…"
click at [559, 316] on input "Send Email" at bounding box center [546, 316] width 97 height 22
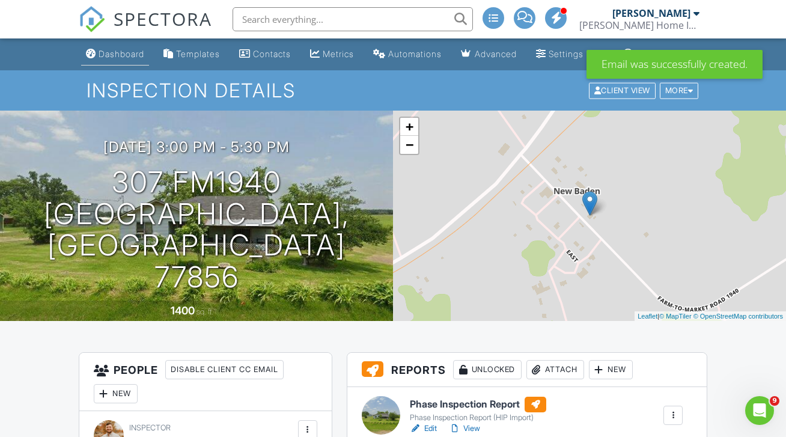
click at [94, 60] on link "Dashboard" at bounding box center [115, 54] width 68 height 22
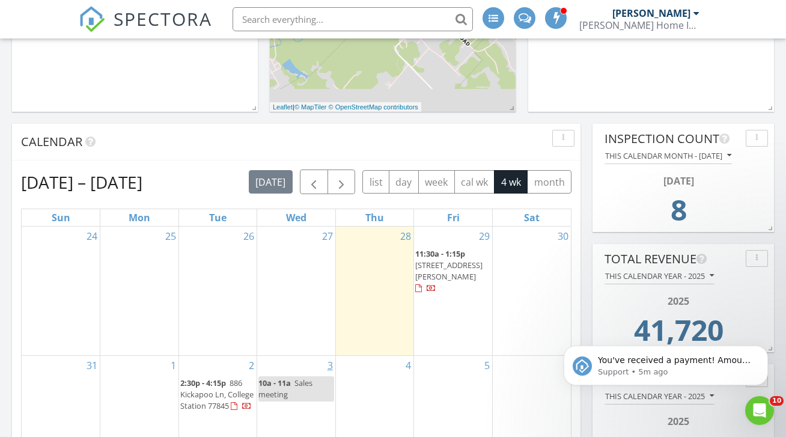
scroll to position [328, 0]
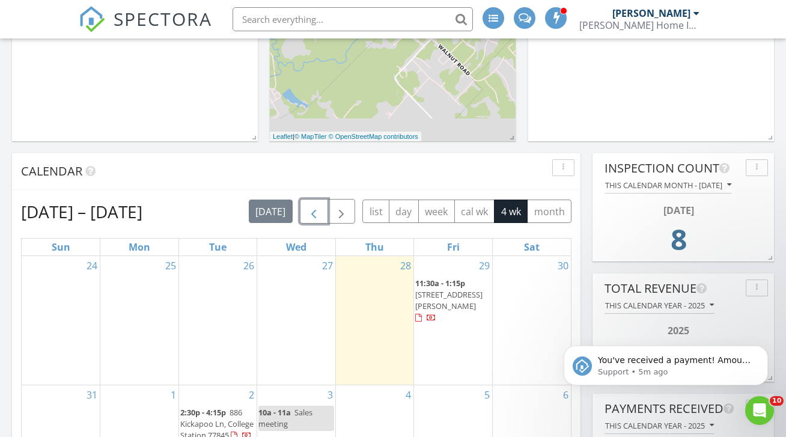
click at [311, 204] on span "button" at bounding box center [314, 211] width 14 height 14
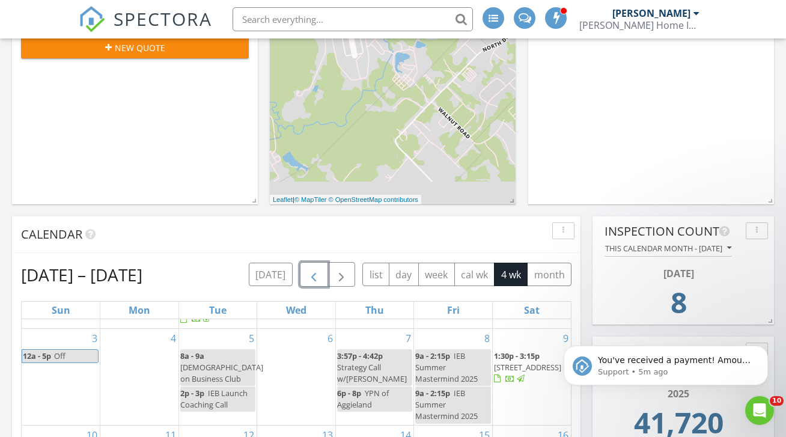
scroll to position [263, 0]
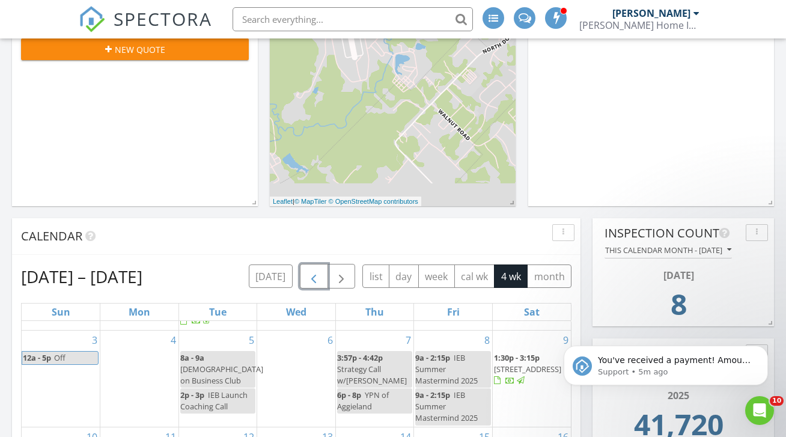
click at [310, 264] on button "button" at bounding box center [314, 276] width 28 height 25
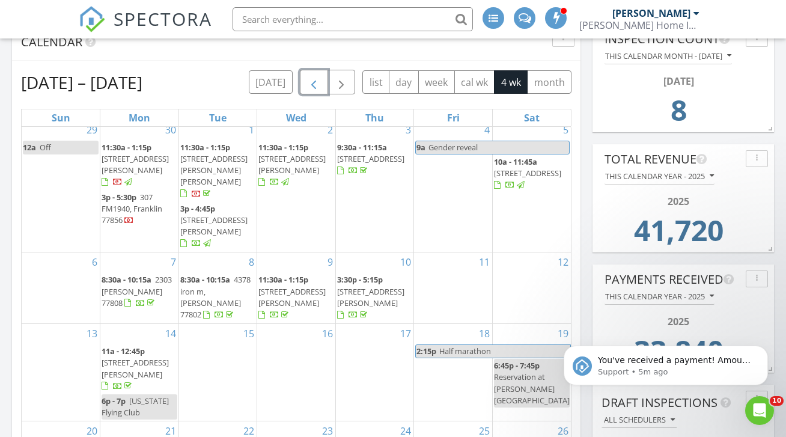
scroll to position [458, 0]
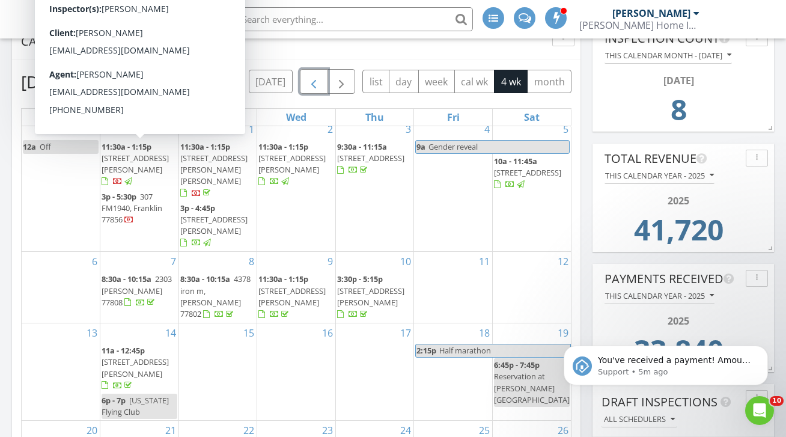
click at [141, 165] on span "440 William D. Fitch Pkwy, College Station 77845" at bounding box center [135, 164] width 67 height 22
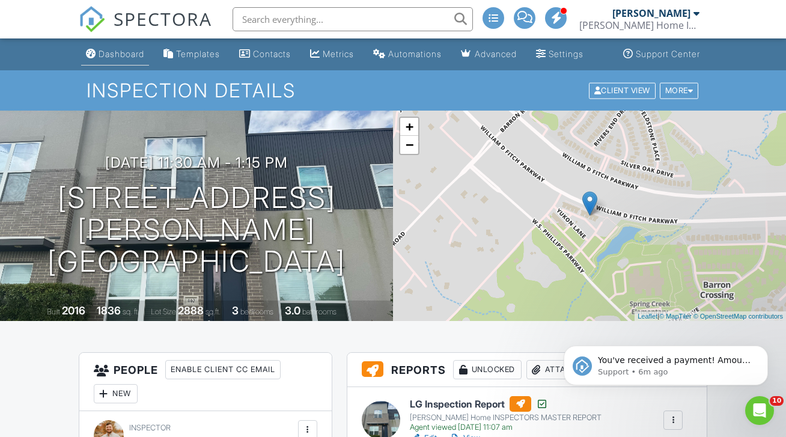
click at [99, 59] on div "Dashboard" at bounding box center [122, 54] width 46 height 10
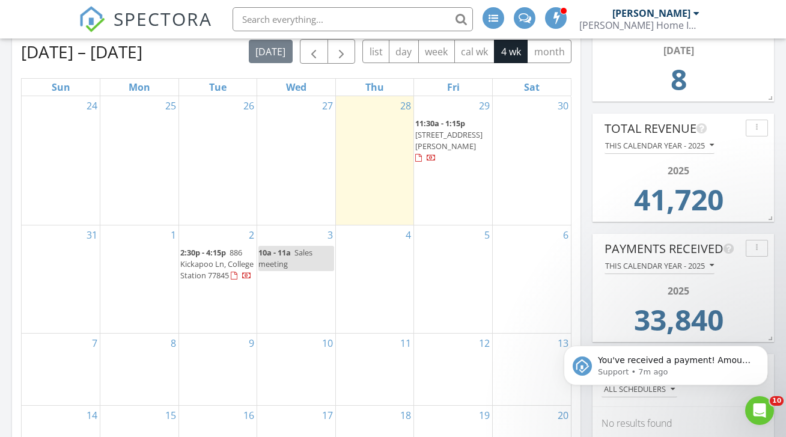
scroll to position [420, 0]
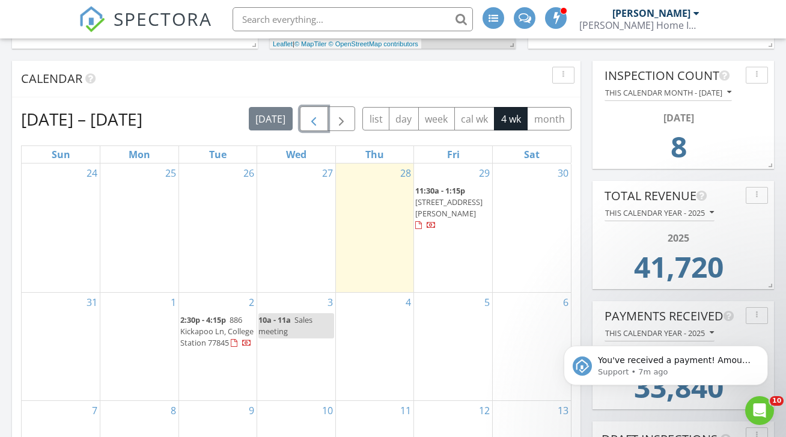
click at [316, 112] on span "button" at bounding box center [314, 119] width 14 height 14
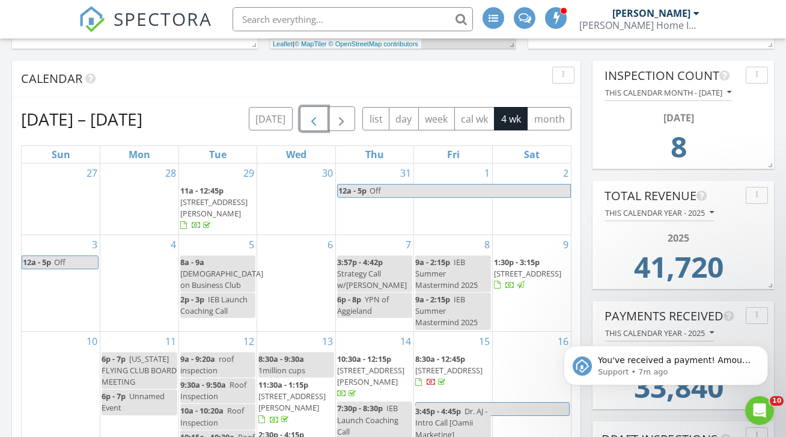
scroll to position [74, 0]
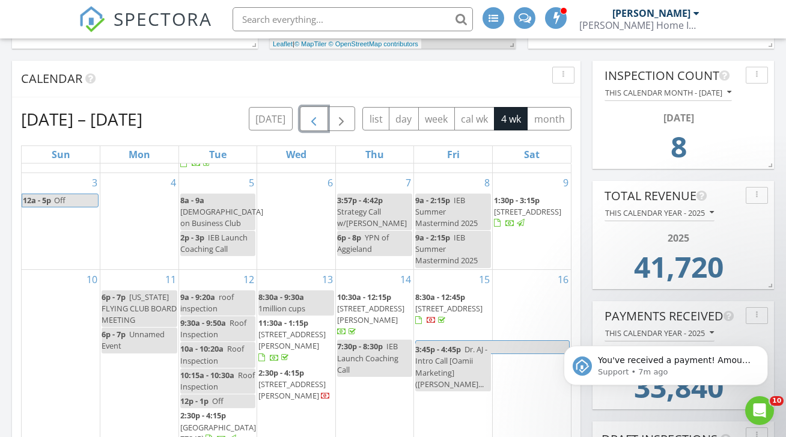
click at [314, 112] on span "button" at bounding box center [314, 119] width 14 height 14
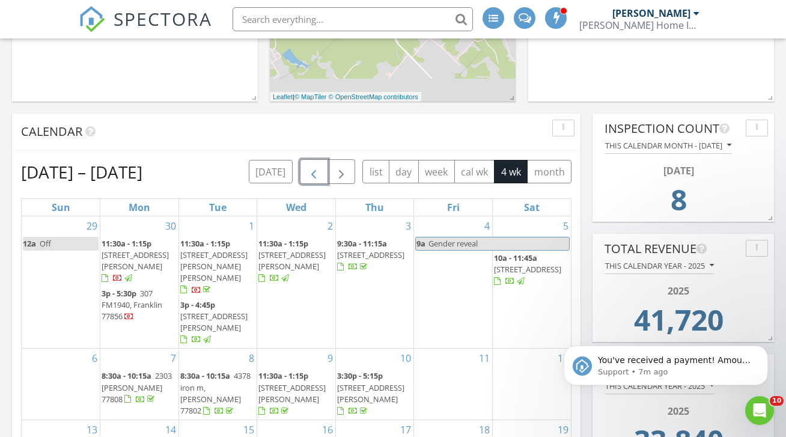
scroll to position [333, 0]
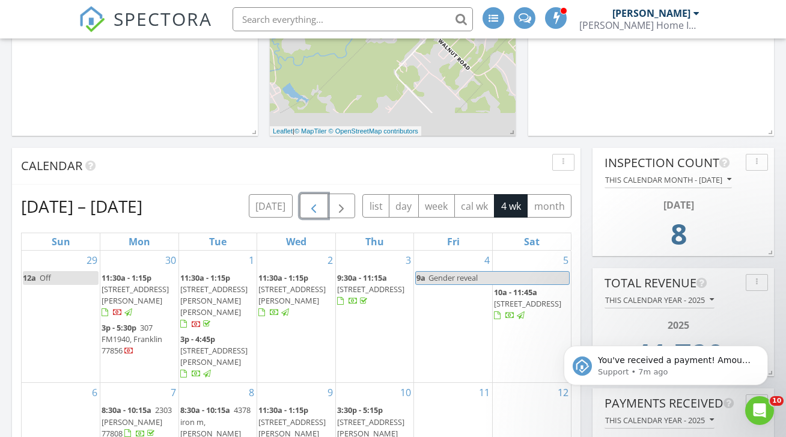
click at [311, 199] on span "button" at bounding box center [314, 206] width 14 height 14
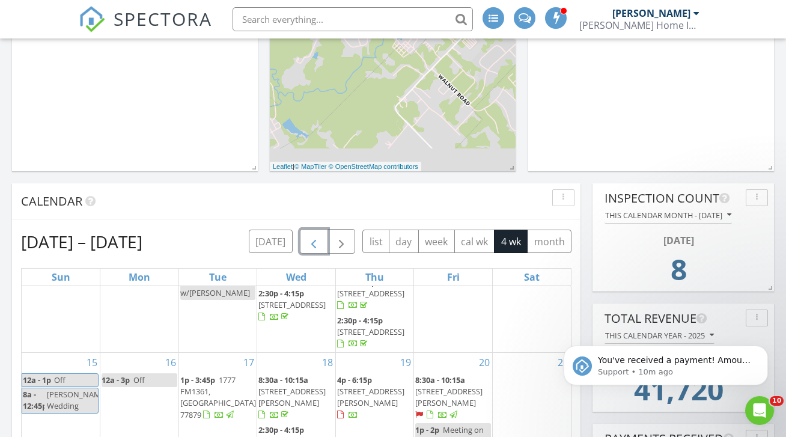
scroll to position [232, 0]
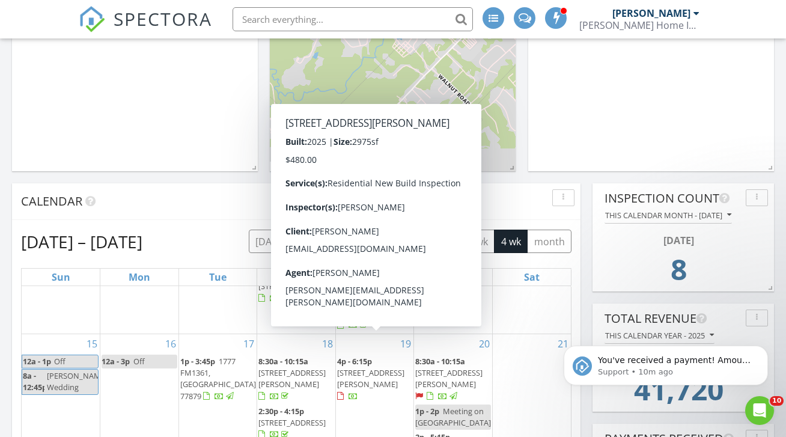
click at [379, 367] on span "10732 Harvey Rnch Rd, College Station 77845" at bounding box center [370, 378] width 67 height 22
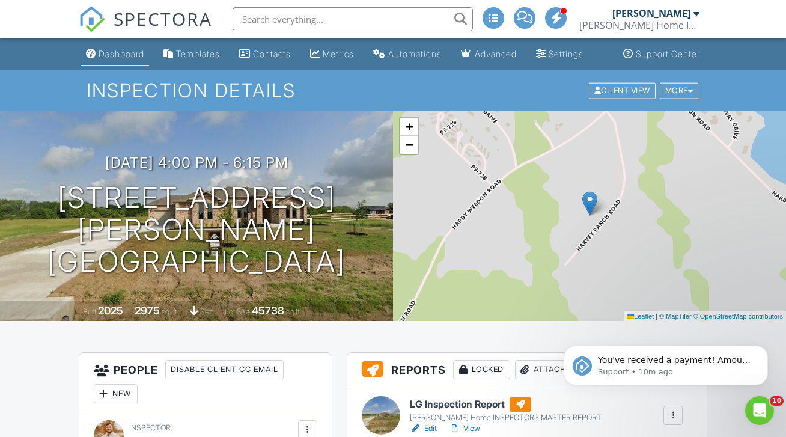
click at [96, 56] on link "Dashboard" at bounding box center [115, 54] width 68 height 22
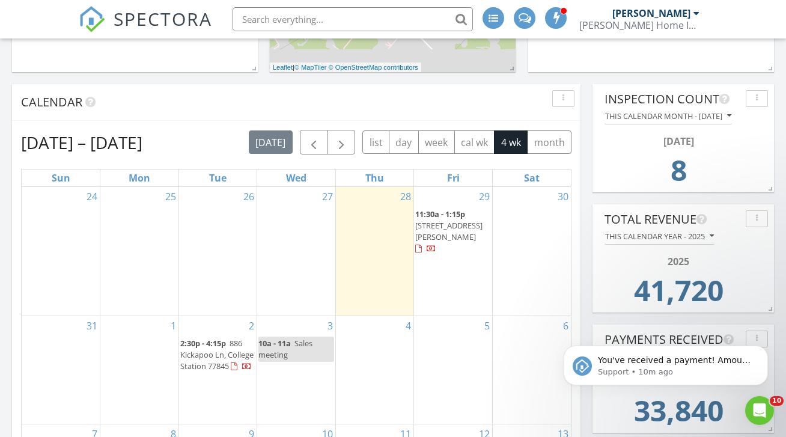
scroll to position [381, 0]
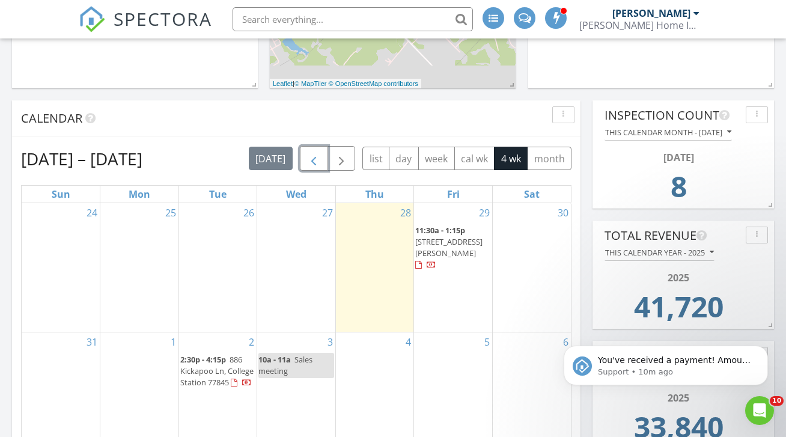
click at [316, 152] on span "button" at bounding box center [314, 159] width 14 height 14
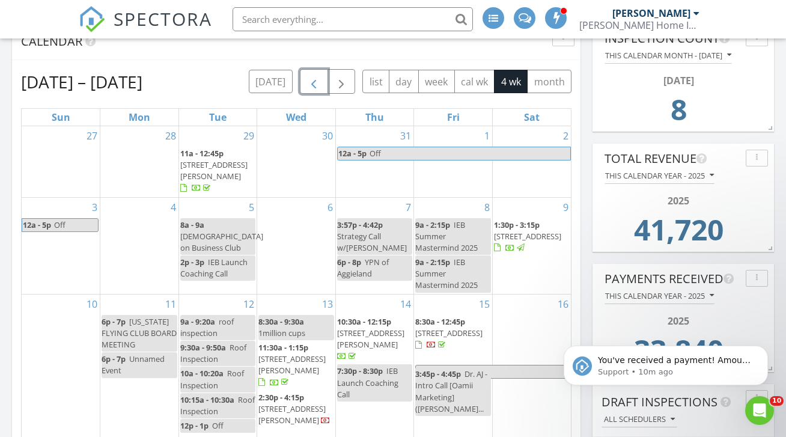
scroll to position [399, 0]
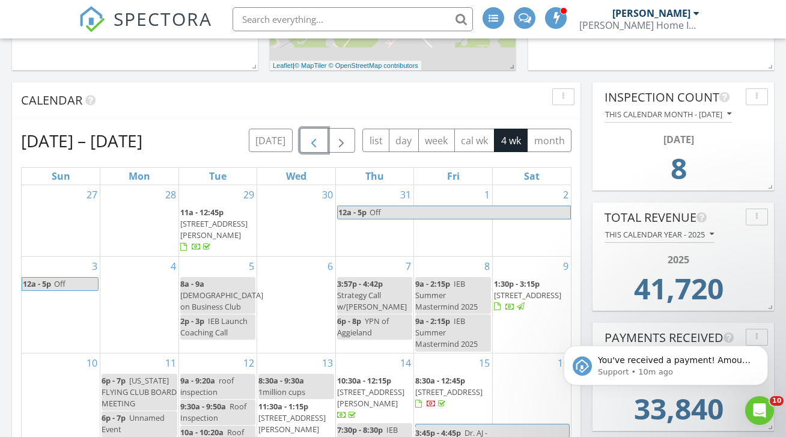
click at [311, 133] on span "button" at bounding box center [314, 140] width 14 height 14
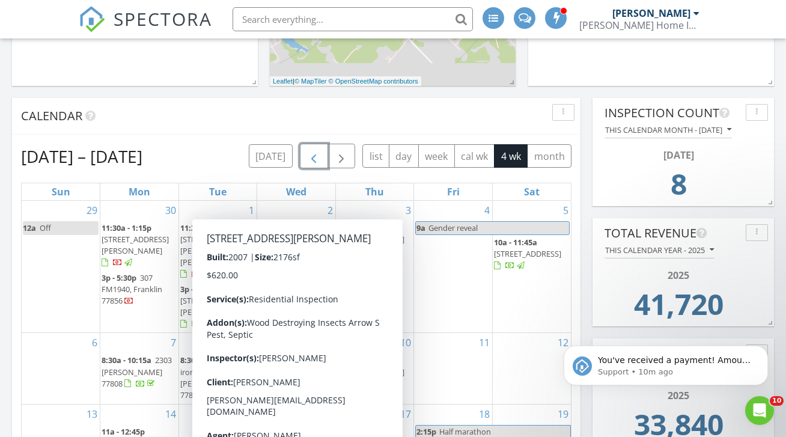
scroll to position [373, 0]
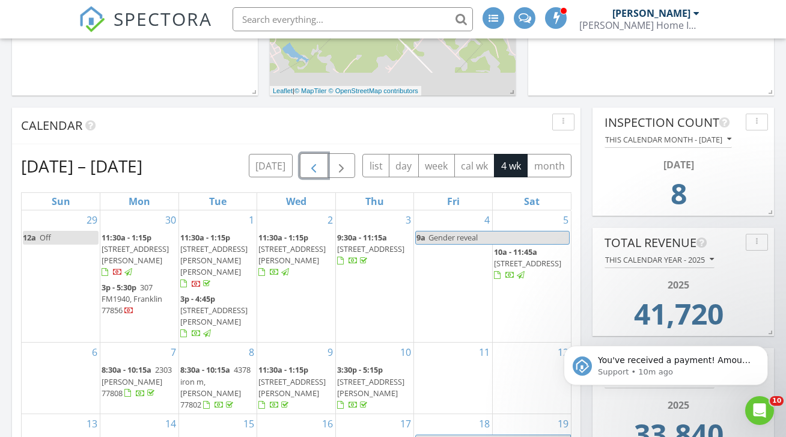
click at [307, 159] on span "button" at bounding box center [314, 166] width 14 height 14
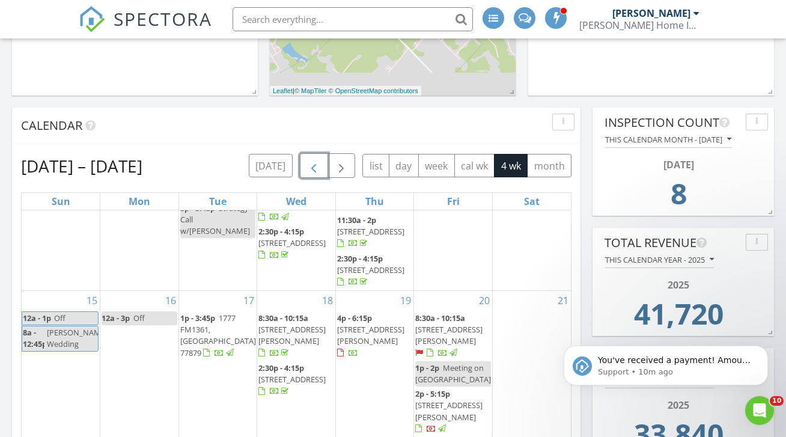
scroll to position [232, 0]
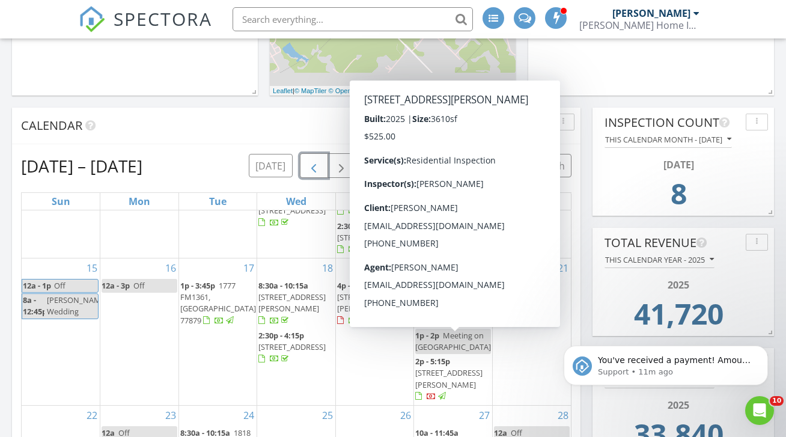
click at [435, 367] on span "4325 Erika Ct, College Station 77845" at bounding box center [448, 378] width 67 height 22
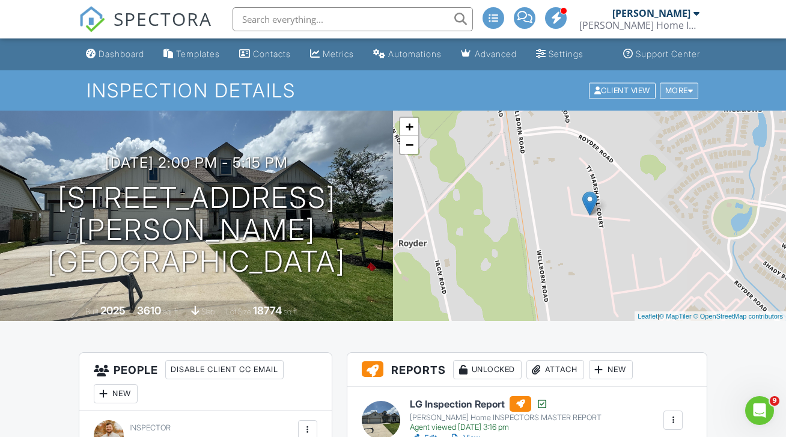
click at [668, 99] on div "More" at bounding box center [679, 90] width 39 height 16
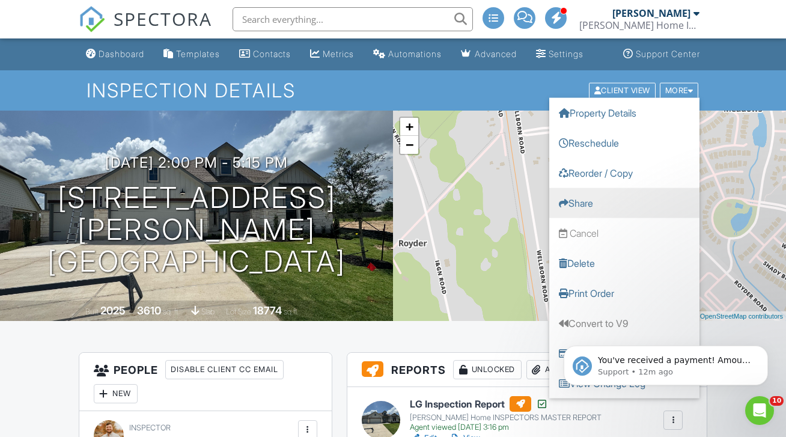
click at [622, 215] on link "Share" at bounding box center [625, 203] width 150 height 30
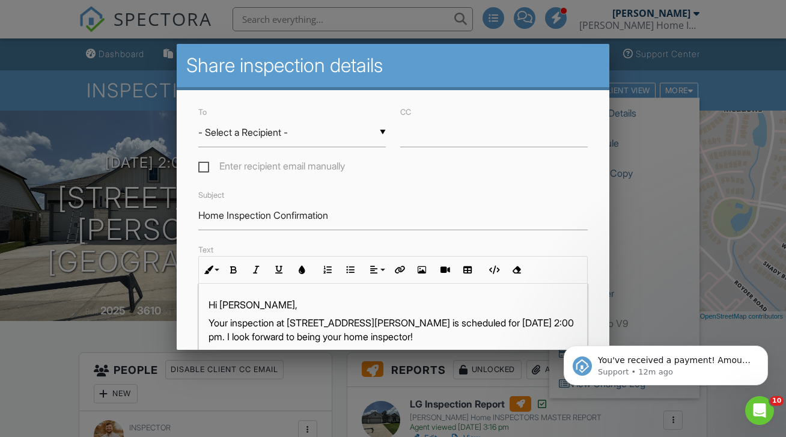
click at [317, 130] on div "▼ - Select a Recipient - - Select a Recipient - David Cooney (Client) Regina Bu…" at bounding box center [292, 132] width 188 height 29
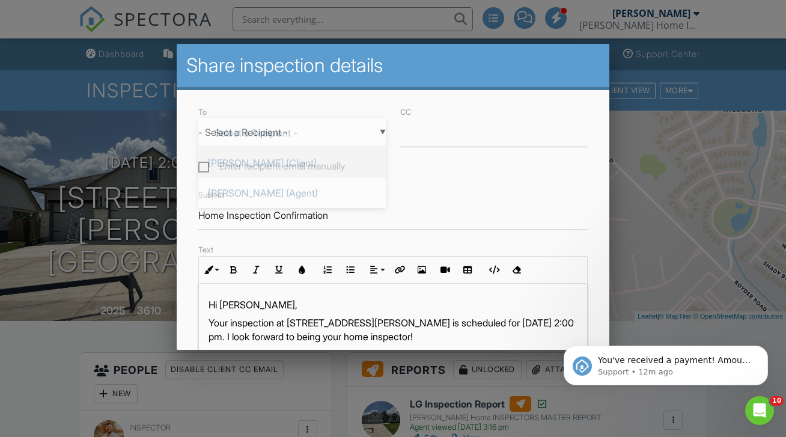
click at [301, 162] on span "David Cooney (Client)" at bounding box center [292, 163] width 188 height 30
type input "David Cooney (Client)"
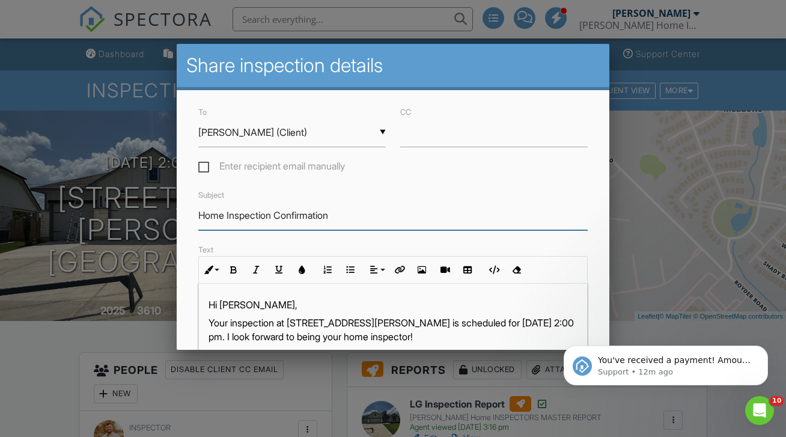
drag, startPoint x: 366, startPoint y: 222, endPoint x: 276, endPoint y: 216, distance: 89.8
click at [276, 216] on input "Home Inspection Confirmation" at bounding box center [392, 215] width 389 height 29
type input "Home Inspection Payment"
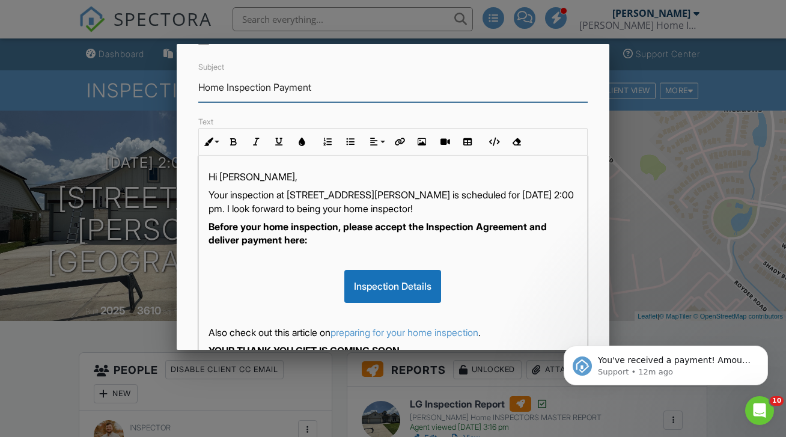
scroll to position [149, 0]
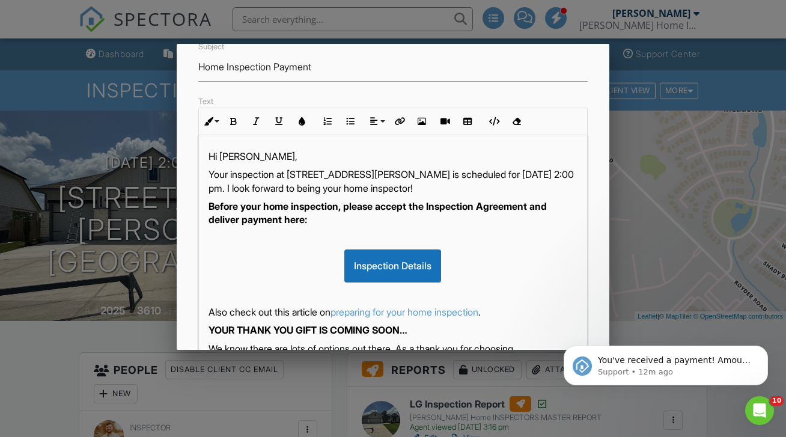
drag, startPoint x: 316, startPoint y: 189, endPoint x: 529, endPoint y: 193, distance: 212.9
click at [529, 193] on p "Your inspection at 4325 Erika Ct, College Station, TX 77845 is scheduled for 06…" at bounding box center [393, 181] width 369 height 27
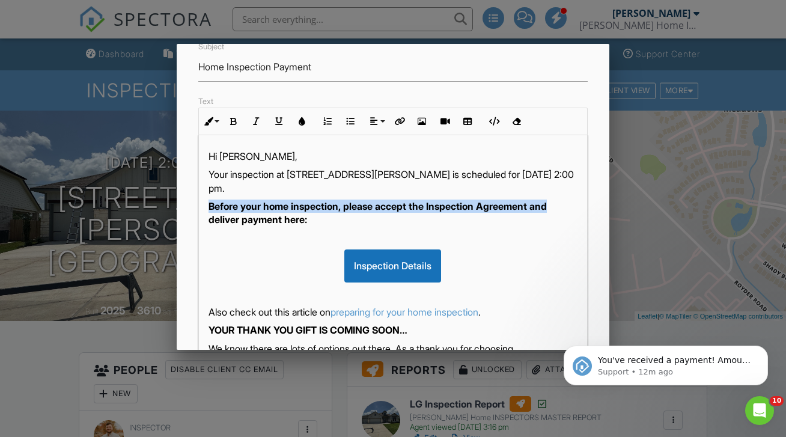
drag, startPoint x: 556, startPoint y: 206, endPoint x: 195, endPoint y: 201, distance: 360.8
click at [195, 201] on div "Text Inline Style XLarge Large Normal Small Light Small/Light Bold Italic Under…" at bounding box center [392, 265] width 403 height 342
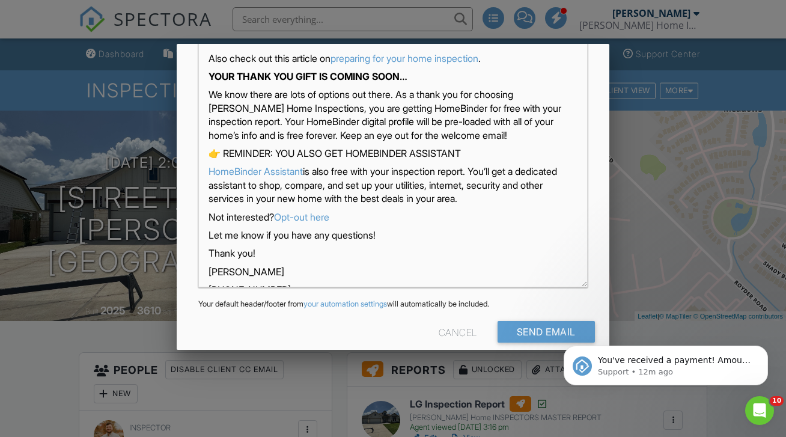
scroll to position [103, 0]
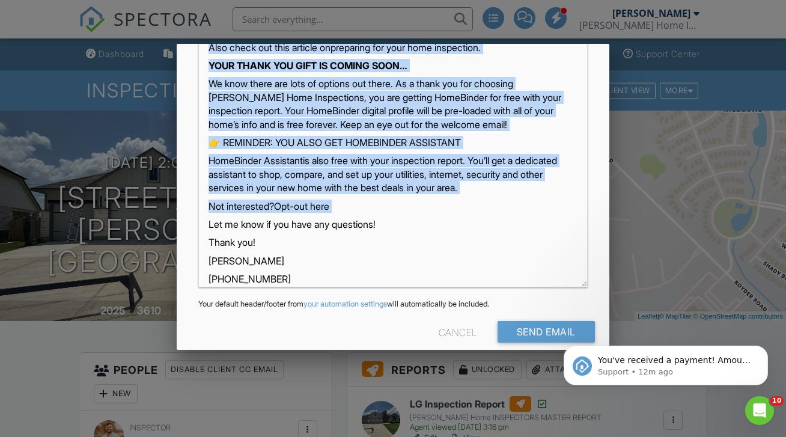
drag, startPoint x: 349, startPoint y: 213, endPoint x: 210, endPoint y: 51, distance: 213.6
click at [210, 51] on div "Hi David, Your inspection at 4325 Erika Ct, College Station, TX 77845 is schedu…" at bounding box center [393, 92] width 388 height 417
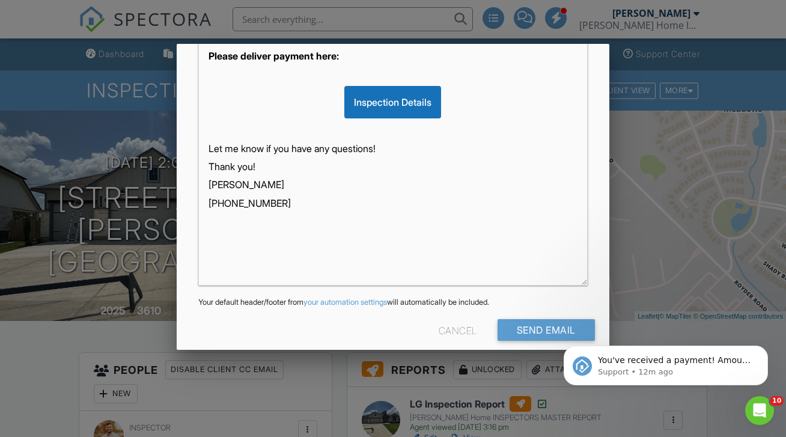
scroll to position [313, 0]
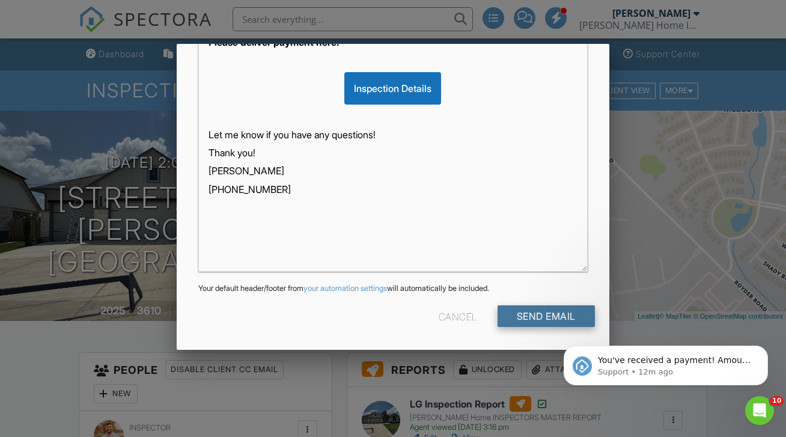
click at [534, 313] on input "Send Email" at bounding box center [546, 316] width 97 height 22
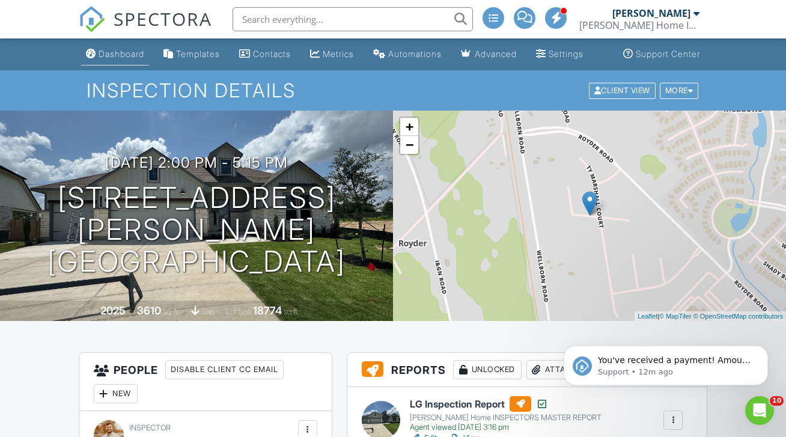
click at [108, 66] on link "Dashboard" at bounding box center [115, 54] width 68 height 22
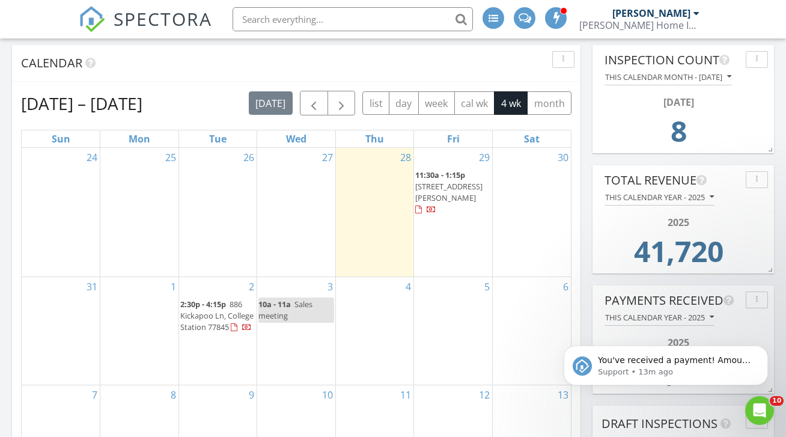
scroll to position [408, 0]
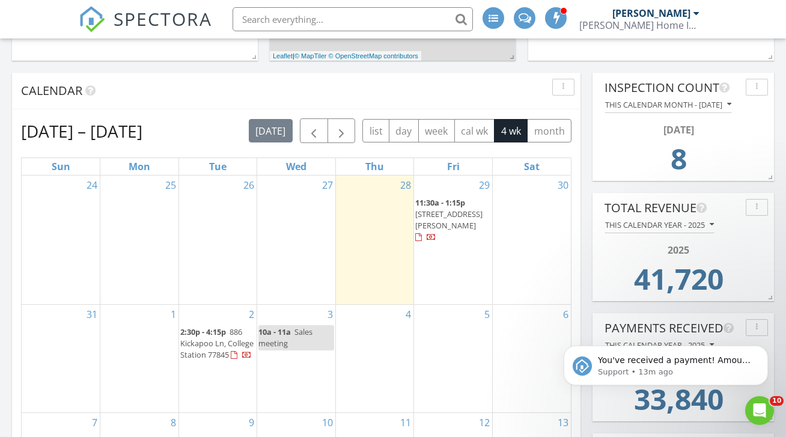
click at [310, 132] on div "Aug 24 – Sep 20, 2025 today list day week cal wk 4 wk month Sun Mon Tue Wed Thu…" at bounding box center [296, 337] width 551 height 438
click at [314, 124] on span "button" at bounding box center [314, 131] width 14 height 14
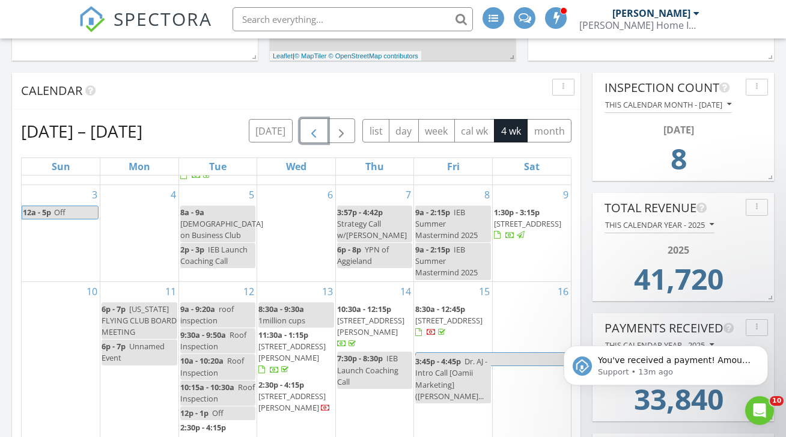
scroll to position [0, 0]
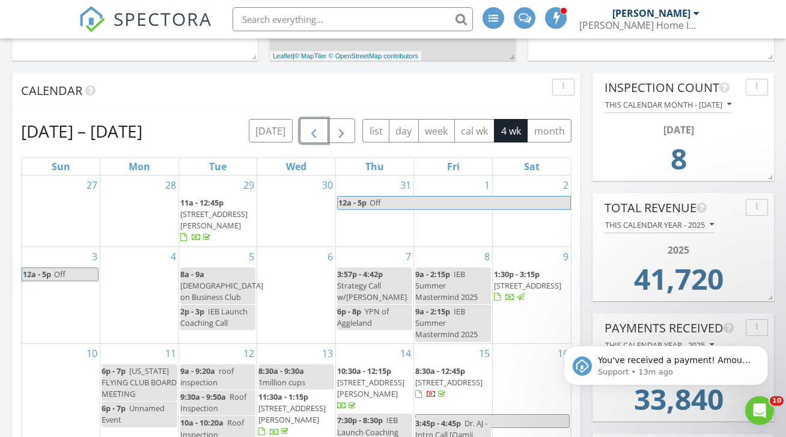
click at [311, 124] on span "button" at bounding box center [314, 131] width 14 height 14
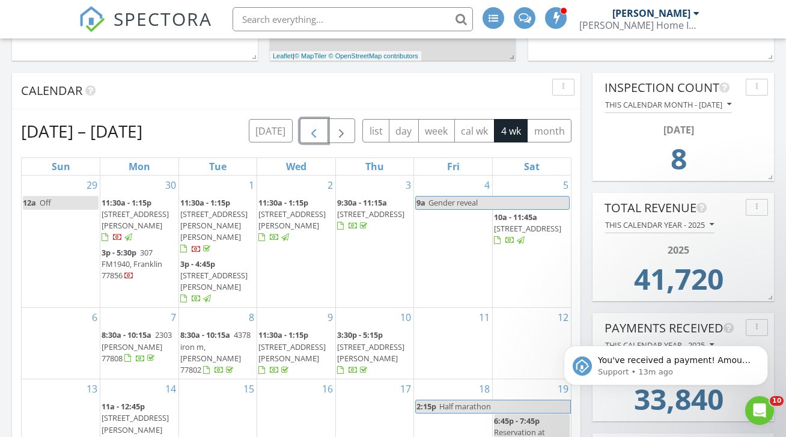
scroll to position [408, 0]
click at [309, 124] on span "button" at bounding box center [314, 131] width 14 height 14
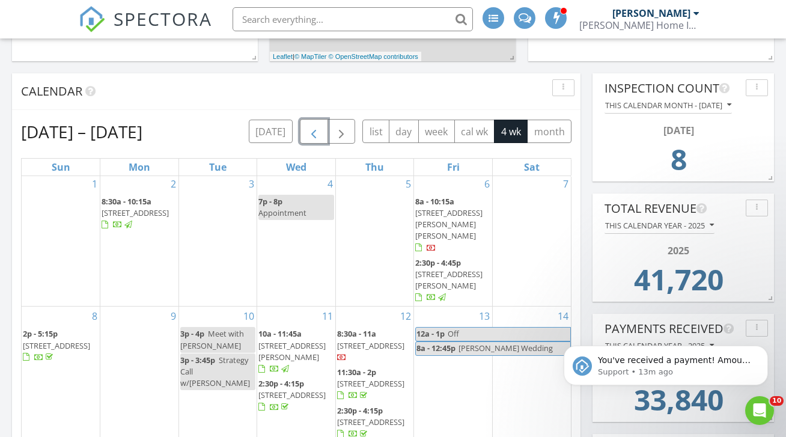
scroll to position [0, 0]
click at [310, 124] on span "button" at bounding box center [314, 131] width 14 height 14
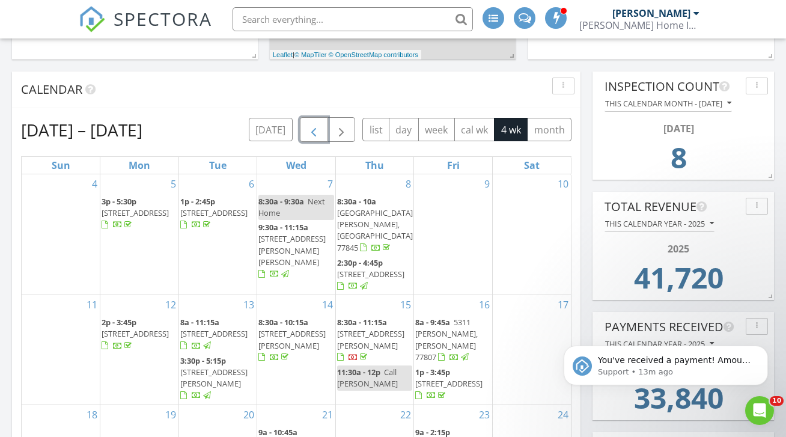
scroll to position [400, 0]
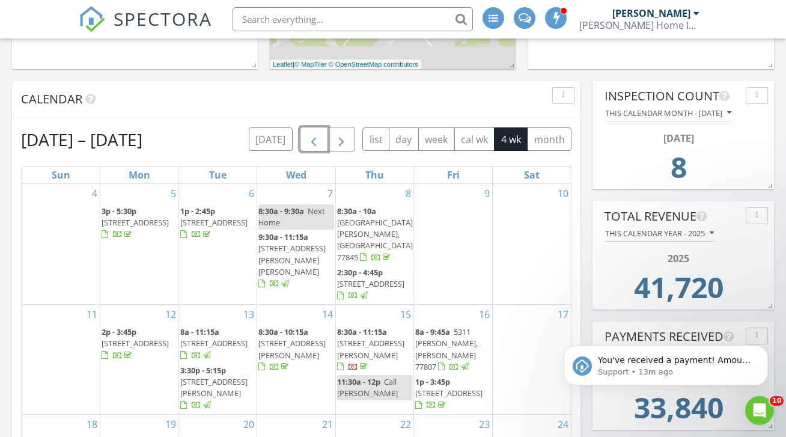
click at [314, 132] on span "button" at bounding box center [314, 139] width 14 height 14
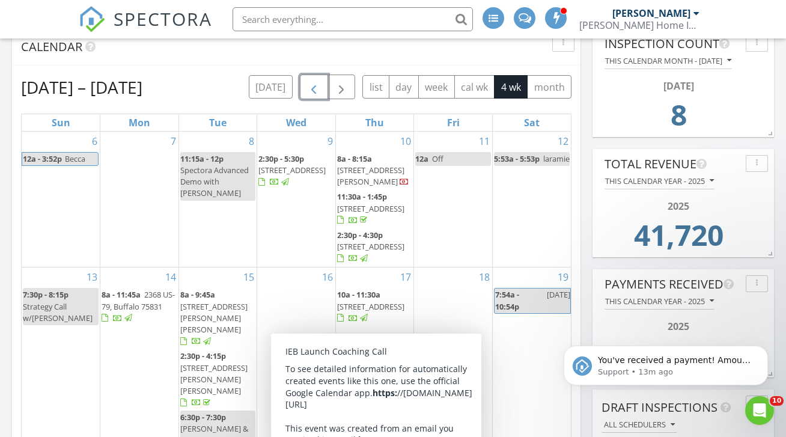
scroll to position [391, 0]
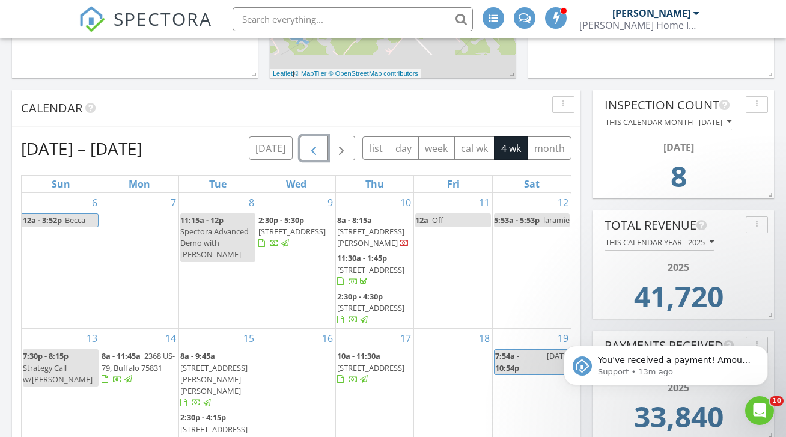
click at [313, 144] on span "button" at bounding box center [314, 148] width 14 height 14
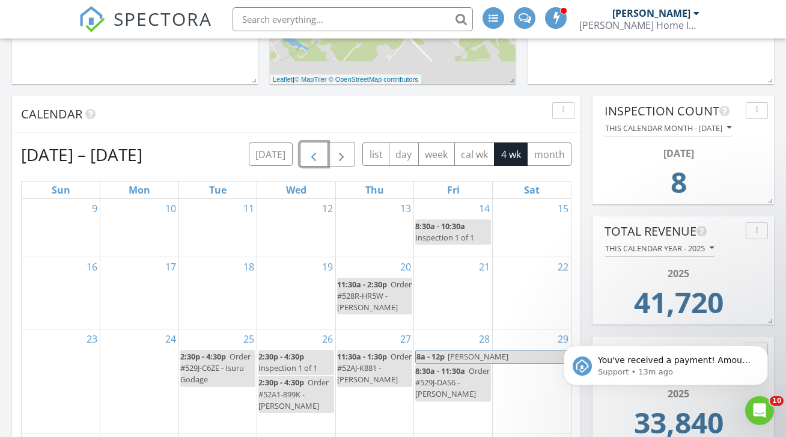
scroll to position [378, 0]
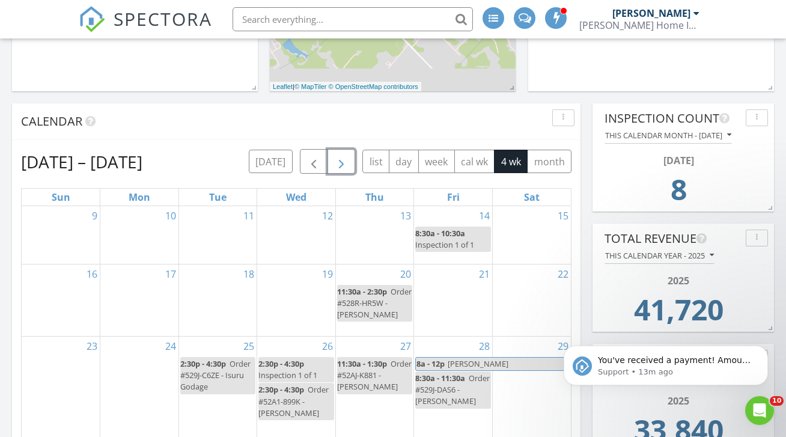
click at [339, 155] on span "button" at bounding box center [341, 162] width 14 height 14
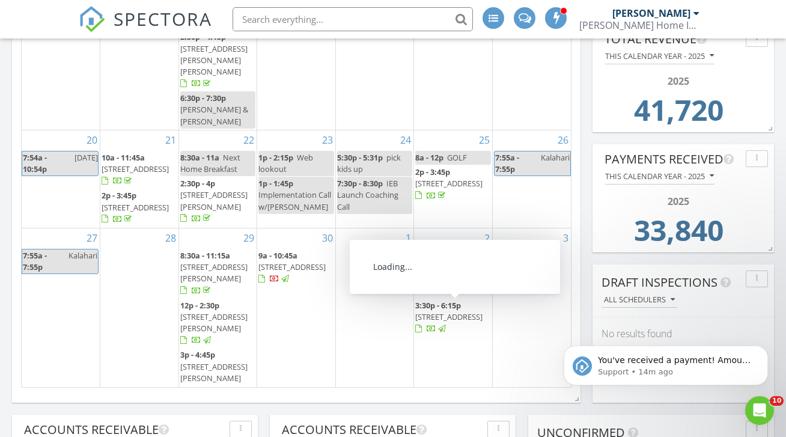
scroll to position [609, 0]
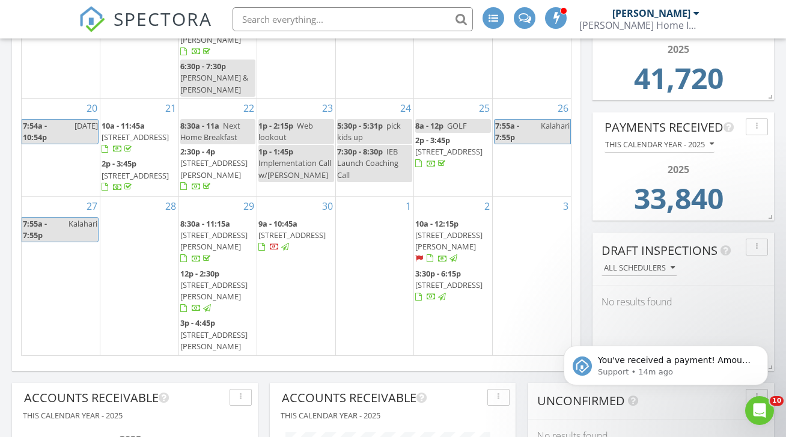
click at [287, 230] on span "5281 Sagewood Dr, College Station 77845" at bounding box center [292, 235] width 67 height 11
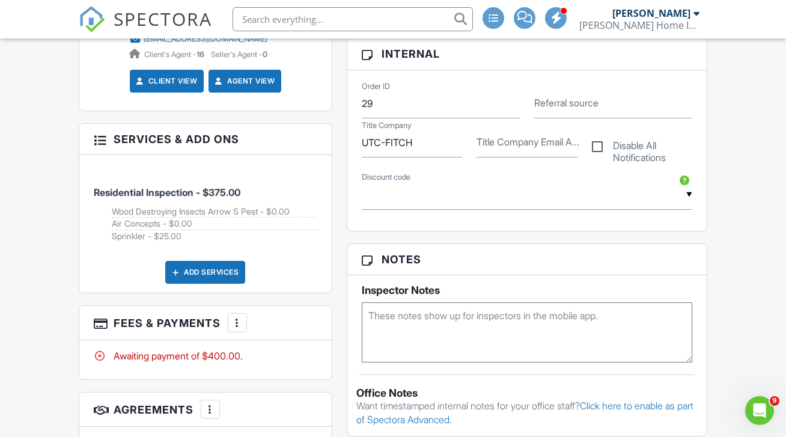
click at [235, 329] on div at bounding box center [237, 323] width 12 height 12
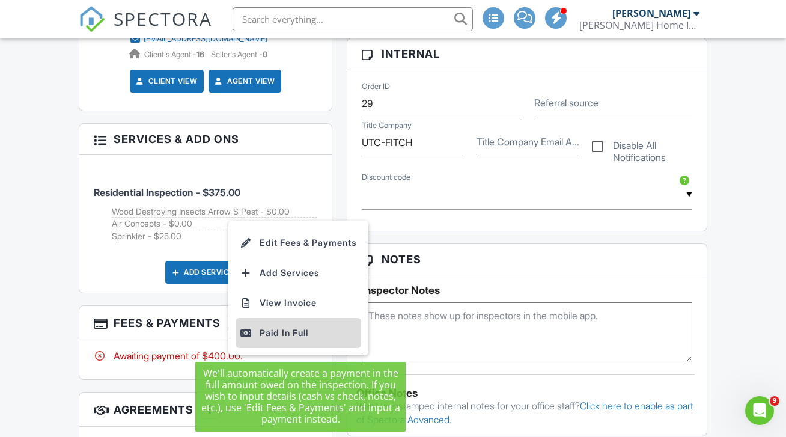
click at [265, 337] on div "Paid In Full" at bounding box center [299, 333] width 116 height 14
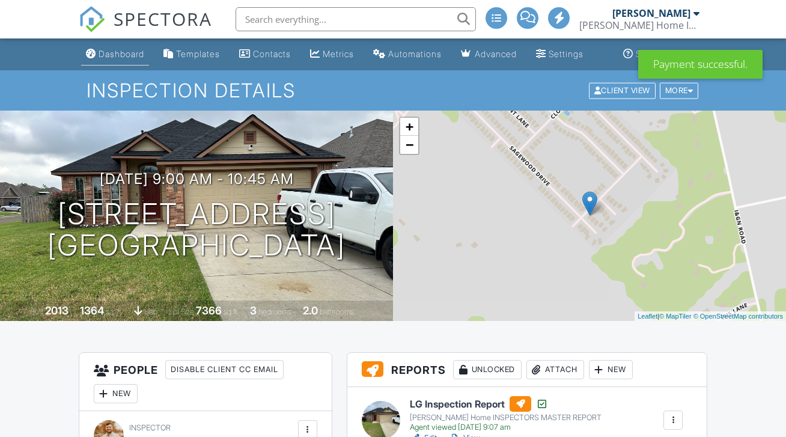
click at [110, 59] on link "Dashboard" at bounding box center [115, 54] width 68 height 22
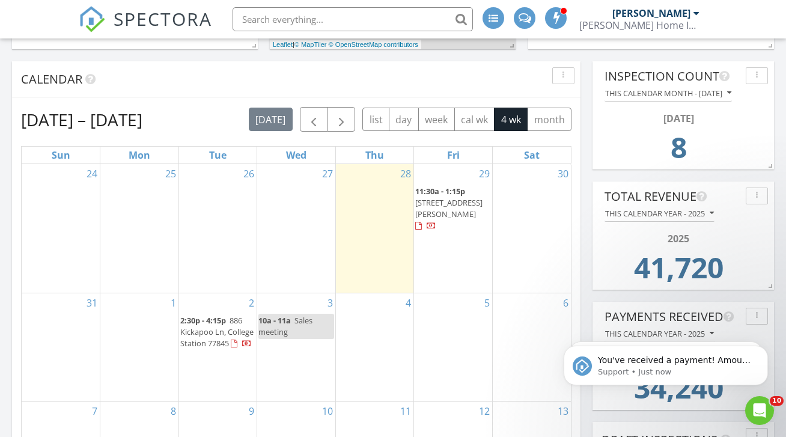
scroll to position [278, 0]
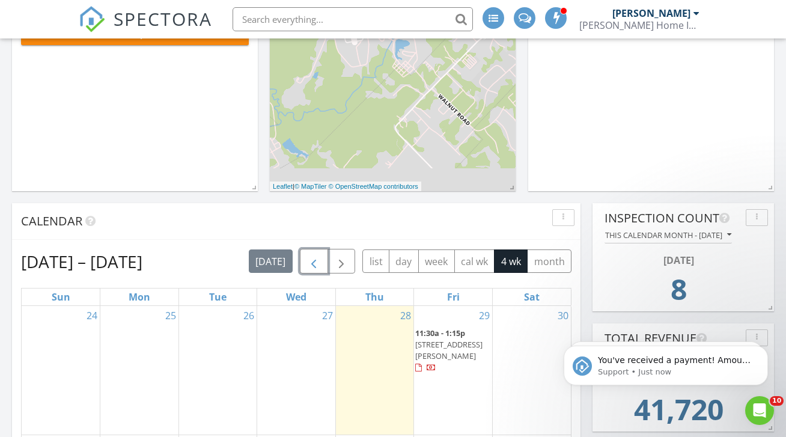
click at [319, 254] on span "button" at bounding box center [314, 261] width 14 height 14
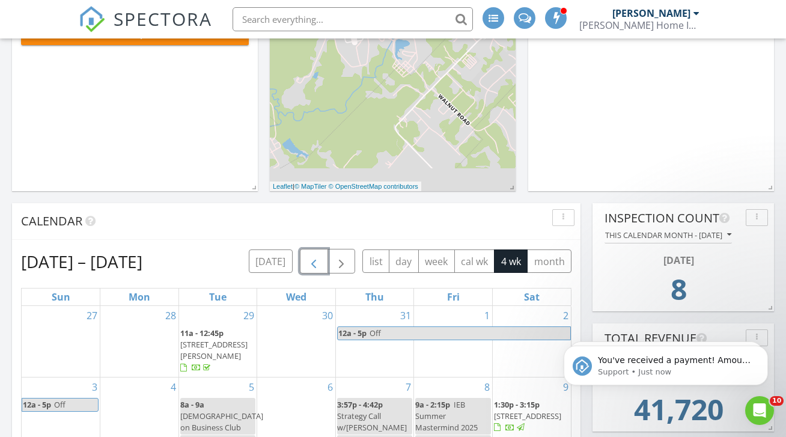
click at [319, 254] on span "button" at bounding box center [314, 261] width 14 height 14
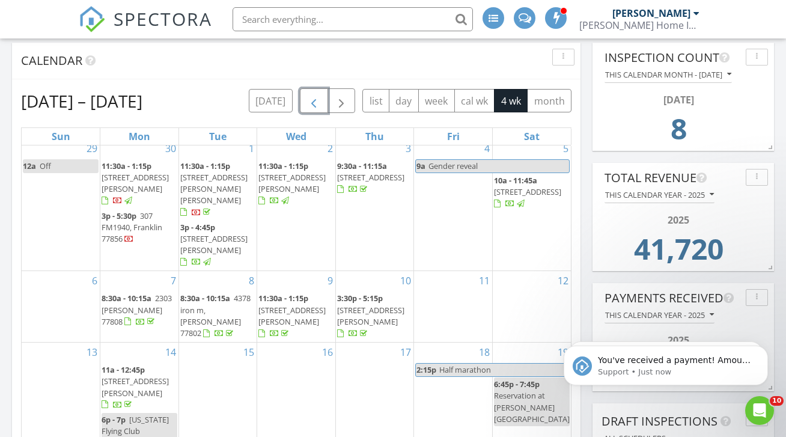
scroll to position [0, 0]
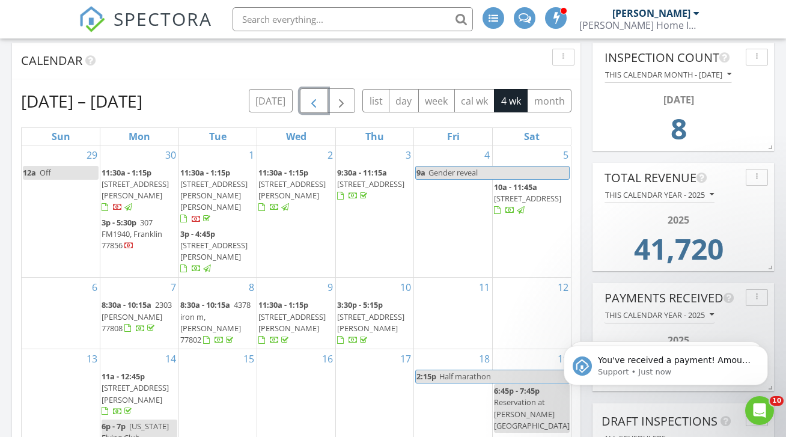
click at [314, 94] on span "button" at bounding box center [314, 101] width 14 height 14
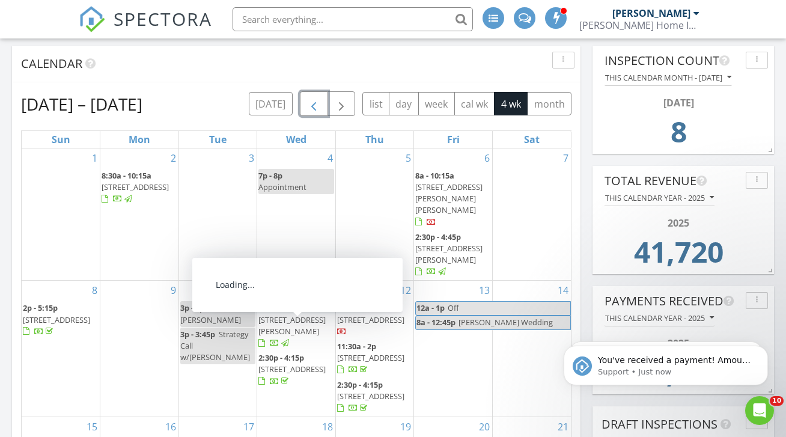
scroll to position [432, 0]
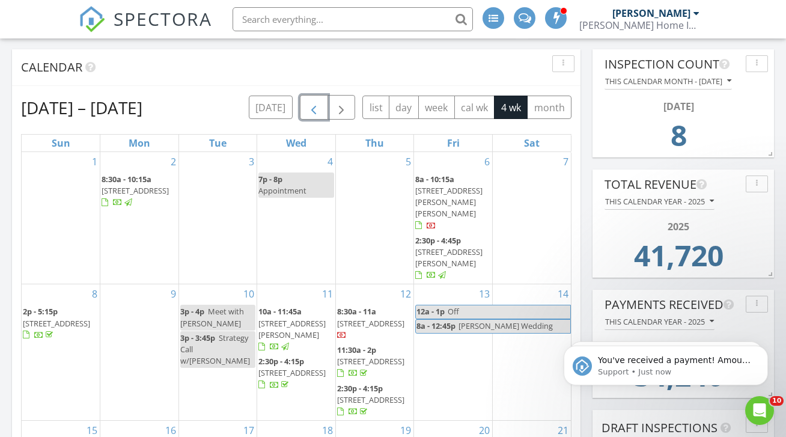
click at [312, 100] on span "button" at bounding box center [314, 107] width 14 height 14
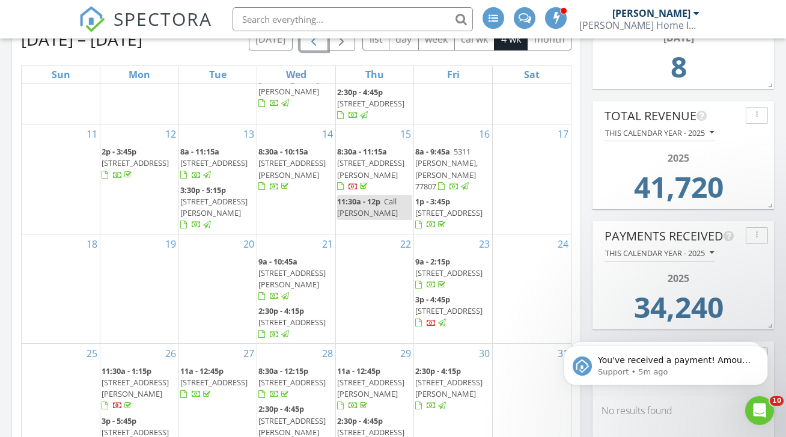
scroll to position [500, 0]
click at [150, 378] on span "807 E Brown St, Hearne 77859" at bounding box center [135, 389] width 67 height 22
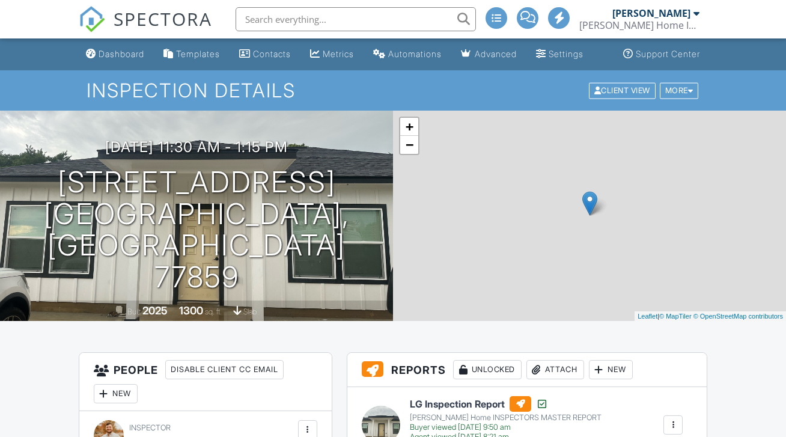
scroll to position [127, 0]
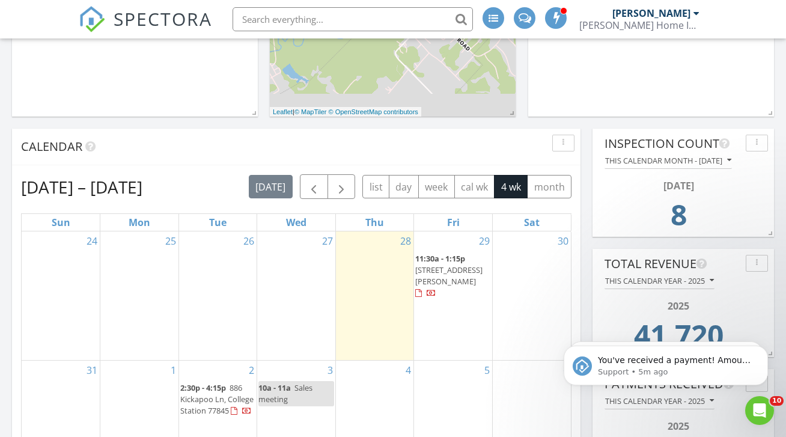
scroll to position [269, 0]
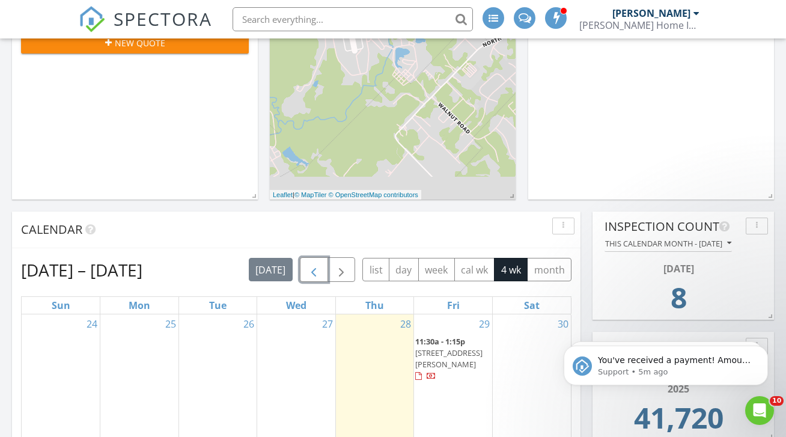
click at [317, 263] on span "button" at bounding box center [314, 270] width 14 height 14
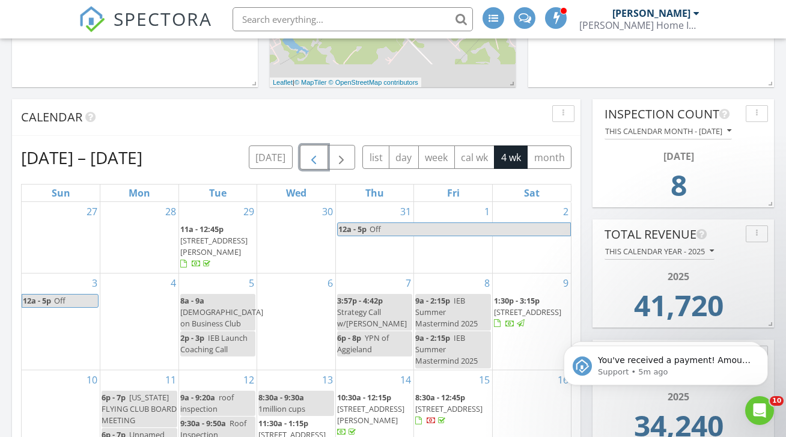
scroll to position [378, 0]
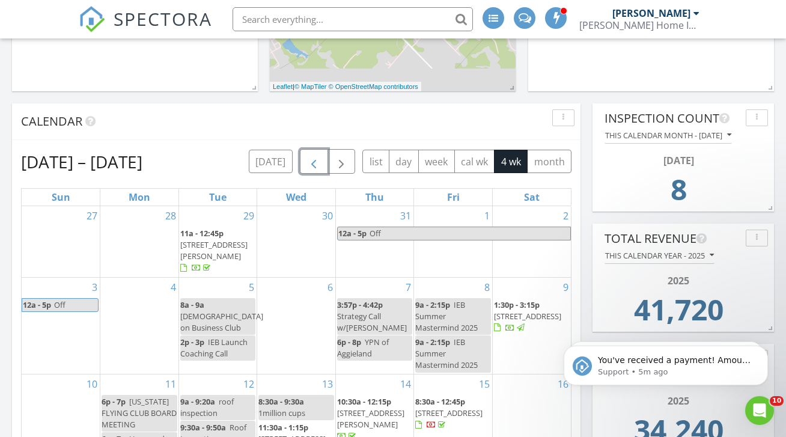
click at [307, 155] on span "button" at bounding box center [314, 162] width 14 height 14
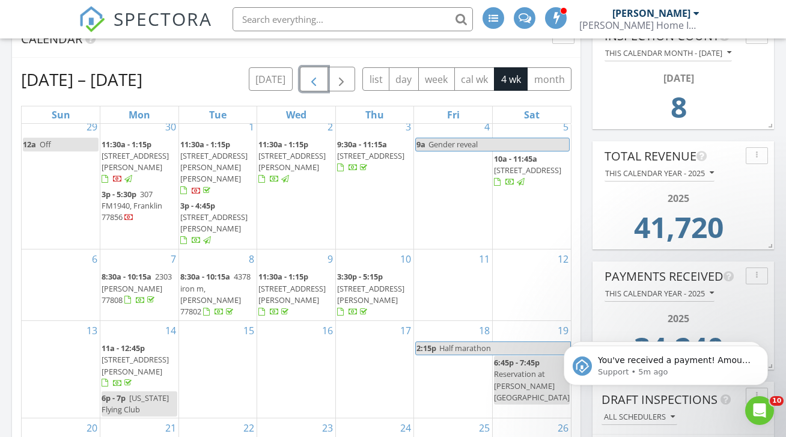
scroll to position [0, 0]
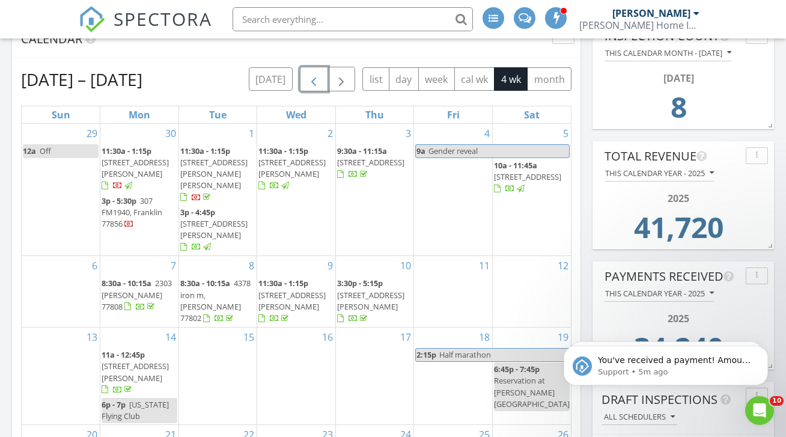
click at [317, 72] on span "button" at bounding box center [314, 79] width 14 height 14
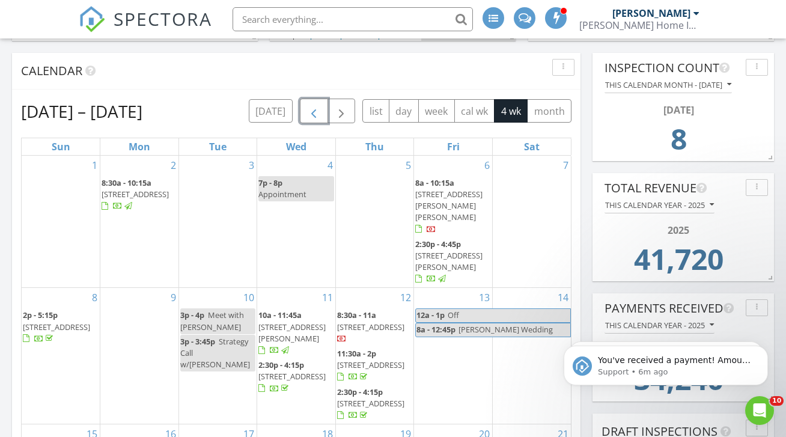
scroll to position [427, 0]
click at [311, 107] on span "button" at bounding box center [314, 112] width 14 height 14
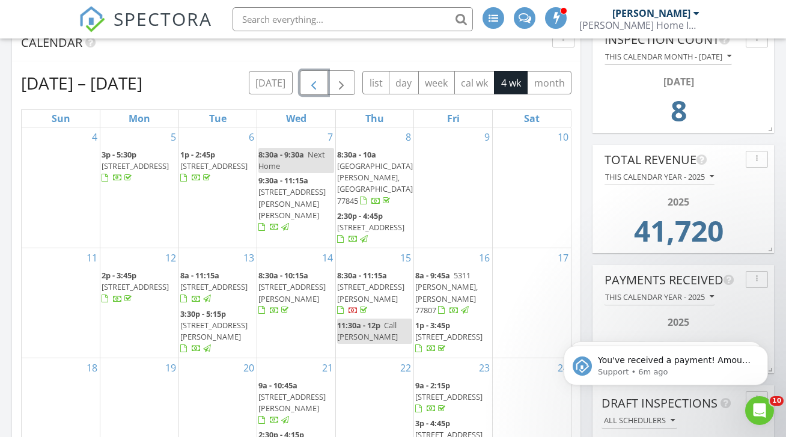
scroll to position [455, 0]
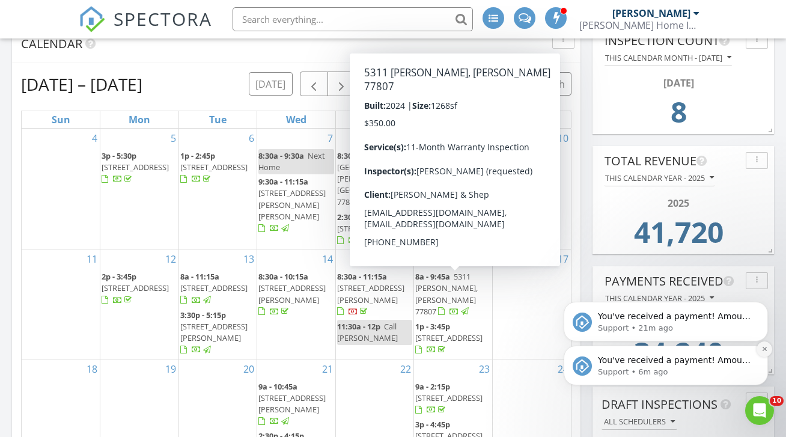
click at [764, 349] on icon "Dismiss notification" at bounding box center [765, 349] width 7 height 7
click at [765, 347] on icon "Dismiss notification" at bounding box center [765, 349] width 7 height 7
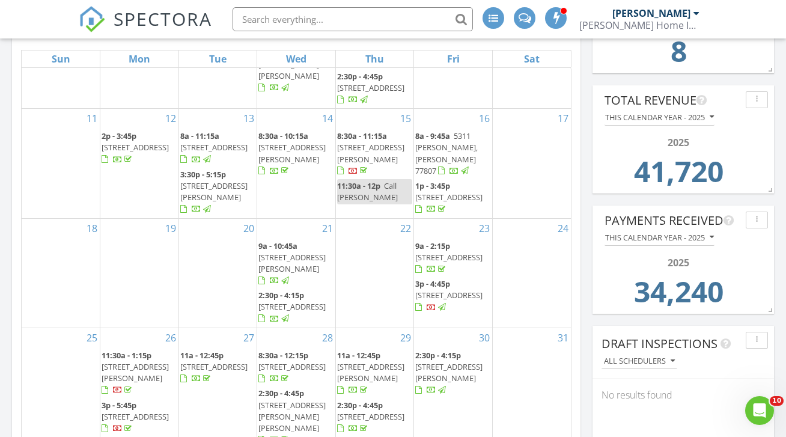
scroll to position [103, 0]
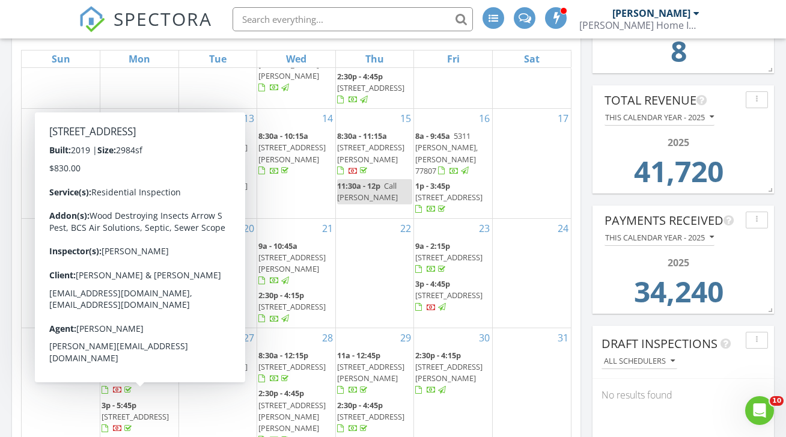
click at [138, 411] on span "17626 Windsong Dr, College Station 77845" at bounding box center [135, 416] width 67 height 11
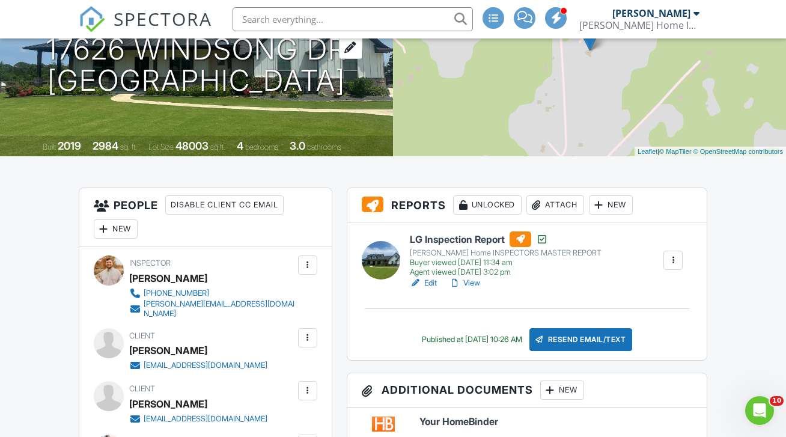
scroll to position [138, 0]
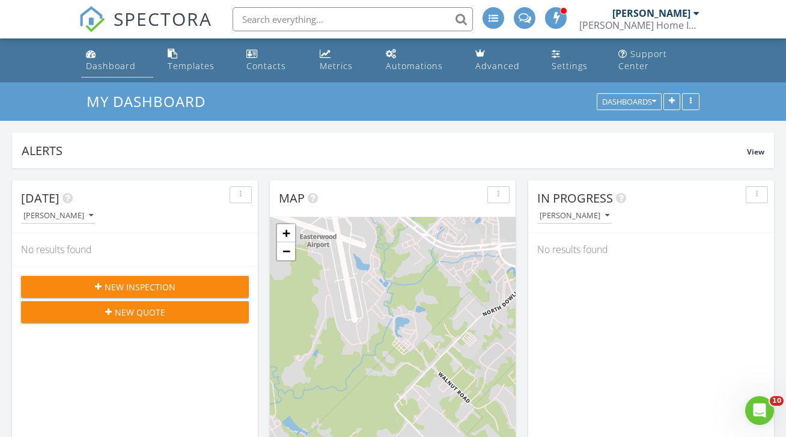
click at [124, 60] on div "Dashboard" at bounding box center [111, 65] width 50 height 11
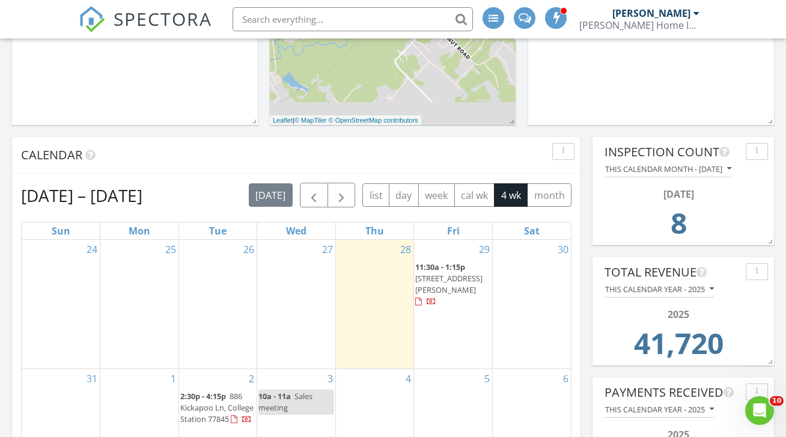
scroll to position [342, 0]
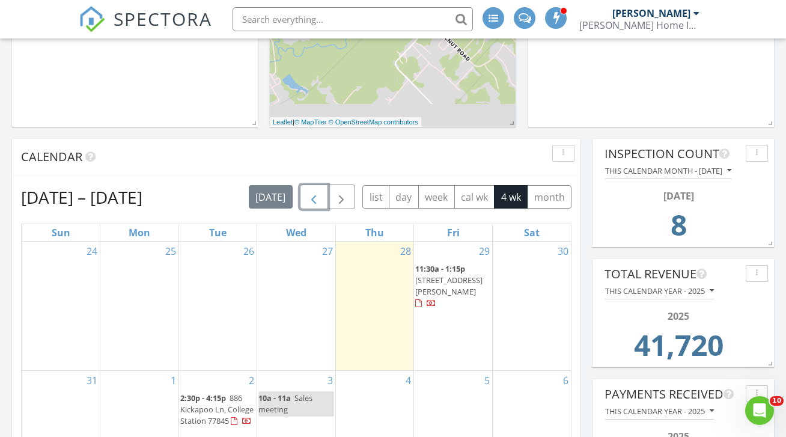
click at [323, 185] on button "button" at bounding box center [314, 197] width 28 height 25
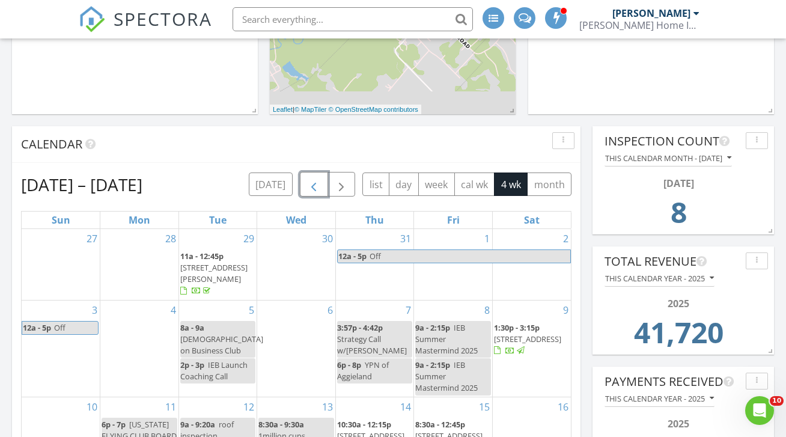
scroll to position [353, 0]
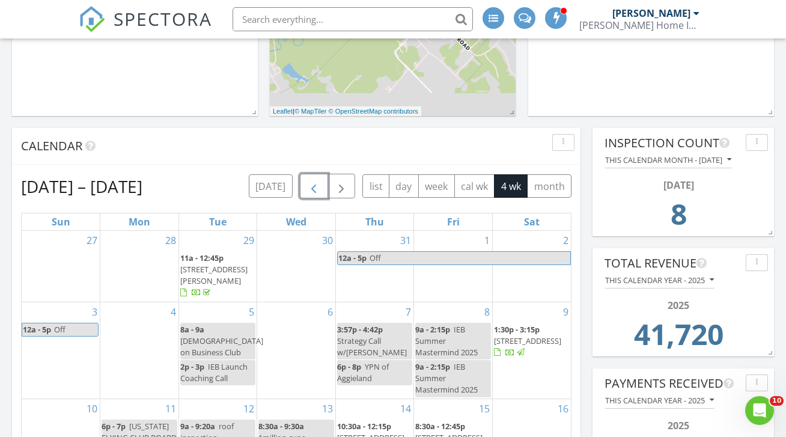
click at [313, 179] on span "button" at bounding box center [314, 186] width 14 height 14
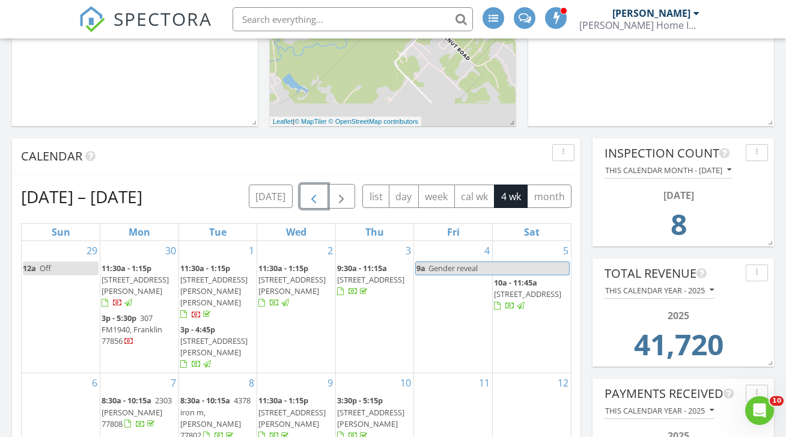
scroll to position [0, 0]
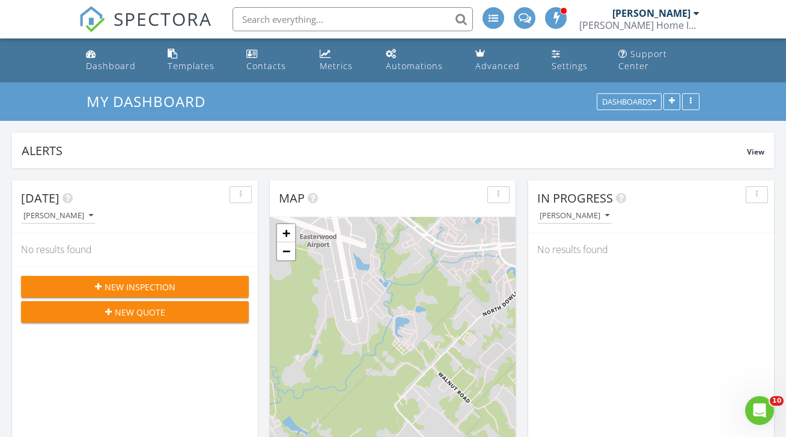
click at [397, 16] on input "text" at bounding box center [353, 19] width 241 height 24
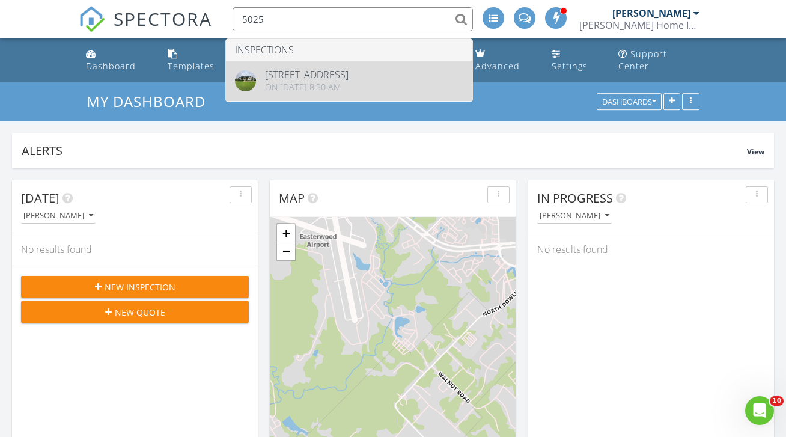
type input "5025"
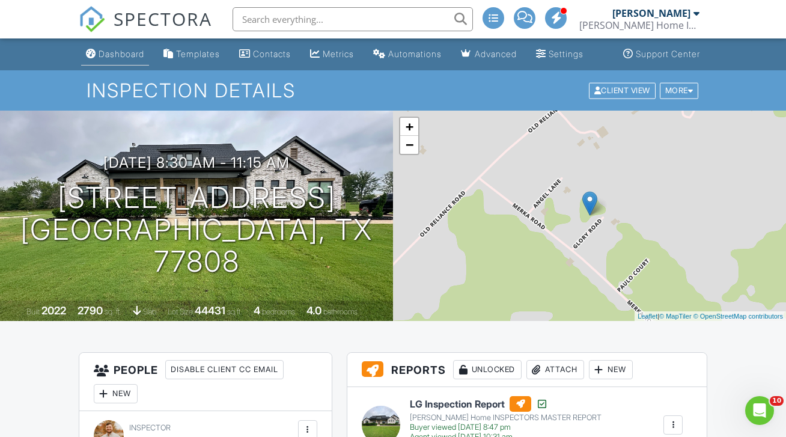
click at [102, 60] on link "Dashboard" at bounding box center [115, 54] width 68 height 22
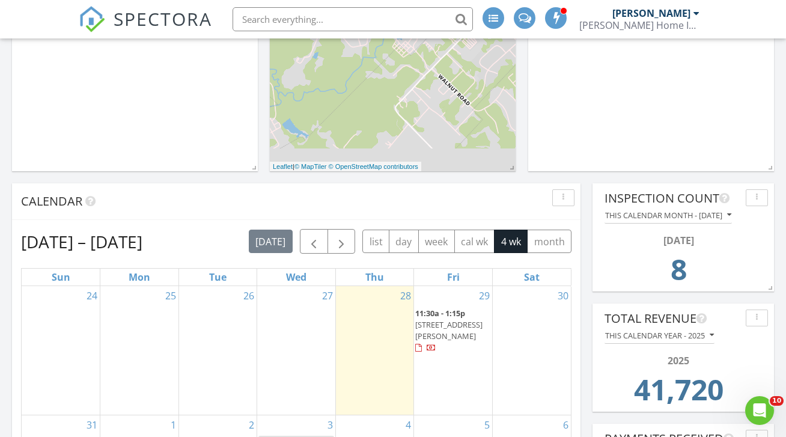
scroll to position [298, 0]
click at [311, 234] on span "button" at bounding box center [314, 241] width 14 height 14
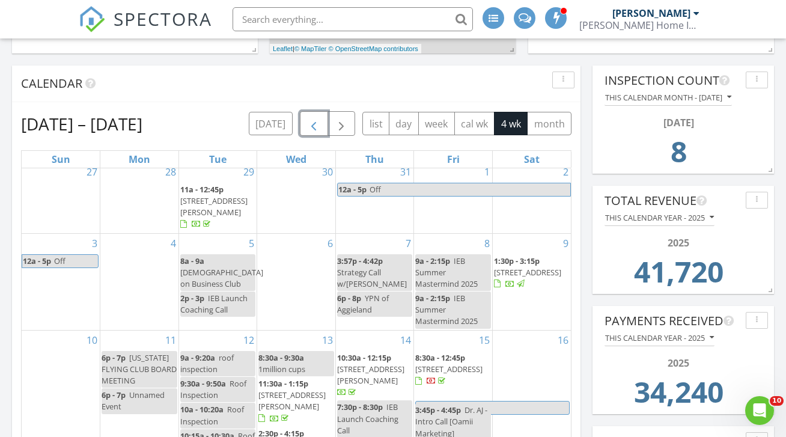
scroll to position [0, 0]
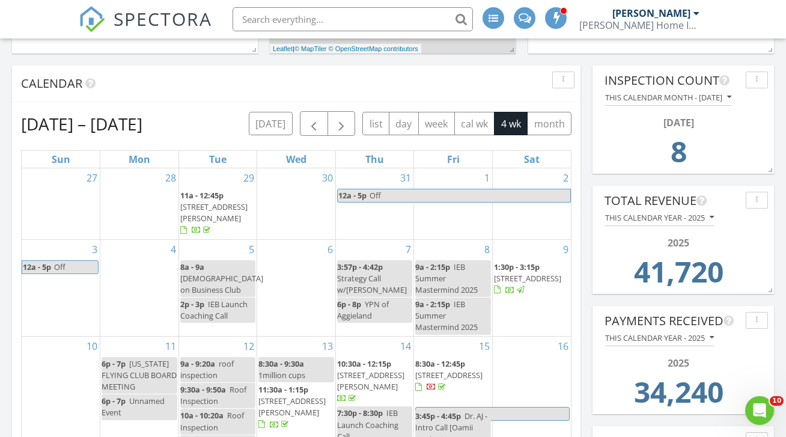
click at [342, 19] on input "text" at bounding box center [353, 19] width 241 height 24
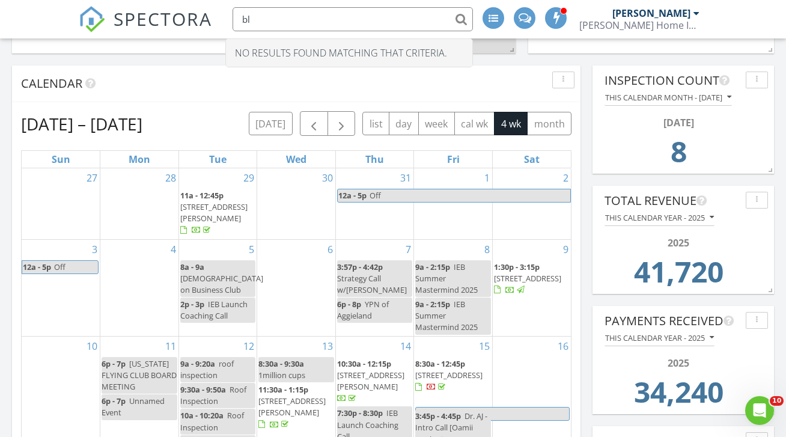
type input "b"
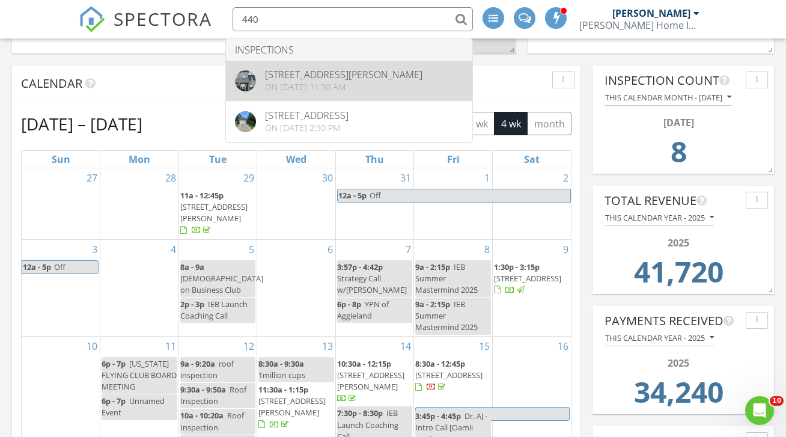
type input "440"
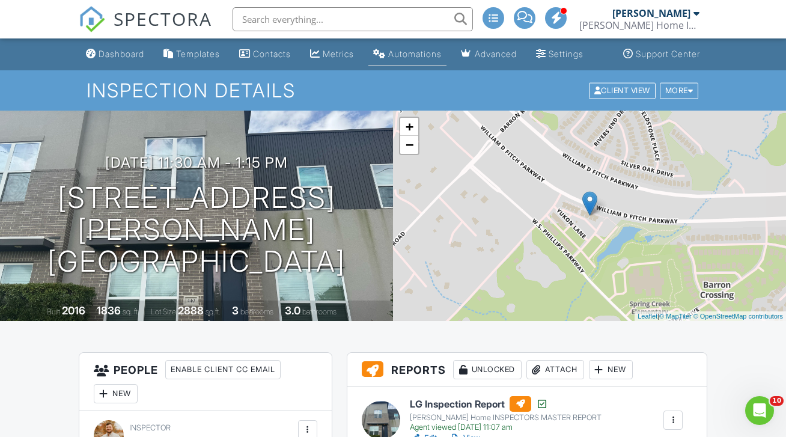
click at [386, 49] on div "Automations (Advanced)" at bounding box center [379, 54] width 13 height 10
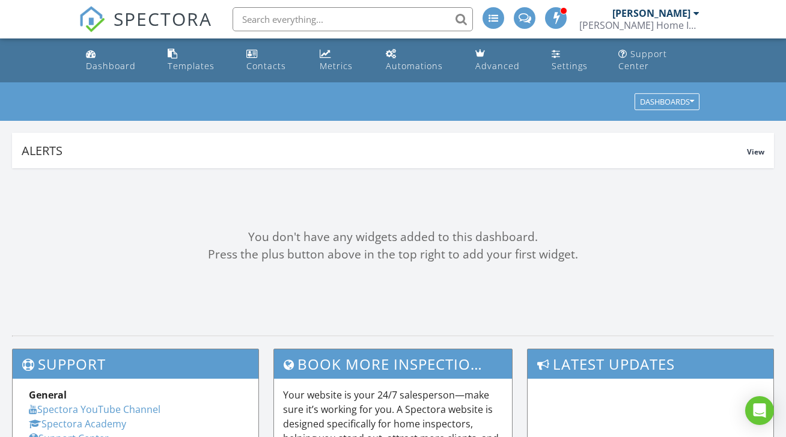
click at [340, 20] on input "text" at bounding box center [353, 19] width 241 height 24
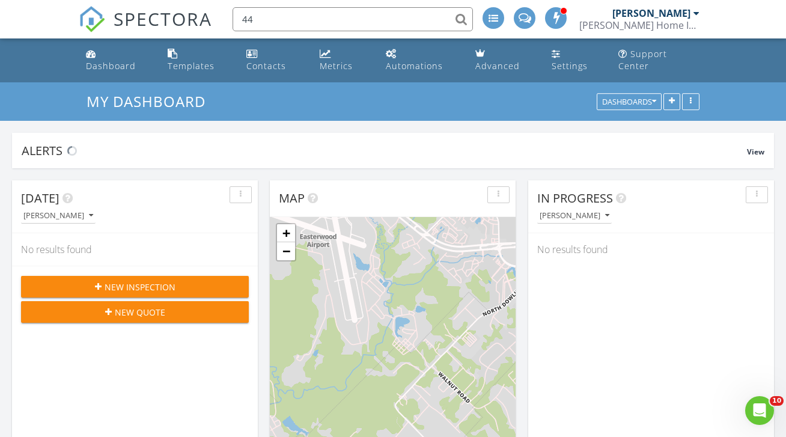
scroll to position [228, 246]
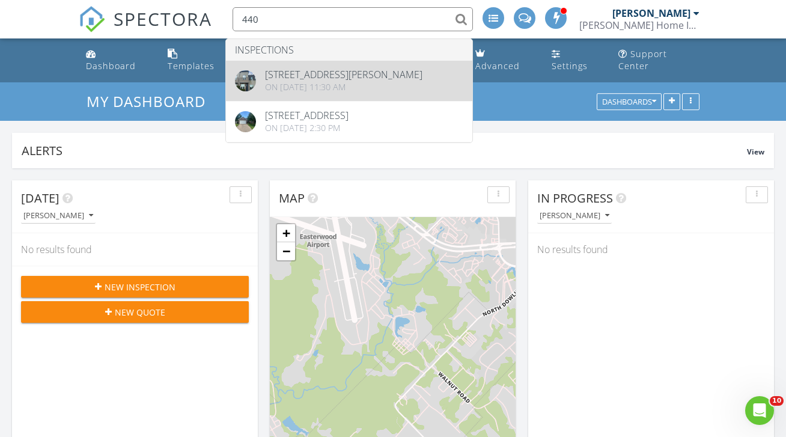
type input "440"
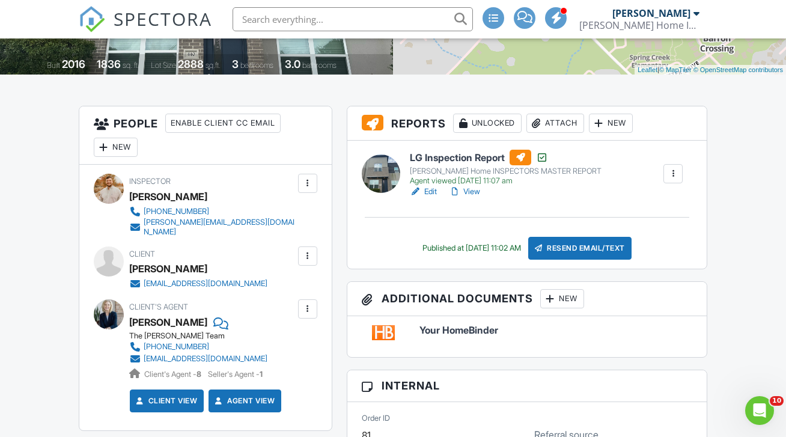
scroll to position [201, 0]
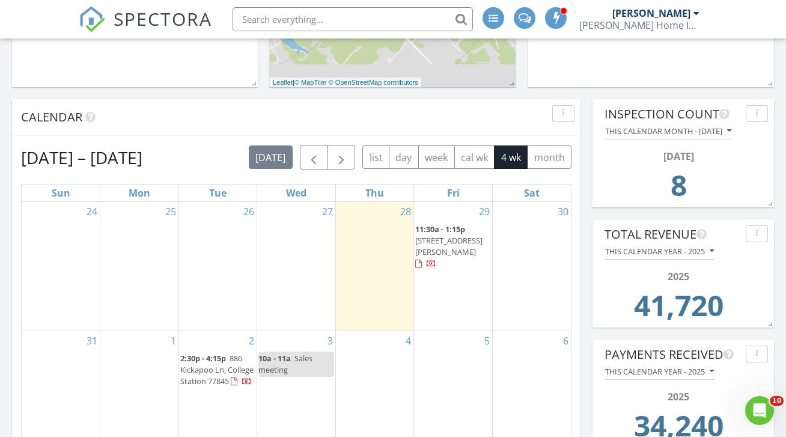
scroll to position [383, 0]
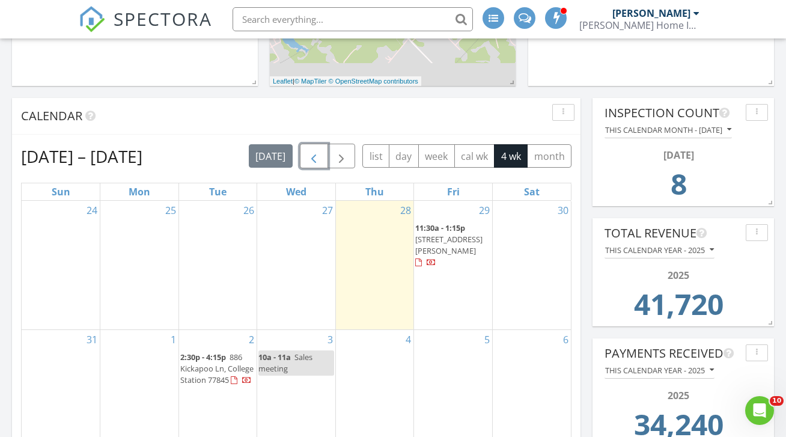
click at [315, 149] on span "button" at bounding box center [314, 156] width 14 height 14
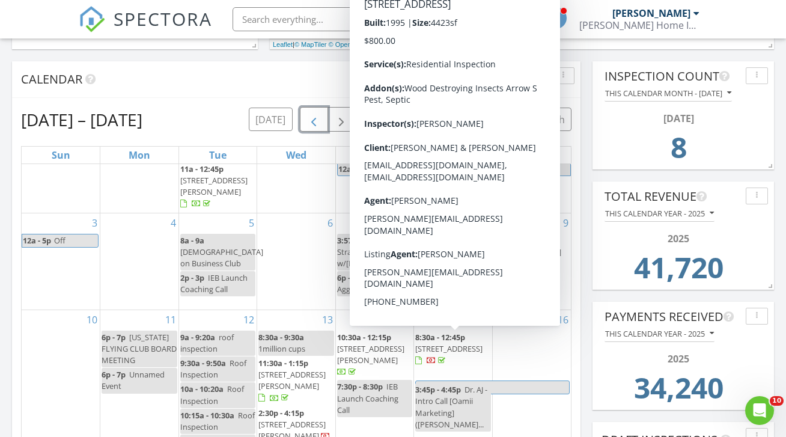
scroll to position [23, 0]
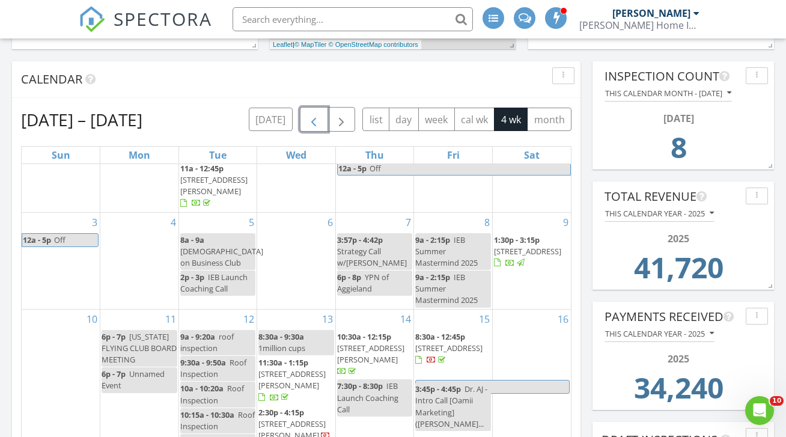
click at [311, 112] on span "button" at bounding box center [314, 119] width 14 height 14
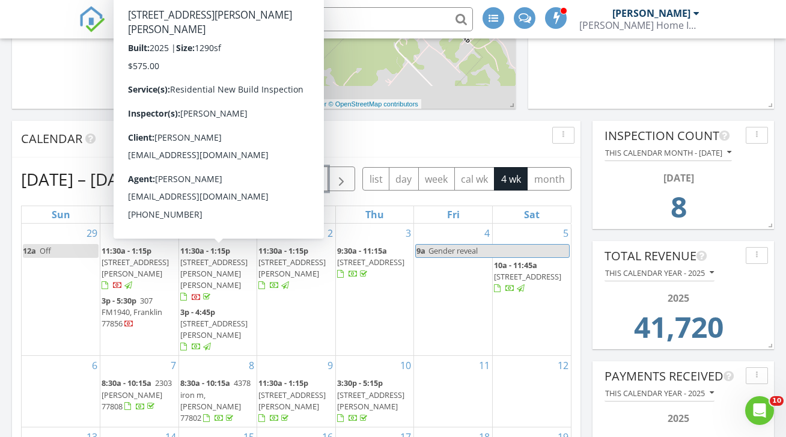
scroll to position [360, 0]
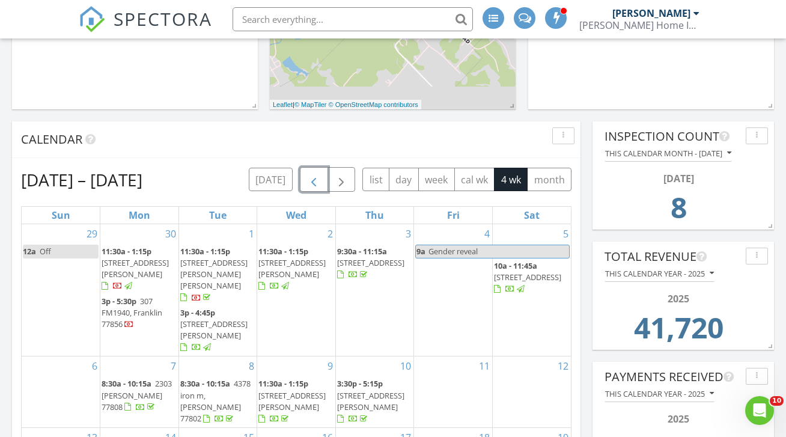
click at [203, 265] on span "3403 Curry bryan tx, Bryan 77808" at bounding box center [213, 274] width 67 height 34
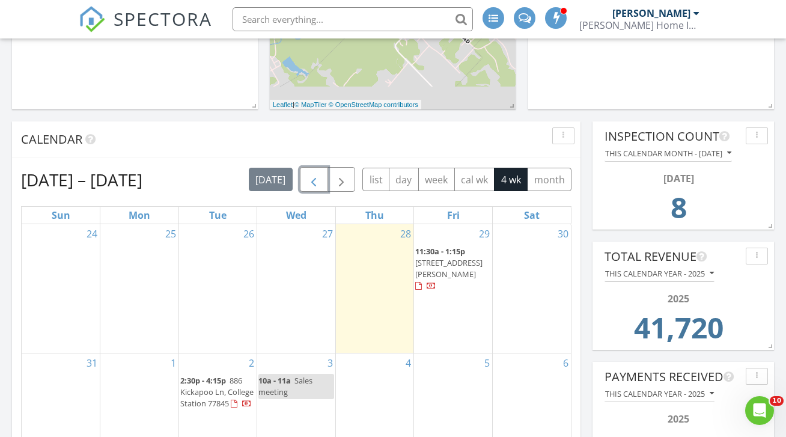
click at [319, 173] on span "button" at bounding box center [314, 180] width 14 height 14
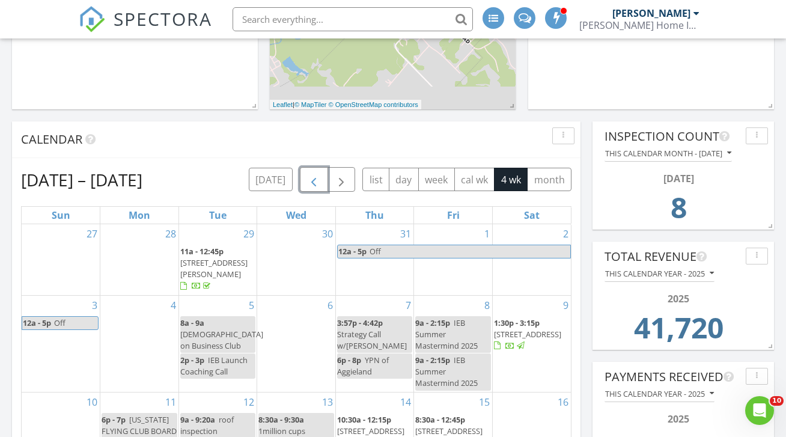
click at [319, 173] on span "button" at bounding box center [314, 180] width 14 height 14
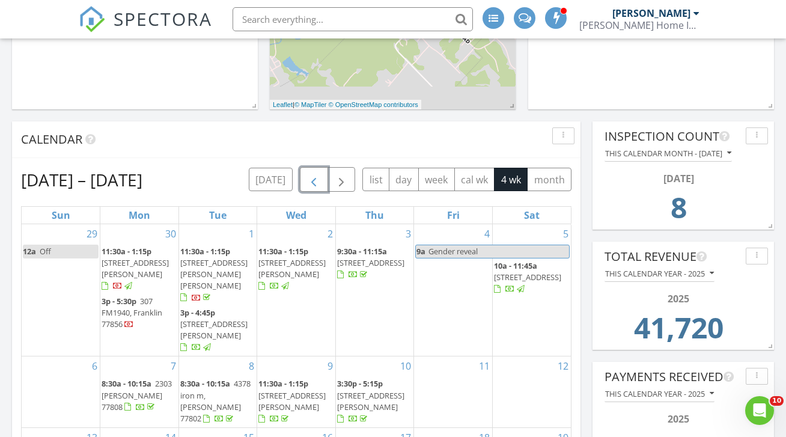
click at [319, 173] on span "button" at bounding box center [314, 180] width 14 height 14
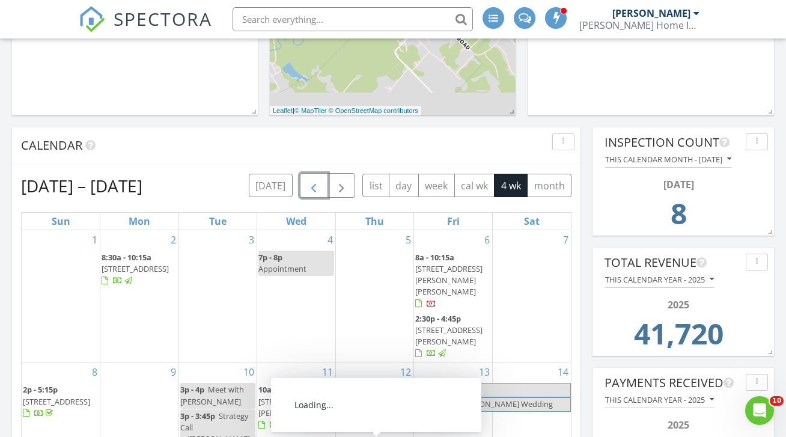
scroll to position [353, 0]
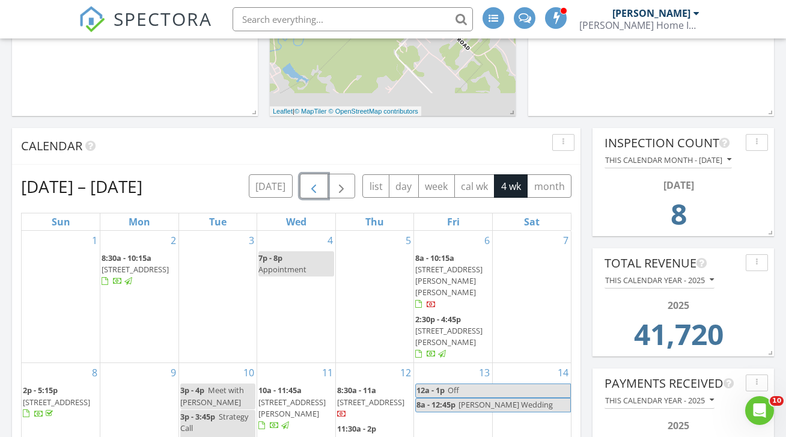
click at [310, 179] on span "button" at bounding box center [314, 186] width 14 height 14
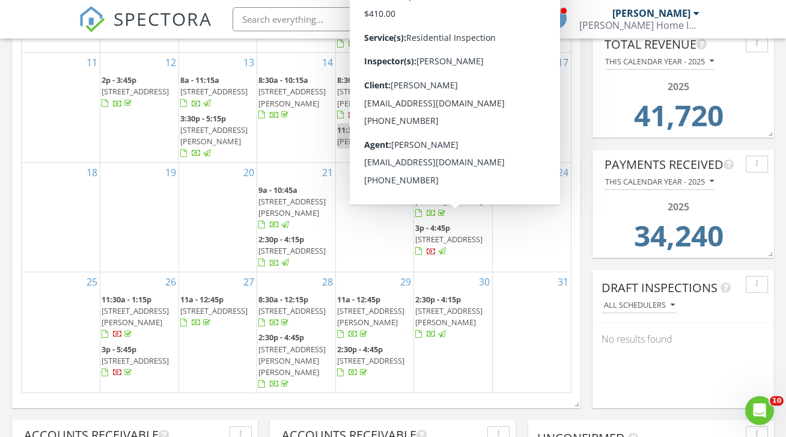
scroll to position [573, 0]
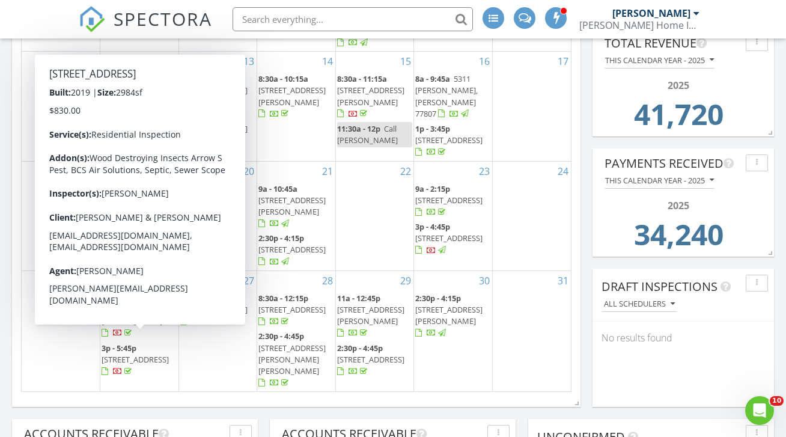
click at [130, 354] on span "17626 Windsong Dr, College Station 77845" at bounding box center [135, 359] width 67 height 11
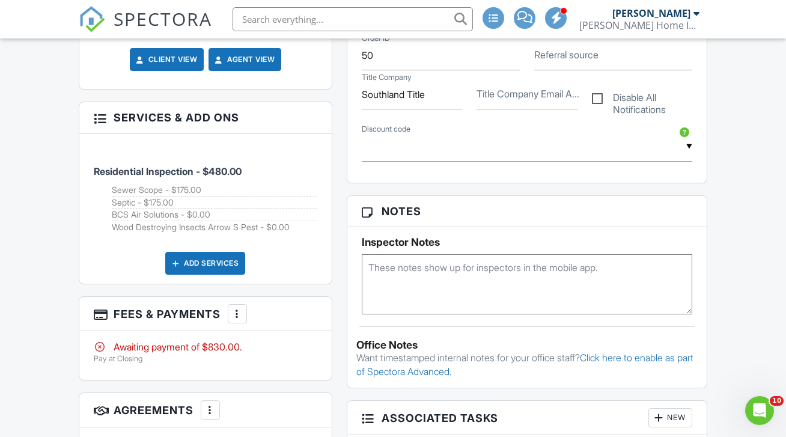
scroll to position [639, 0]
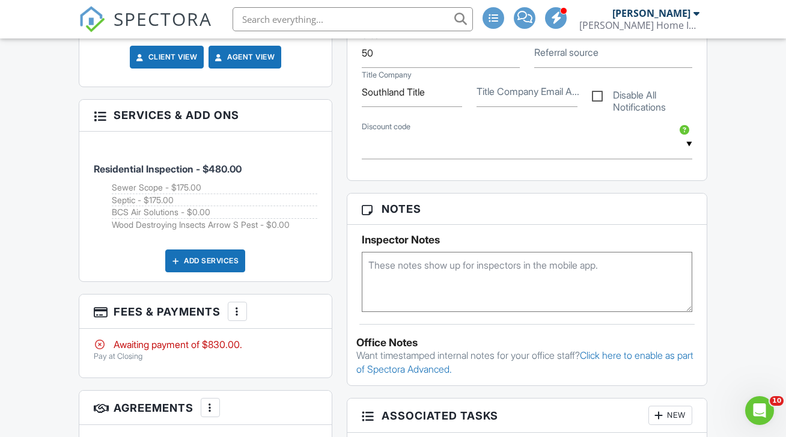
click at [235, 305] on div at bounding box center [237, 311] width 12 height 12
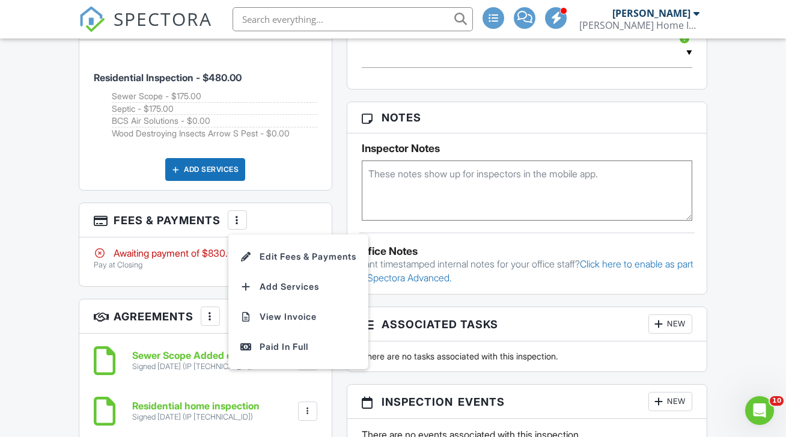
scroll to position [731, 0]
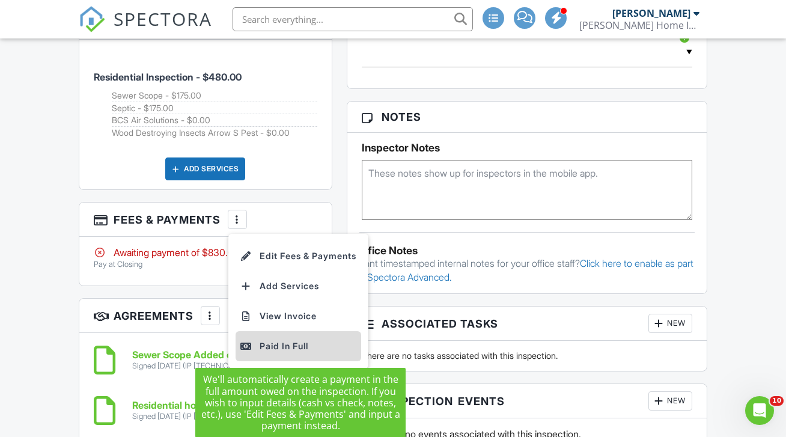
click at [287, 348] on div "Paid In Full" at bounding box center [299, 346] width 116 height 14
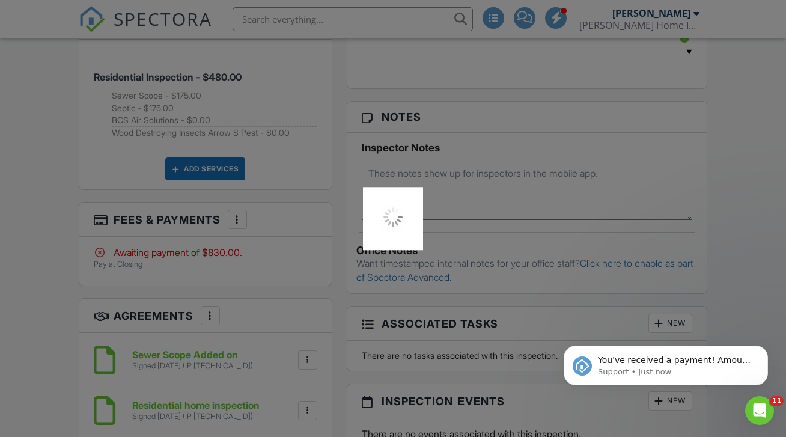
scroll to position [0, 0]
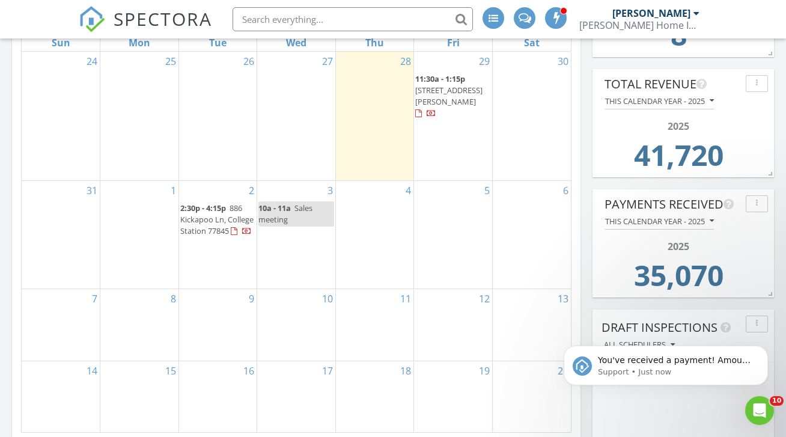
scroll to position [533, 0]
click at [263, 16] on input "text" at bounding box center [353, 19] width 241 height 24
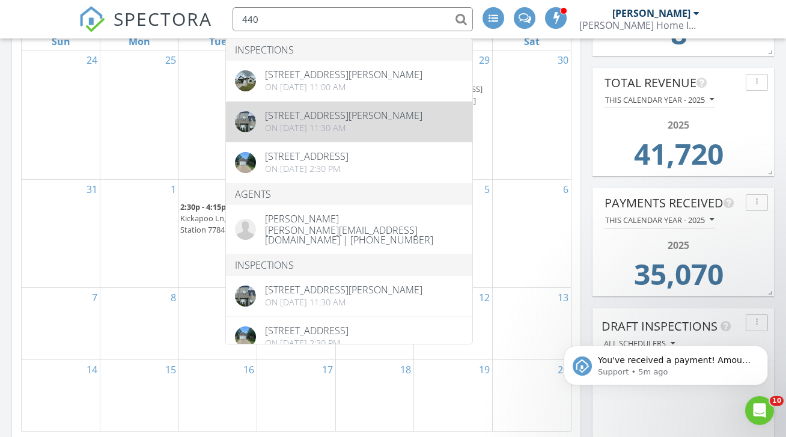
type input "440"
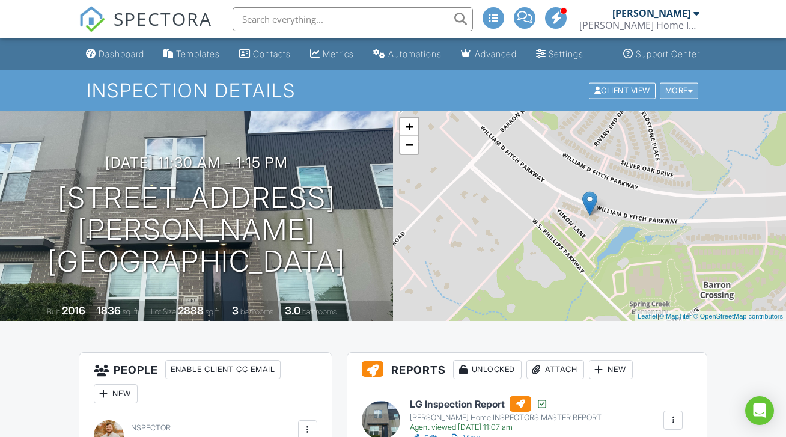
click at [682, 99] on div "More" at bounding box center [679, 90] width 39 height 16
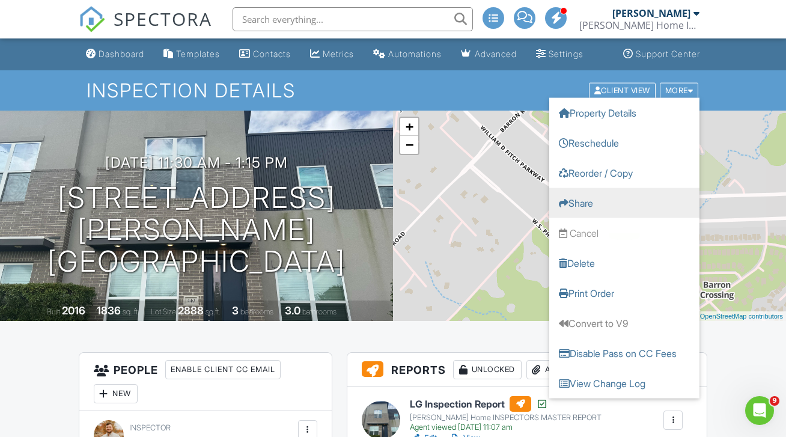
click at [626, 217] on link "Share" at bounding box center [625, 203] width 150 height 30
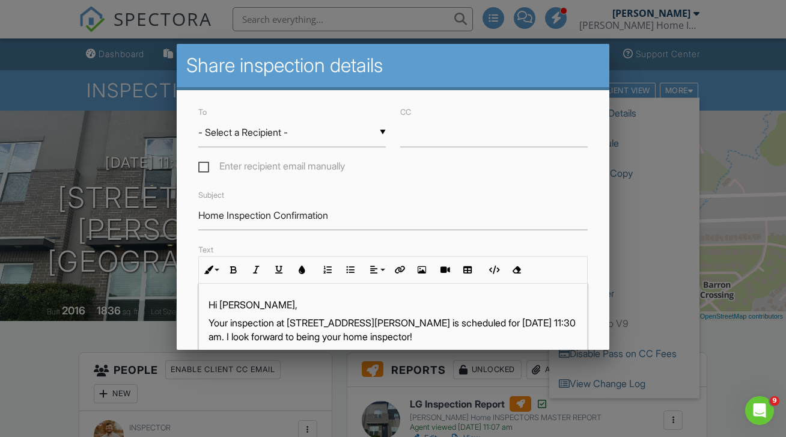
click at [337, 137] on div "▼ - Select a Recipient - - Select a Recipient - [PERSON_NAME] (Client) [PERSON_…" at bounding box center [292, 132] width 188 height 29
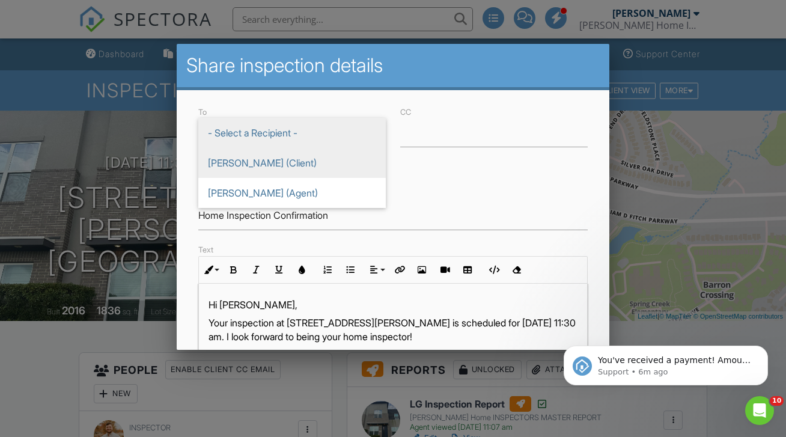
click at [323, 162] on span "[PERSON_NAME] (Client)" at bounding box center [292, 163] width 188 height 30
type input "[PERSON_NAME] (Client)"
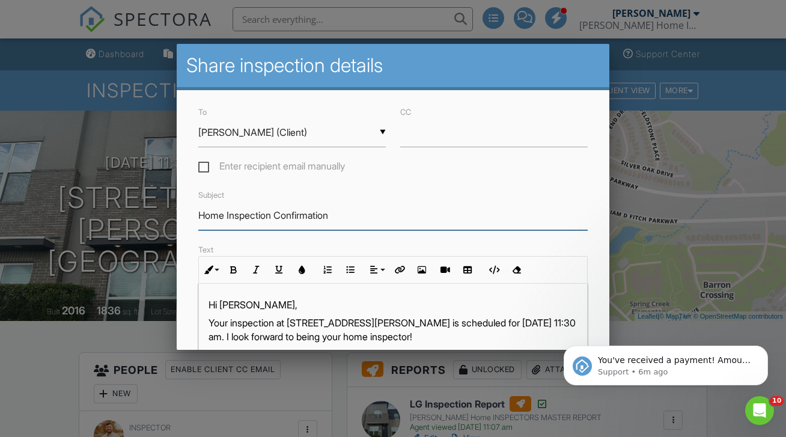
drag, startPoint x: 351, startPoint y: 215, endPoint x: 276, endPoint y: 213, distance: 74.6
click at [276, 213] on input "Home Inspection Confirmation" at bounding box center [392, 215] width 389 height 29
type input "Home Inspection Payment"
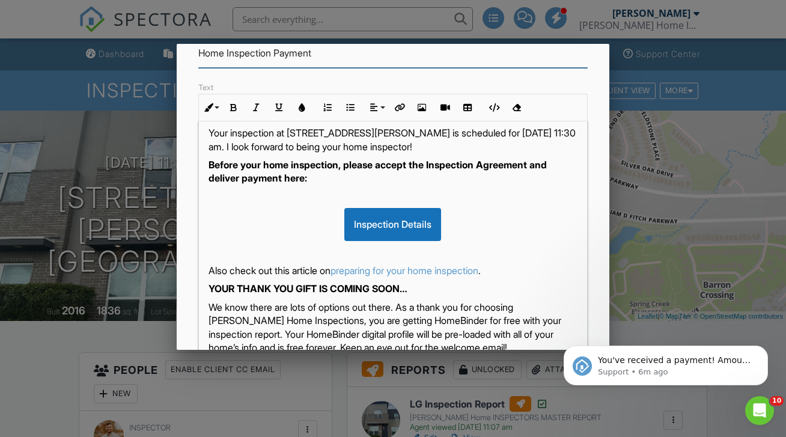
scroll to position [164, 0]
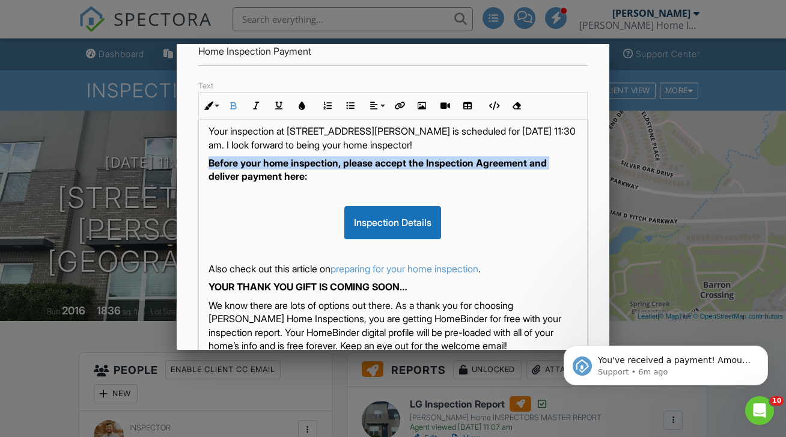
drag, startPoint x: 208, startPoint y: 190, endPoint x: 207, endPoint y: 177, distance: 12.7
click at [207, 177] on div "Hi [PERSON_NAME], Your inspection at [STREET_ADDRESS][PERSON_NAME] is scheduled…" at bounding box center [393, 307] width 388 height 430
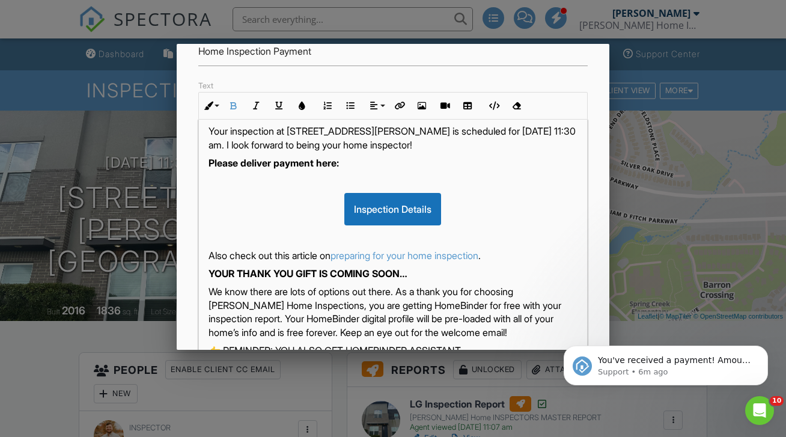
drag, startPoint x: 385, startPoint y: 144, endPoint x: 424, endPoint y: 159, distance: 41.9
click at [424, 152] on p "Your inspection at [STREET_ADDRESS][PERSON_NAME] is scheduled for [DATE] 11:30 …" at bounding box center [393, 137] width 369 height 27
click at [544, 129] on p "Your inspection at [STREET_ADDRESS][PERSON_NAME] is scheduled for [DATE] 11:30 …" at bounding box center [393, 137] width 369 height 27
click at [389, 147] on p "Your inspection at [STREET_ADDRESS][PERSON_NAME] was scheduled for [DATE] 11:30…" at bounding box center [393, 137] width 369 height 27
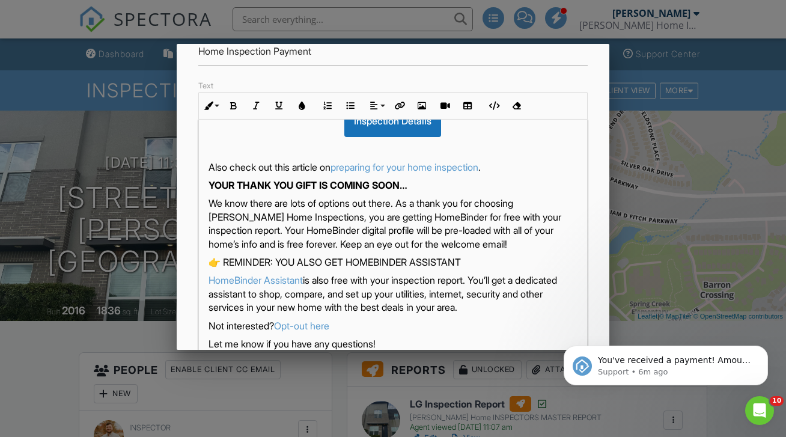
scroll to position [174, 0]
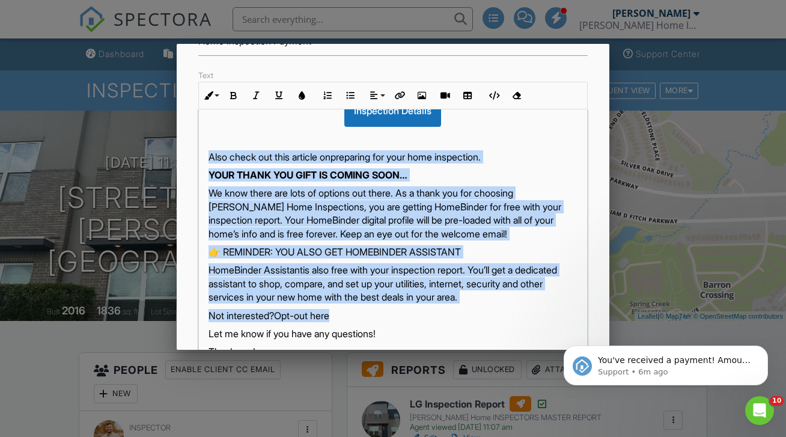
drag, startPoint x: 207, startPoint y: 156, endPoint x: 384, endPoint y: 314, distance: 237.1
click at [384, 314] on div "Hi [PERSON_NAME], Your inspection at [STREET_ADDRESS][PERSON_NAME] was schedule…" at bounding box center [393, 201] width 388 height 417
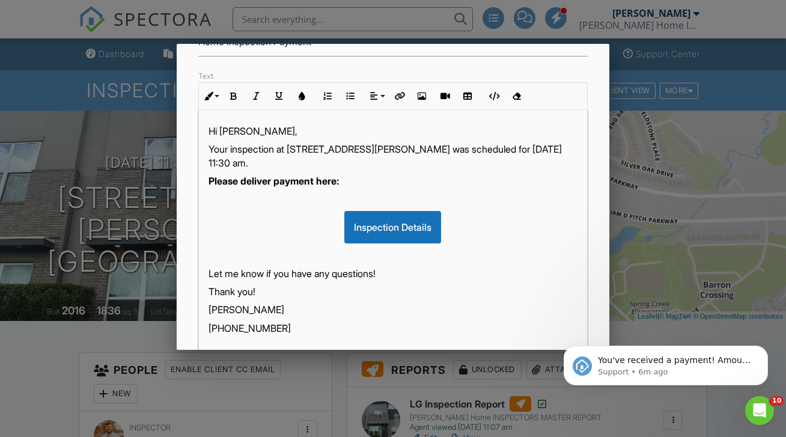
scroll to position [157, 0]
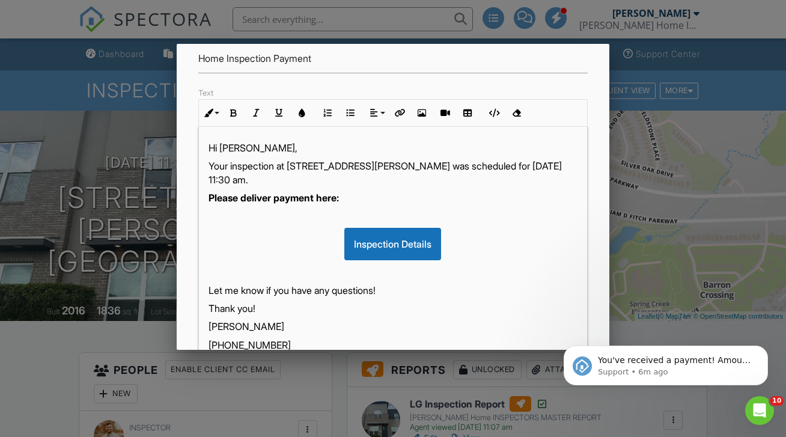
click at [388, 177] on p "Your inspection at [STREET_ADDRESS][PERSON_NAME] was scheduled for [DATE] 11:30…" at bounding box center [393, 172] width 369 height 27
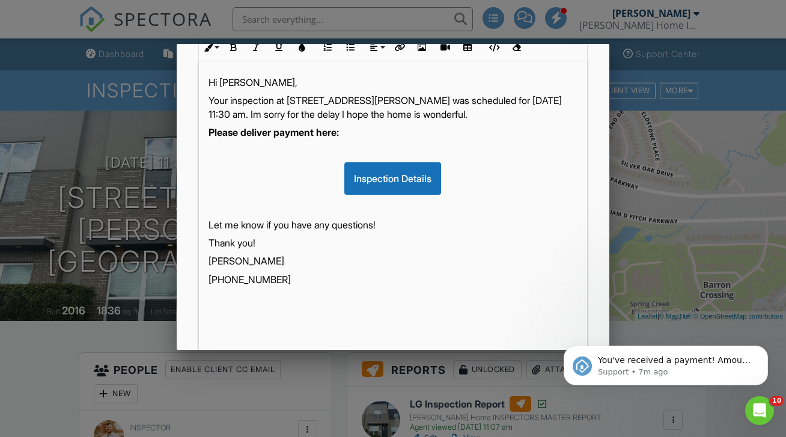
scroll to position [1, 0]
click at [268, 112] on p "Your inspection at [STREET_ADDRESS][PERSON_NAME] was scheduled for [DATE] 11:30…" at bounding box center [393, 106] width 369 height 27
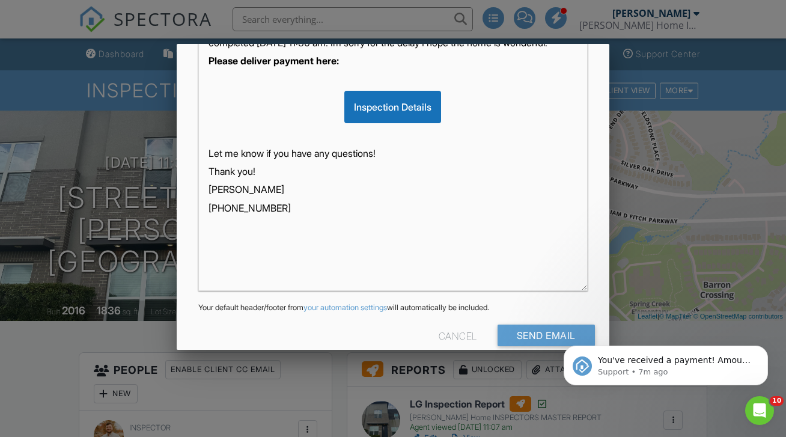
scroll to position [313, 0]
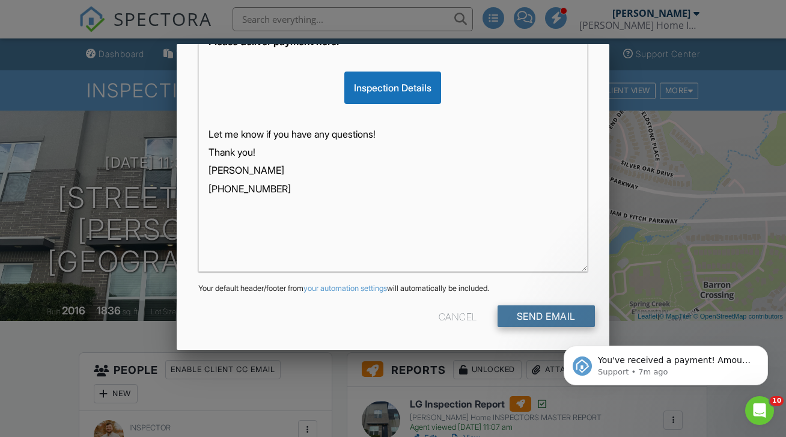
click at [527, 314] on input "Send Email" at bounding box center [546, 316] width 97 height 22
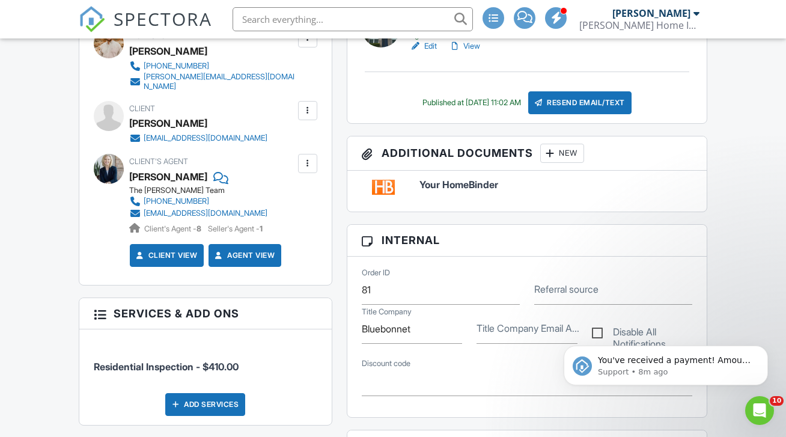
scroll to position [395, 0]
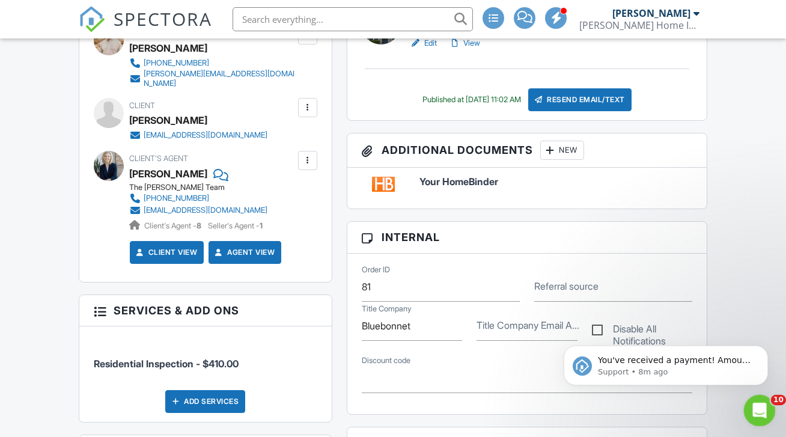
click at [751, 419] on div "Open Intercom Messenger" at bounding box center [758, 409] width 40 height 40
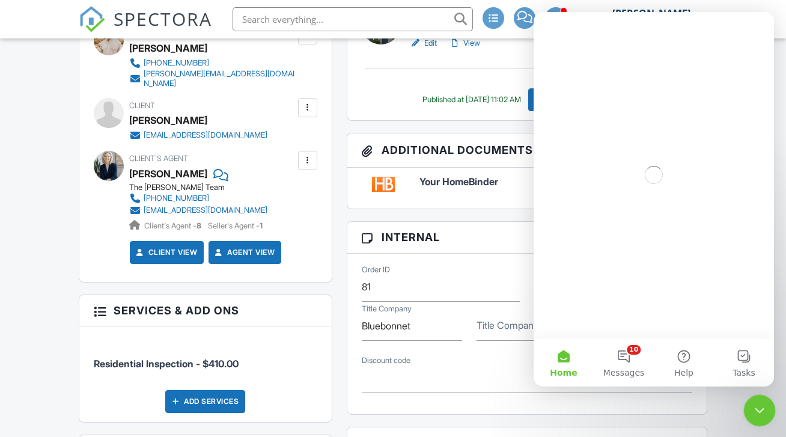
scroll to position [0, 0]
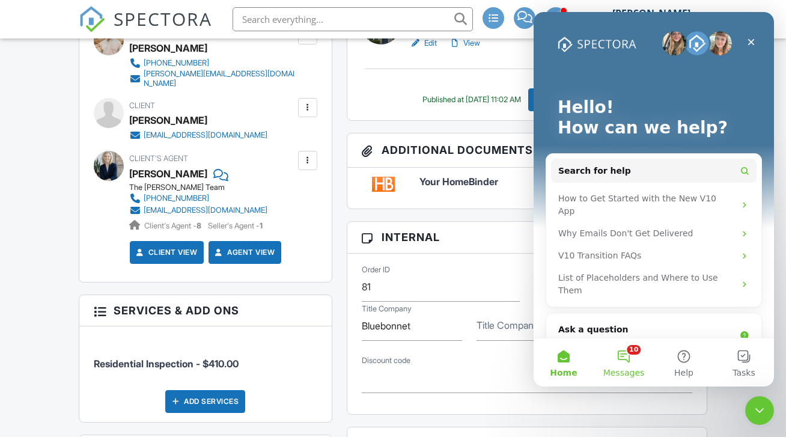
click at [631, 351] on button "10 Messages" at bounding box center [624, 363] width 60 height 48
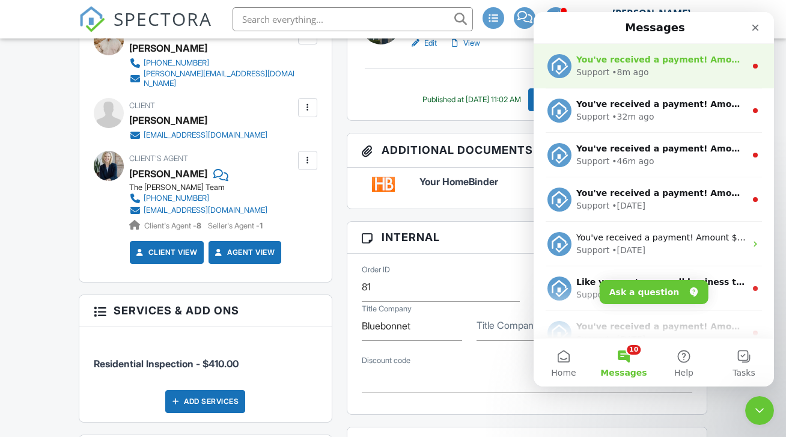
click at [673, 71] on div "Support • 8m ago" at bounding box center [662, 72] width 170 height 13
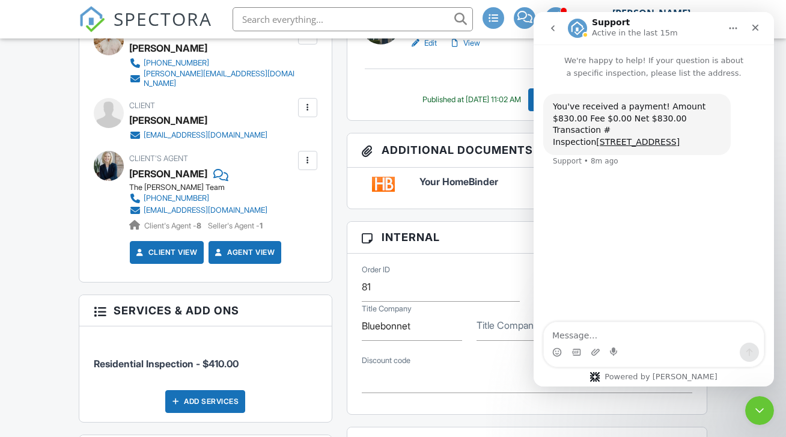
click at [554, 32] on icon "go back" at bounding box center [553, 28] width 10 height 10
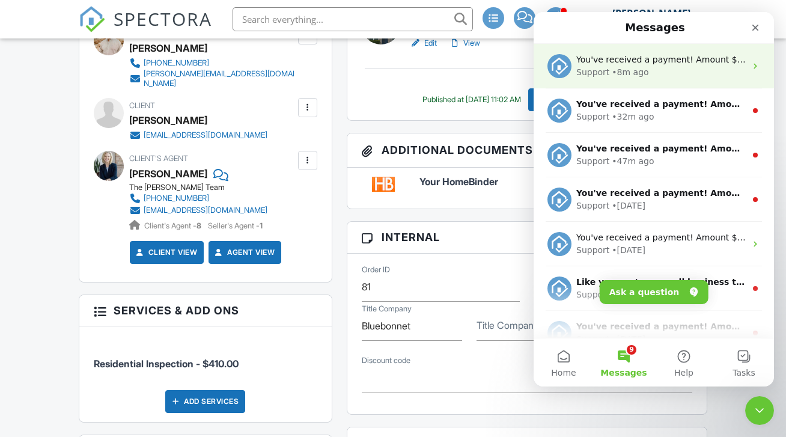
click at [585, 71] on div "Support" at bounding box center [593, 72] width 33 height 13
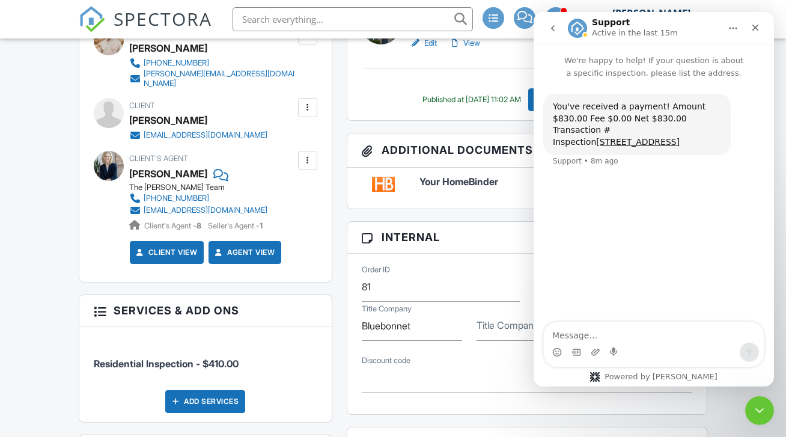
click at [553, 29] on icon "go back" at bounding box center [553, 28] width 4 height 6
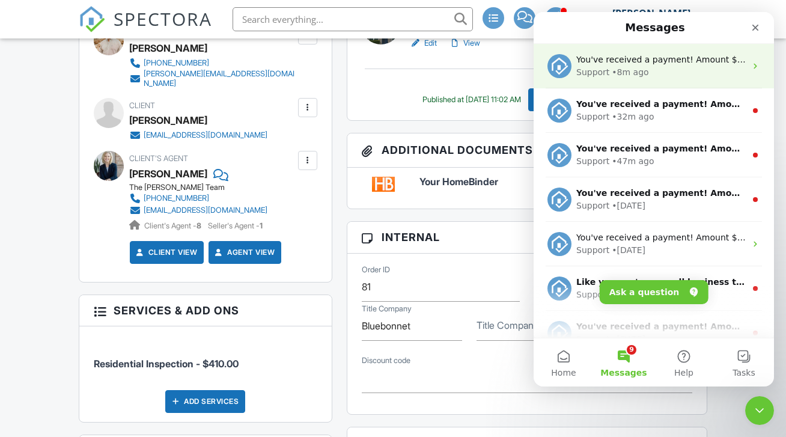
scroll to position [15, 0]
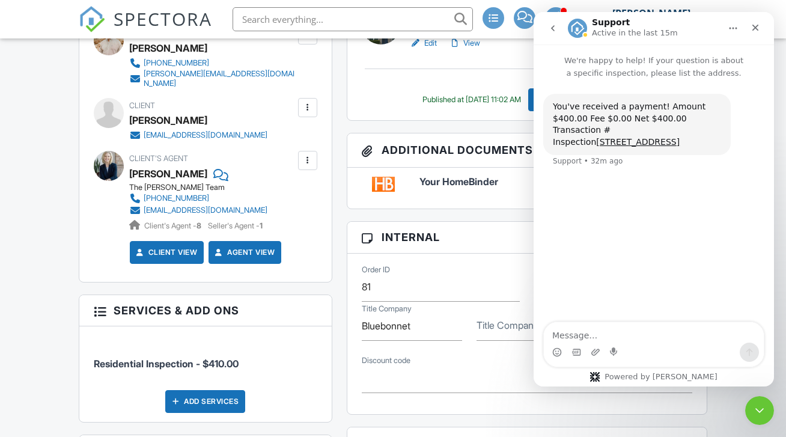
click at [544, 31] on button "go back" at bounding box center [553, 28] width 23 height 23
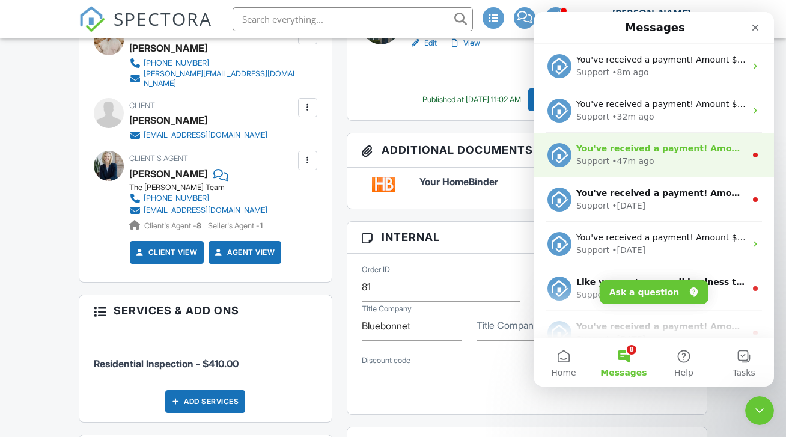
click at [610, 153] on div "You've received a payment! Amount $375.00 Fee $0.00 Net $375.00 Transaction # I…" at bounding box center [662, 149] width 170 height 13
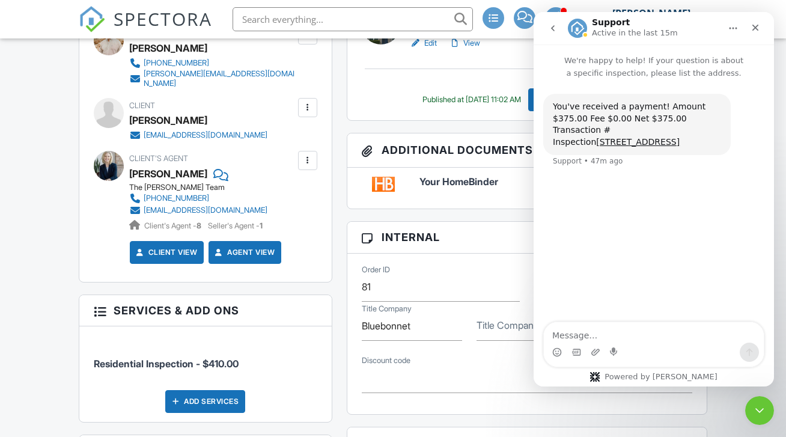
click at [550, 26] on icon "go back" at bounding box center [553, 28] width 10 height 10
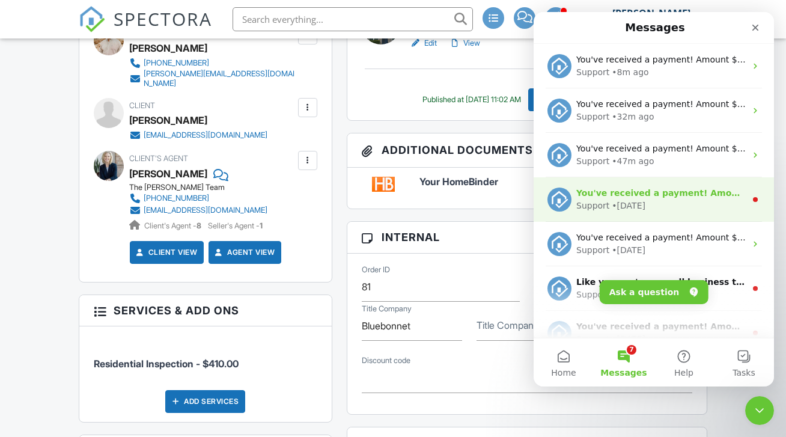
scroll to position [0, 0]
click at [634, 211] on div "• 5d ago" at bounding box center [629, 206] width 34 height 13
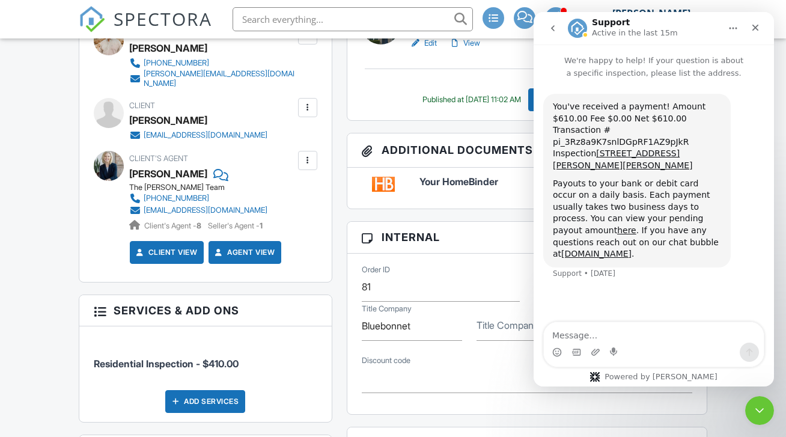
click at [550, 31] on icon "go back" at bounding box center [553, 28] width 10 height 10
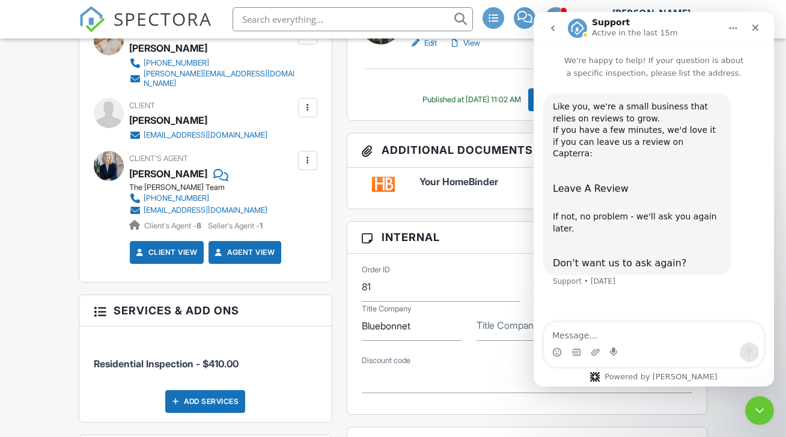
click at [551, 32] on icon "go back" at bounding box center [553, 28] width 10 height 10
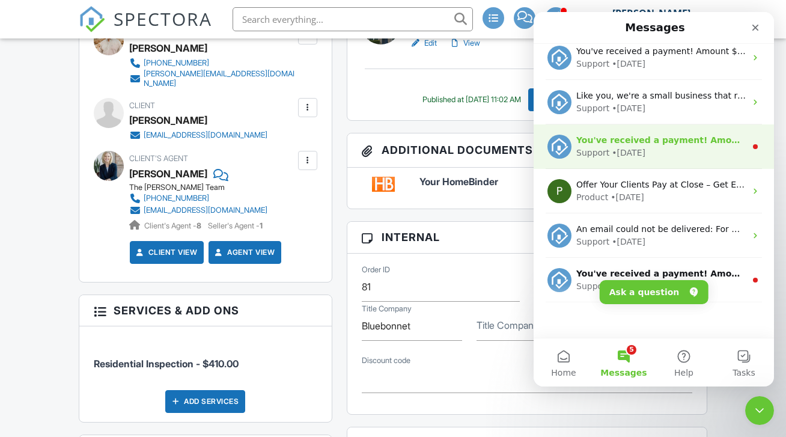
click at [648, 150] on div "Support • 2w ago" at bounding box center [662, 153] width 170 height 13
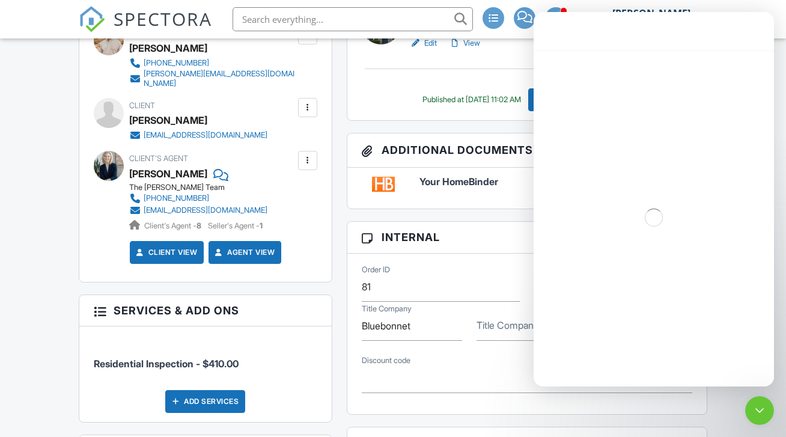
scroll to position [150, 0]
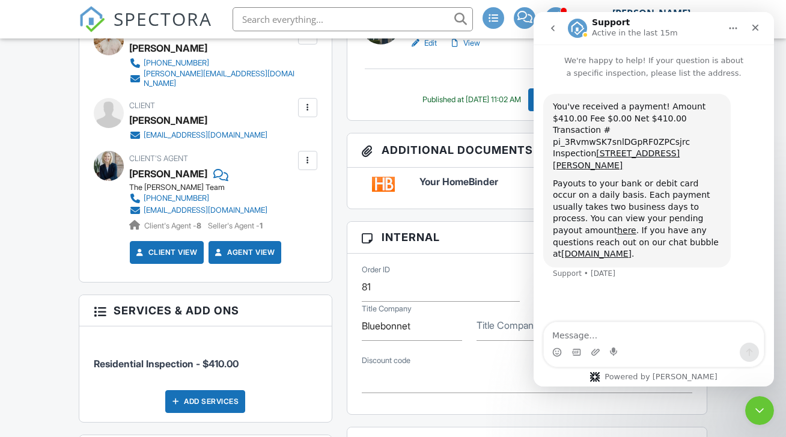
click at [550, 27] on icon "go back" at bounding box center [553, 28] width 10 height 10
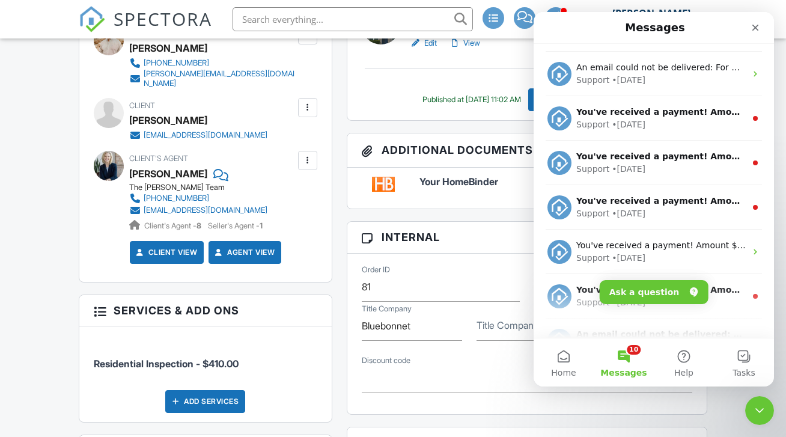
scroll to position [351, 0]
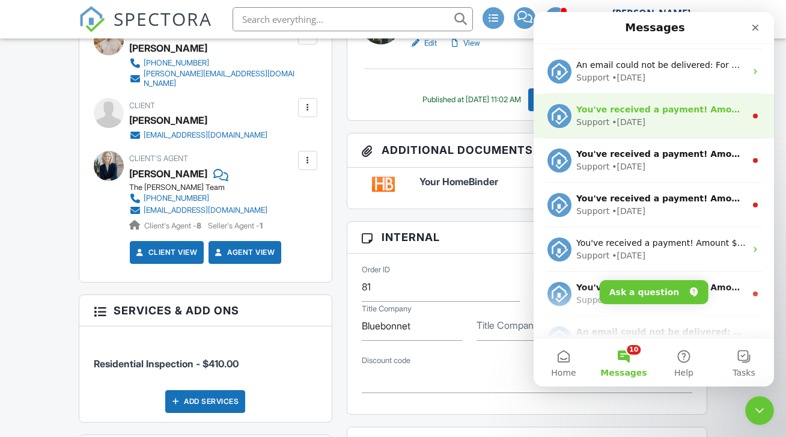
click at [652, 130] on div "You've received a payment! Amount $410.00 Fee $0.00 Net $410.00 Transaction # I…" at bounding box center [654, 116] width 241 height 44
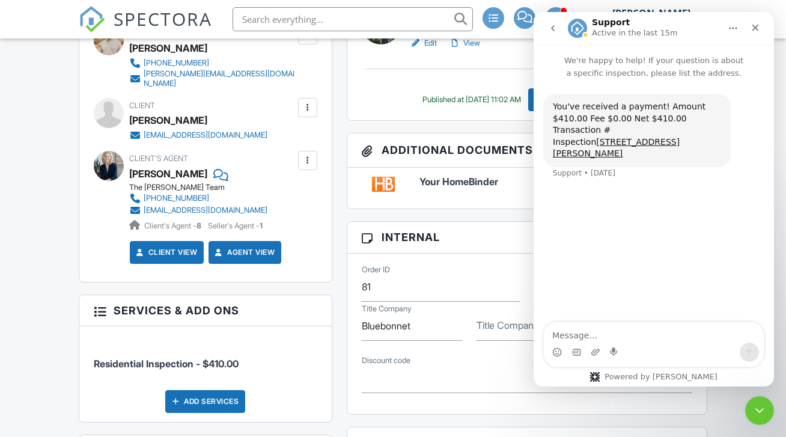
click at [551, 25] on icon "go back" at bounding box center [553, 28] width 10 height 10
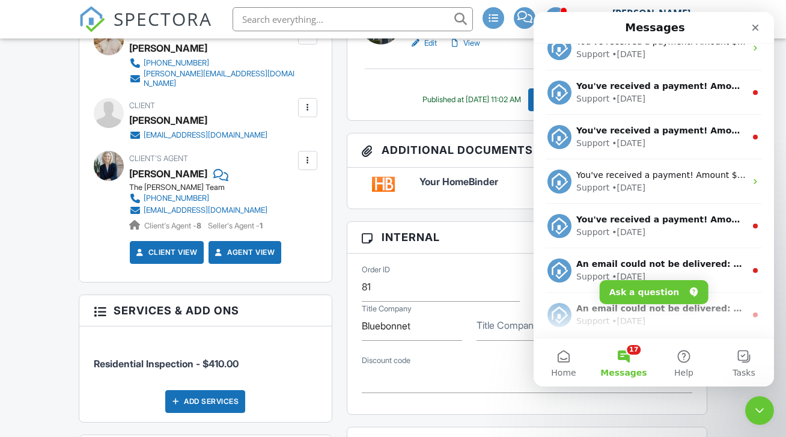
scroll to position [419, 0]
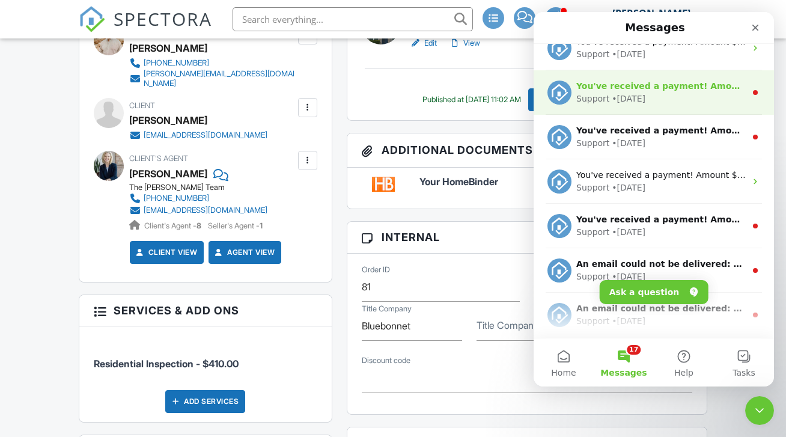
click at [721, 96] on div "Support • 2w ago" at bounding box center [662, 99] width 170 height 13
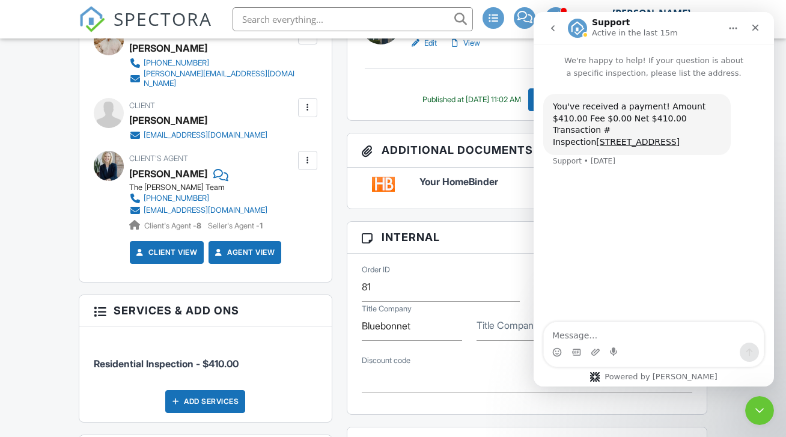
click at [554, 28] on icon "go back" at bounding box center [553, 28] width 10 height 10
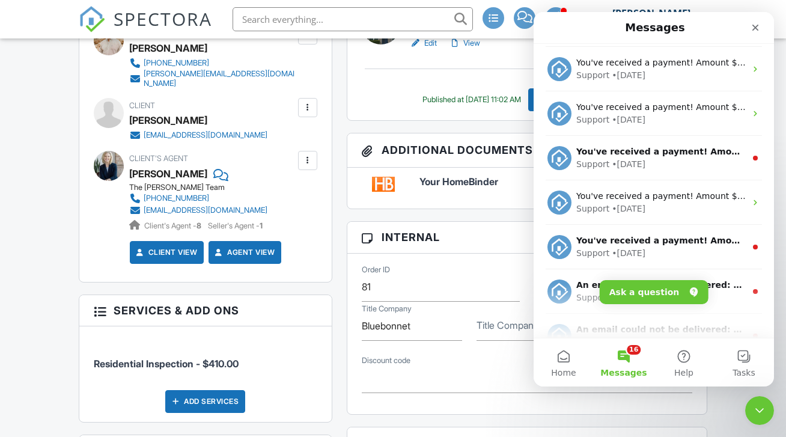
scroll to position [406, 0]
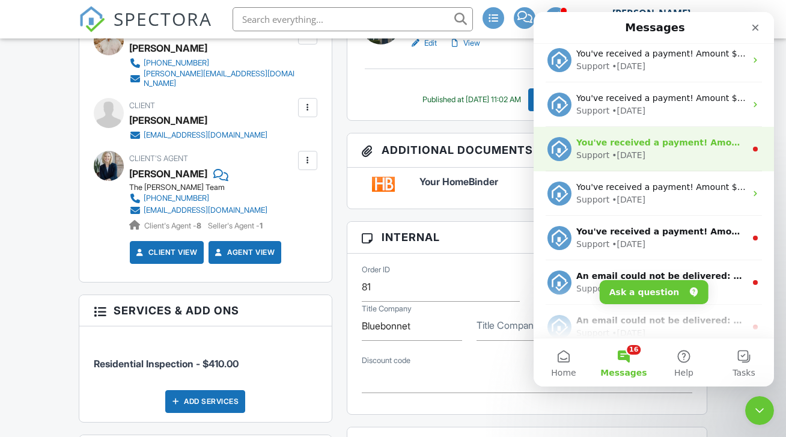
click at [658, 147] on div "You've received a payment! Amount $375.00 Fee $0.00 Net $375.00 Transaction # I…" at bounding box center [662, 142] width 170 height 13
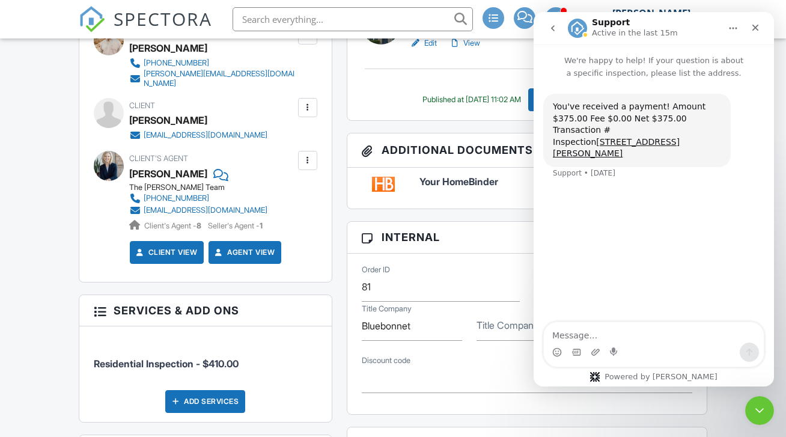
click at [550, 32] on icon "go back" at bounding box center [553, 28] width 10 height 10
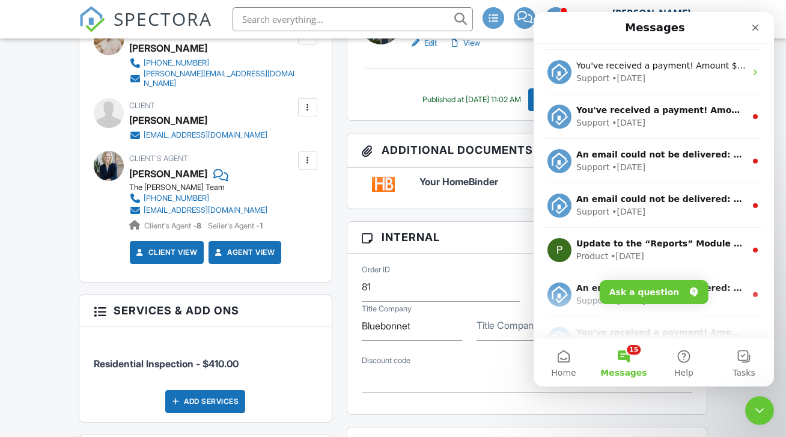
scroll to position [550, 0]
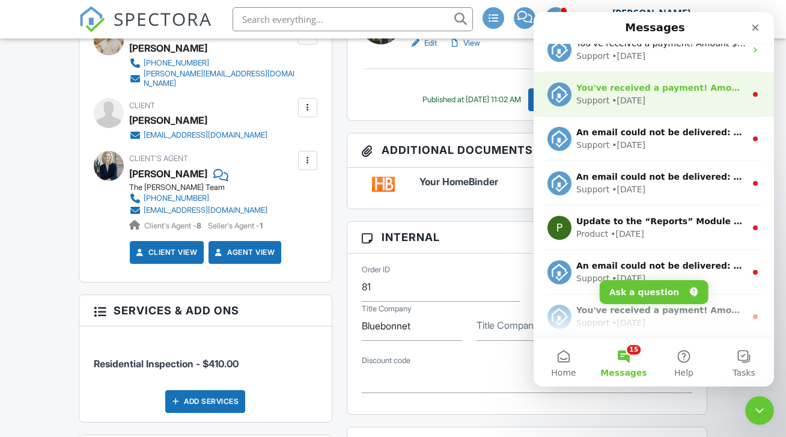
click at [648, 98] on div "Support • 2w ago" at bounding box center [662, 100] width 170 height 13
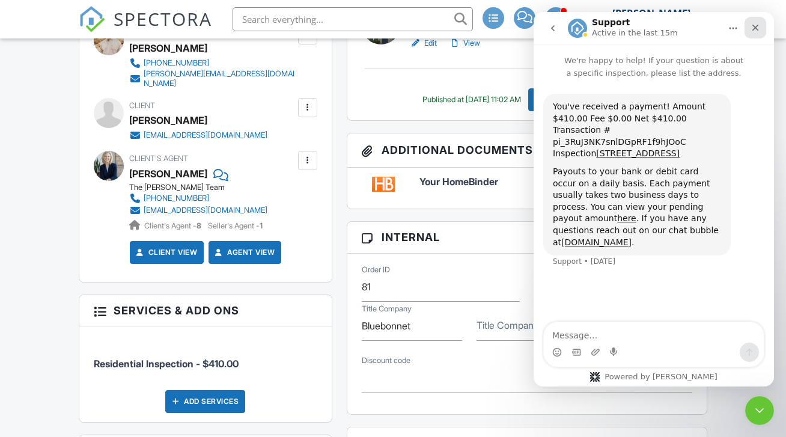
click at [755, 23] on icon "Close" at bounding box center [756, 28] width 10 height 10
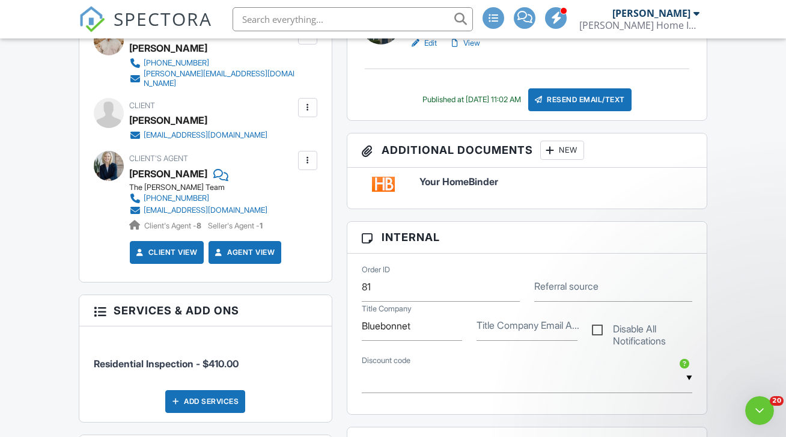
scroll to position [0, 0]
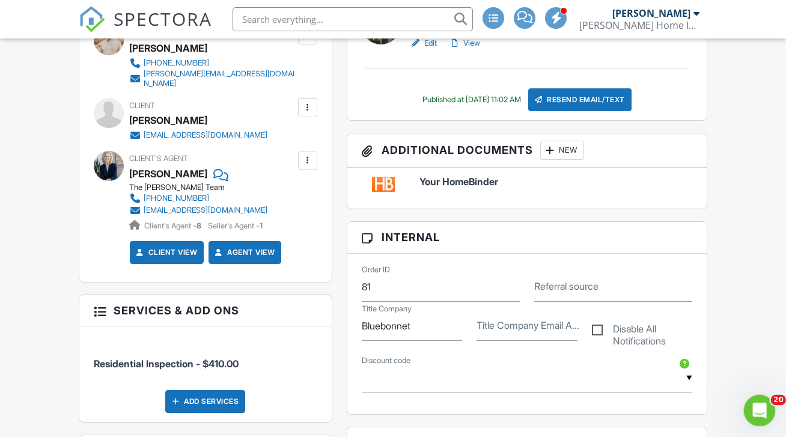
click at [763, 411] on icon "Open Intercom Messenger" at bounding box center [759, 409] width 20 height 20
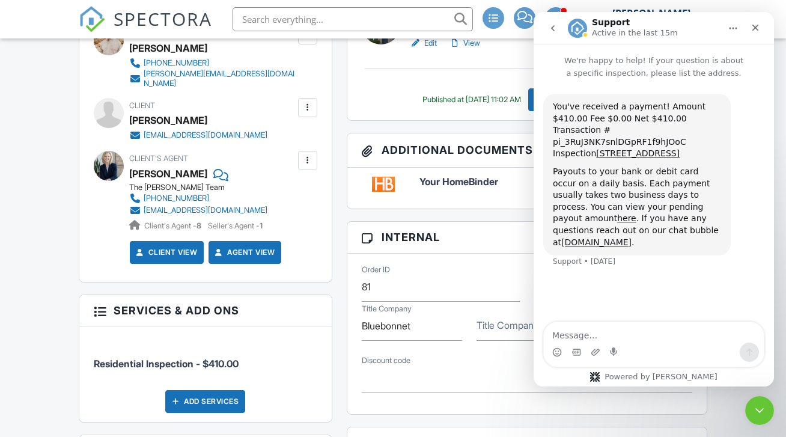
click at [550, 16] on nav "Support Active in the last 15m" at bounding box center [654, 28] width 241 height 32
click at [554, 28] on icon "go back" at bounding box center [553, 28] width 10 height 10
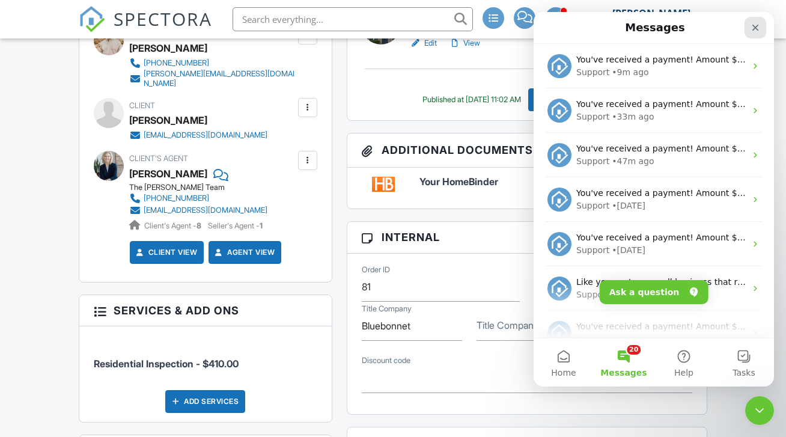
click at [763, 23] on div "Close" at bounding box center [756, 28] width 22 height 22
